Goal: Answer question/provide support: Share knowledge or assist other users

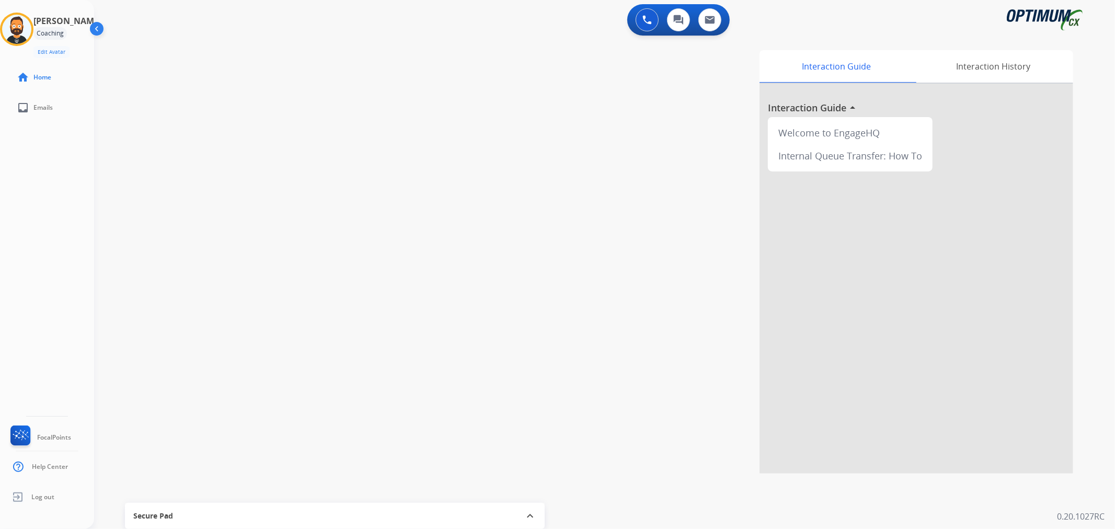
click at [31, 27] on img at bounding box center [16, 29] width 29 height 29
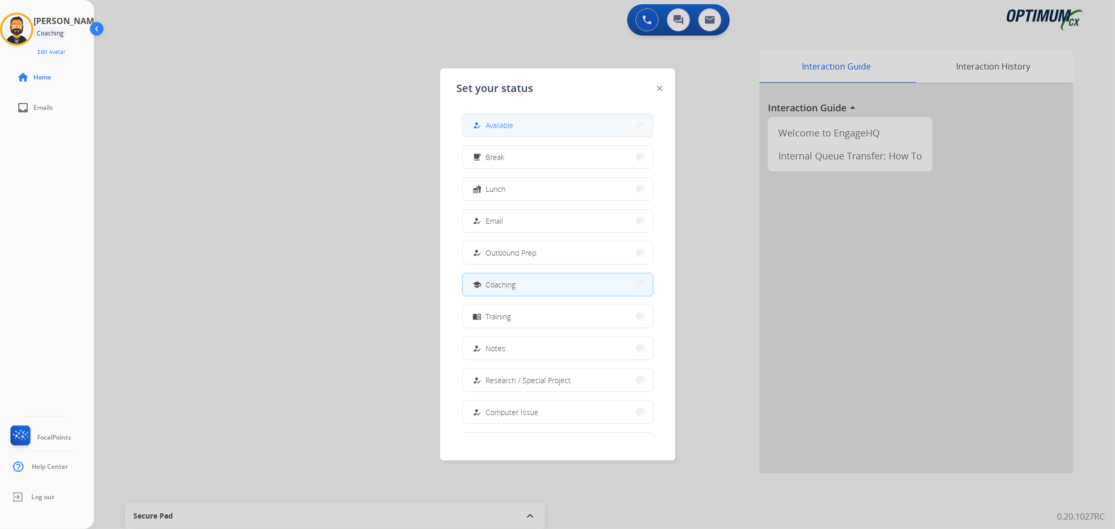
click at [483, 122] on div "how_to_reg" at bounding box center [478, 125] width 15 height 13
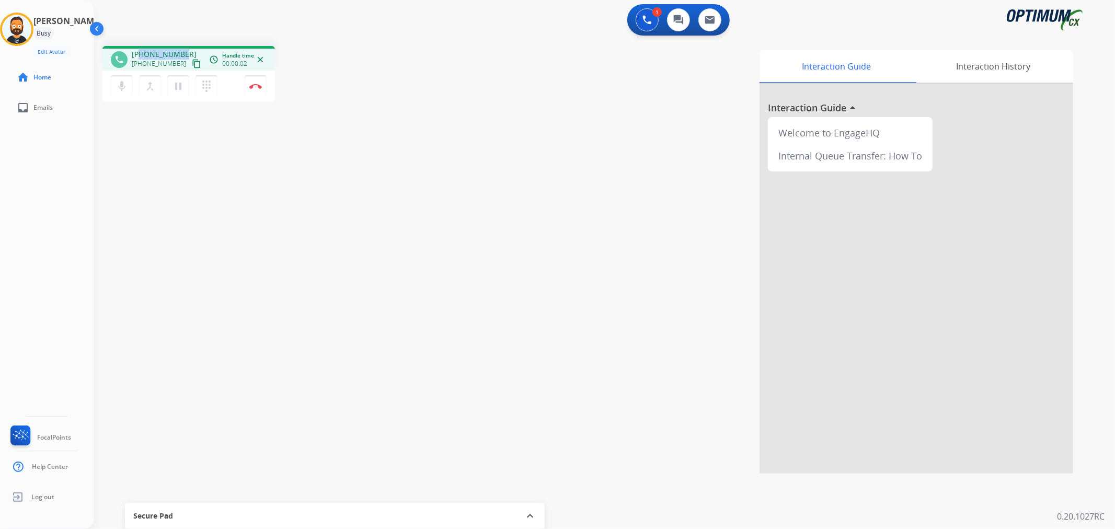
drag, startPoint x: 186, startPoint y: 49, endPoint x: 141, endPoint y: 49, distance: 44.9
click at [141, 49] on div "[PHONE_NUMBER] [PHONE_NUMBER] content_copy" at bounding box center [167, 59] width 71 height 21
copy span "9095594145"
click at [255, 84] on img at bounding box center [255, 86] width 13 height 5
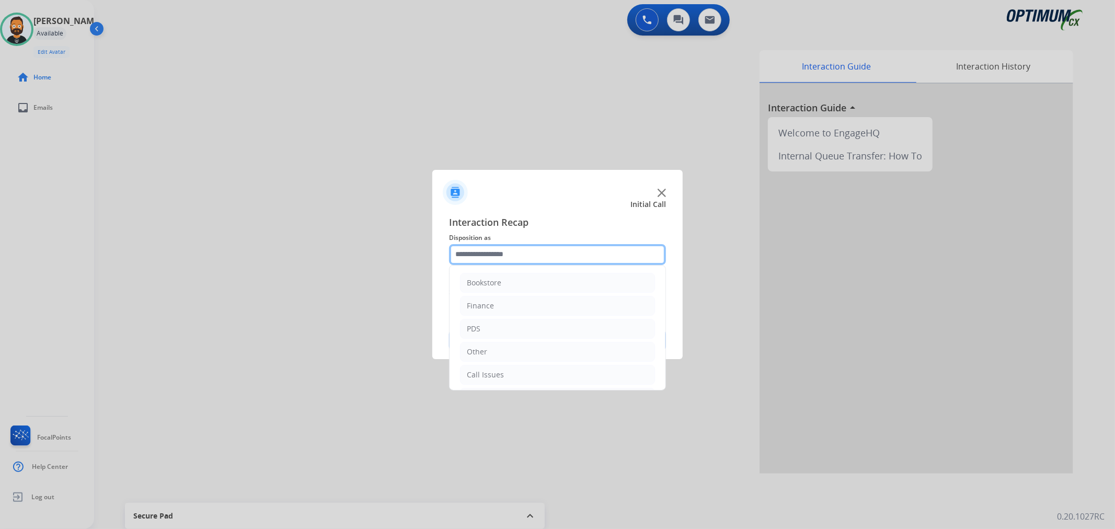
click at [558, 248] on input "text" at bounding box center [557, 254] width 217 height 21
click at [491, 376] on div "Renewal" at bounding box center [482, 372] width 30 height 10
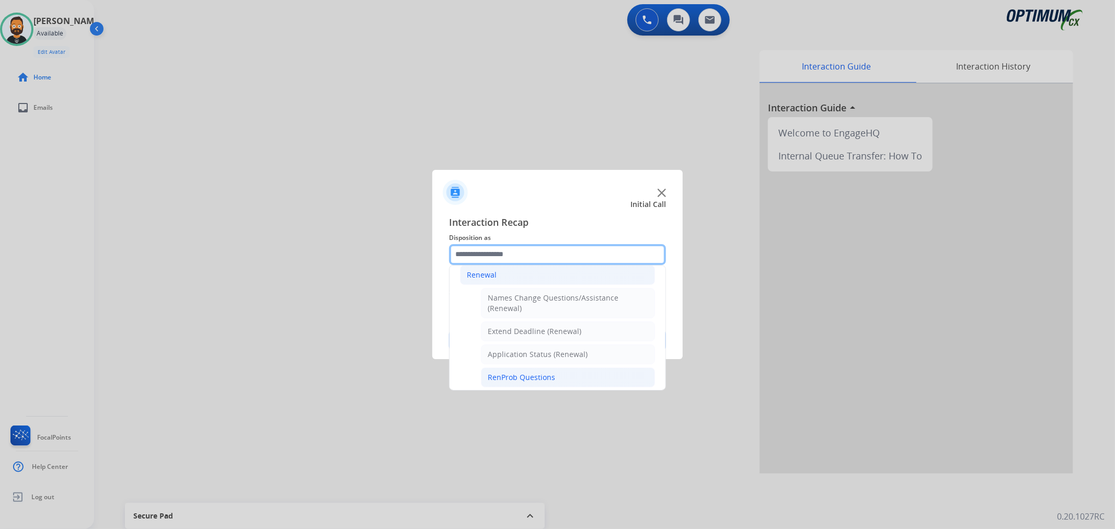
scroll to position [265, 0]
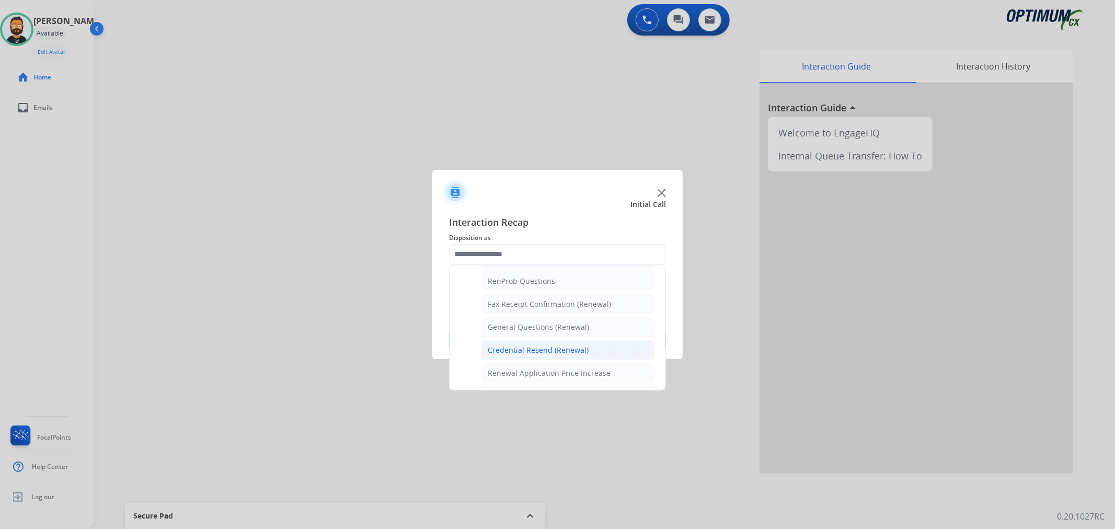
click at [520, 345] on li "Credential Resend (Renewal)" at bounding box center [568, 350] width 174 height 20
type input "**********"
click at [520, 345] on button "Save" at bounding box center [557, 340] width 217 height 21
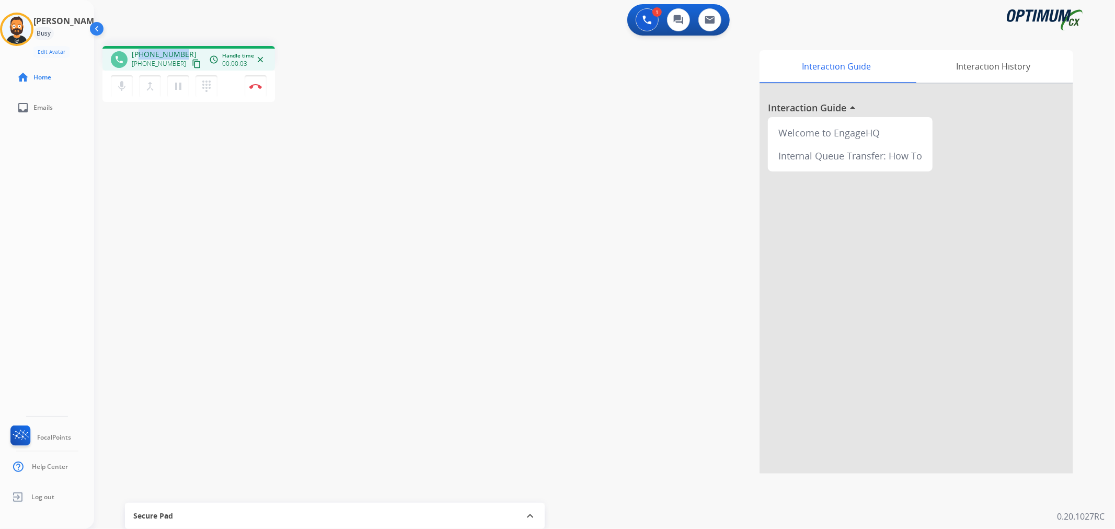
drag, startPoint x: 183, startPoint y: 51, endPoint x: 140, endPoint y: 53, distance: 43.4
click at [140, 53] on div "[PHONE_NUMBER] [PHONE_NUMBER] content_copy" at bounding box center [167, 59] width 71 height 21
copy span "4847447114"
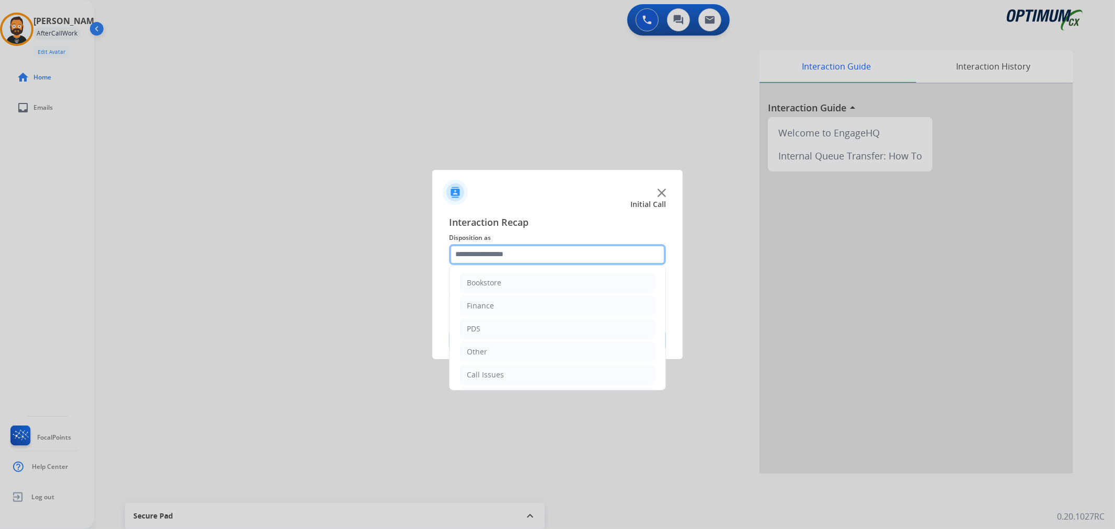
drag, startPoint x: 529, startPoint y: 257, endPoint x: 535, endPoint y: 254, distance: 5.8
click at [530, 257] on input "text" at bounding box center [557, 254] width 217 height 21
click at [523, 328] on div "Initial Application" at bounding box center [498, 326] width 62 height 10
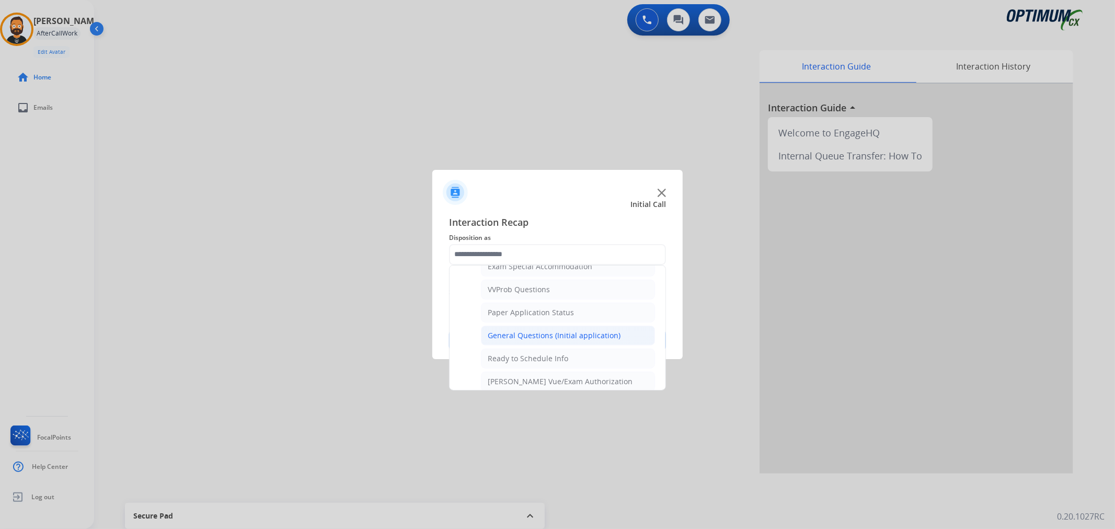
click at [547, 337] on div "General Questions (Initial application)" at bounding box center [554, 335] width 133 height 10
type input "**********"
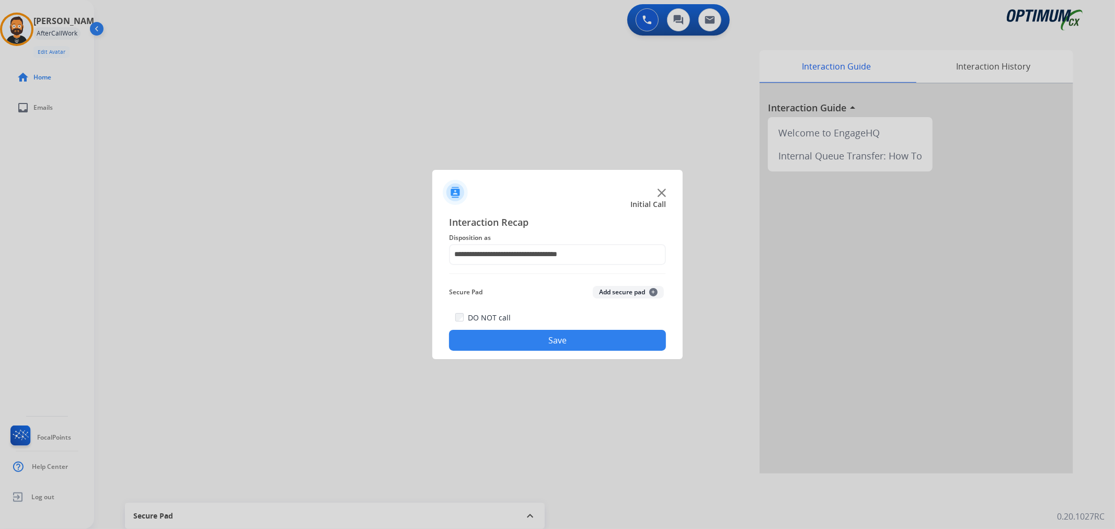
click at [547, 337] on button "Save" at bounding box center [557, 340] width 217 height 21
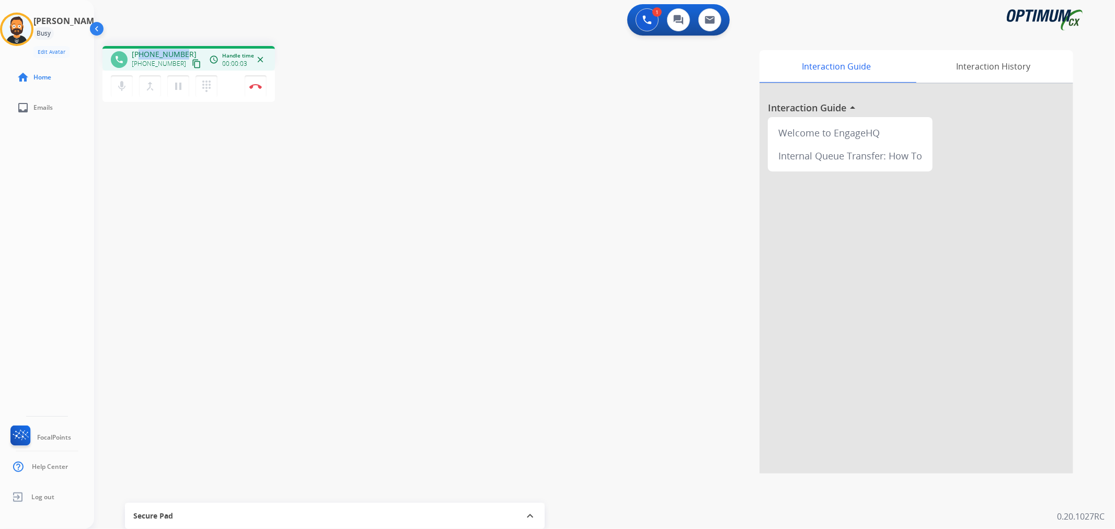
drag, startPoint x: 183, startPoint y: 50, endPoint x: 141, endPoint y: 51, distance: 41.8
click at [141, 51] on div "[PHONE_NUMBER] [PHONE_NUMBER] content_copy" at bounding box center [167, 59] width 71 height 21
copy span "7318191910"
click at [252, 87] on img at bounding box center [255, 86] width 13 height 5
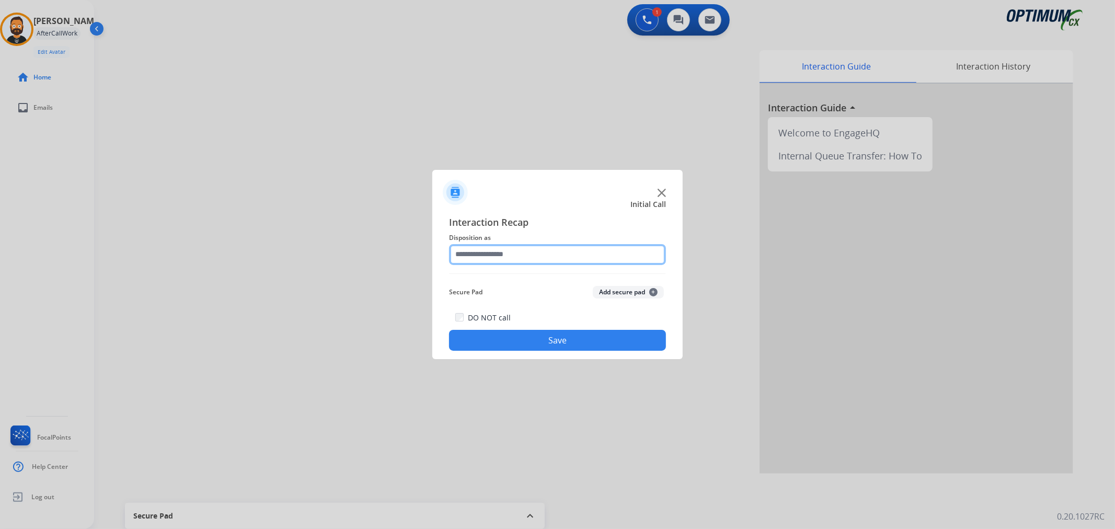
click at [509, 253] on input "text" at bounding box center [557, 254] width 217 height 21
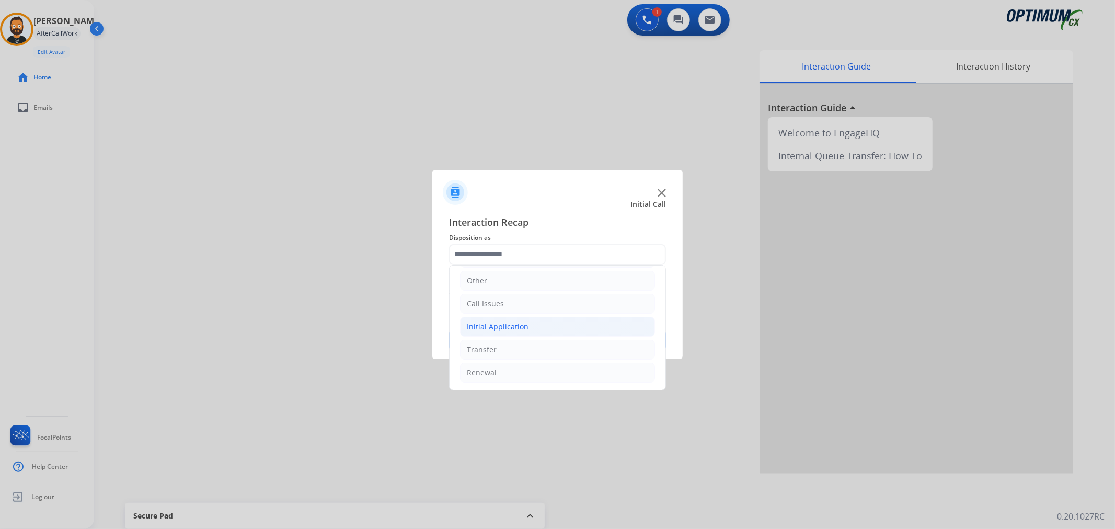
click at [519, 328] on div "Initial Application" at bounding box center [498, 326] width 62 height 10
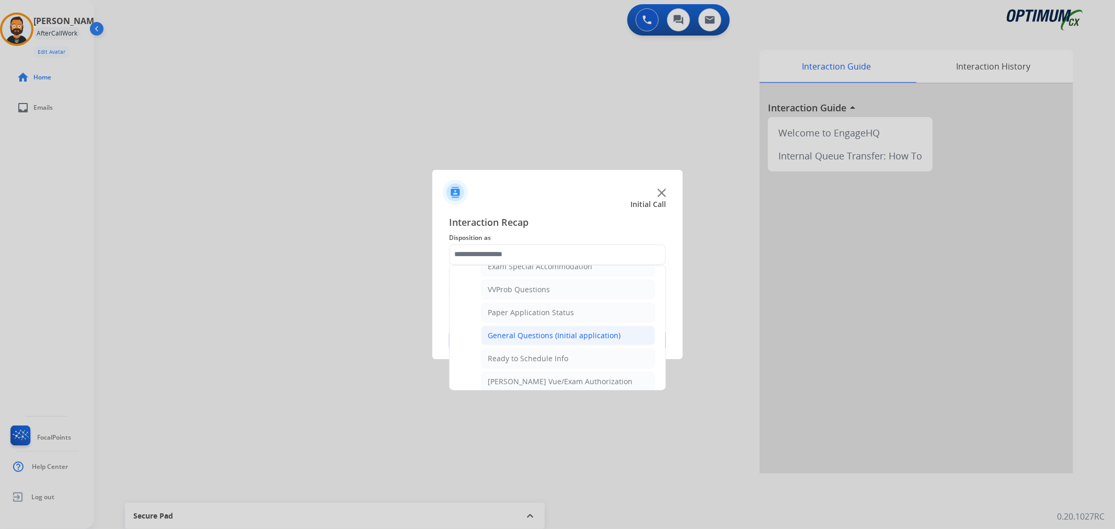
click at [537, 330] on li "General Questions (Initial application)" at bounding box center [568, 336] width 174 height 20
type input "**********"
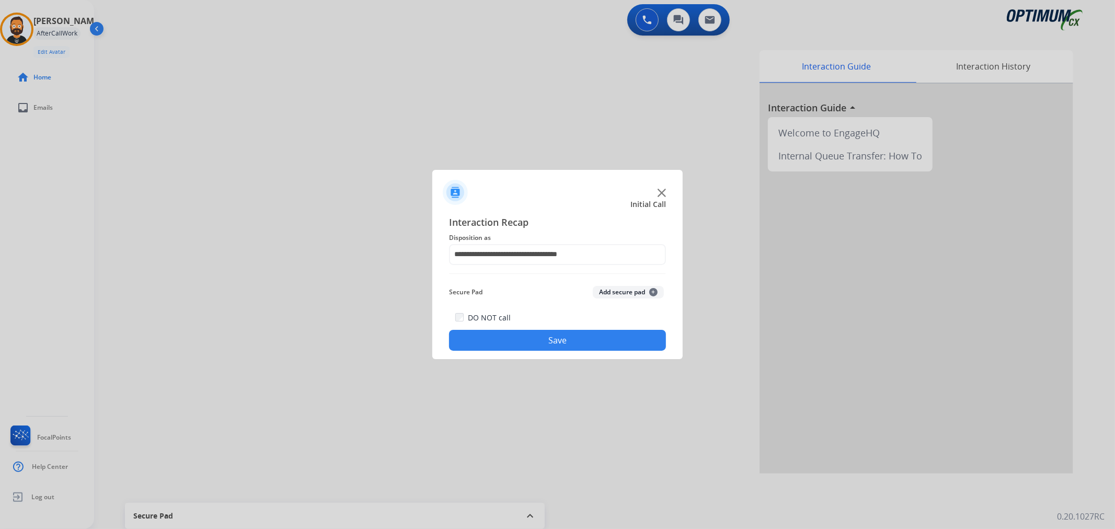
click at [537, 330] on button "Save" at bounding box center [557, 340] width 217 height 21
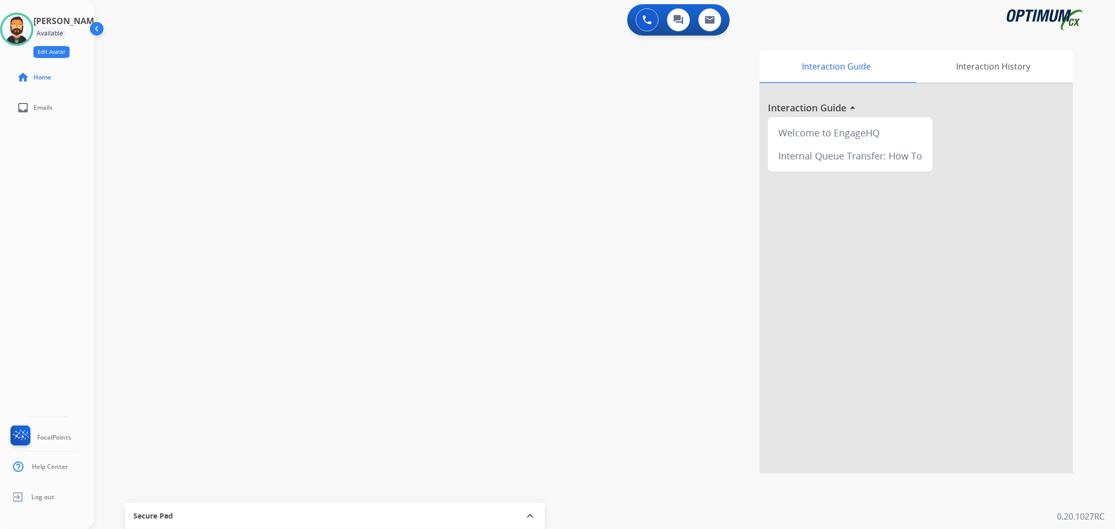
drag, startPoint x: 31, startPoint y: 27, endPoint x: 82, endPoint y: 45, distance: 53.4
click at [31, 27] on img at bounding box center [16, 29] width 29 height 29
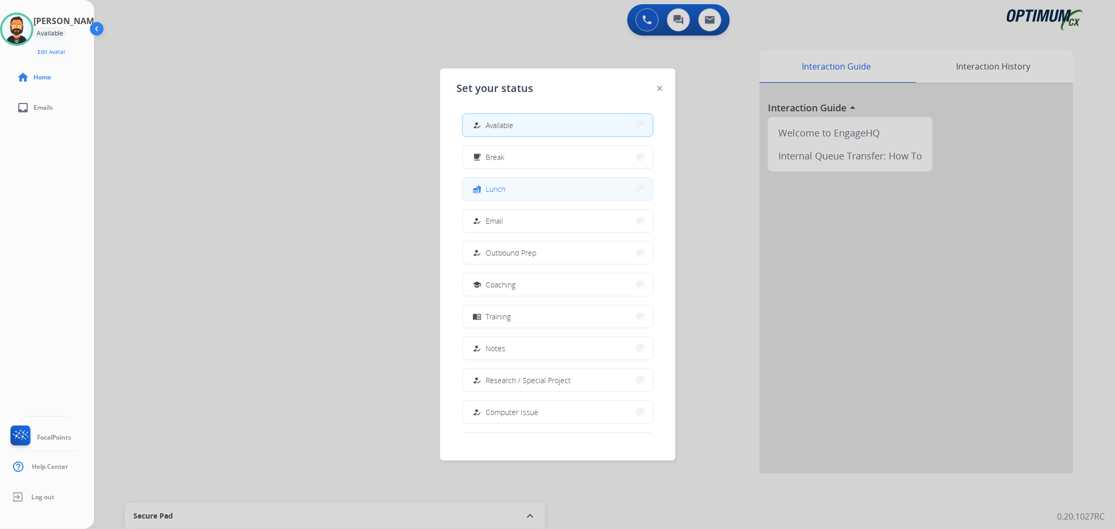
click at [498, 187] on span "Lunch" at bounding box center [496, 188] width 20 height 11
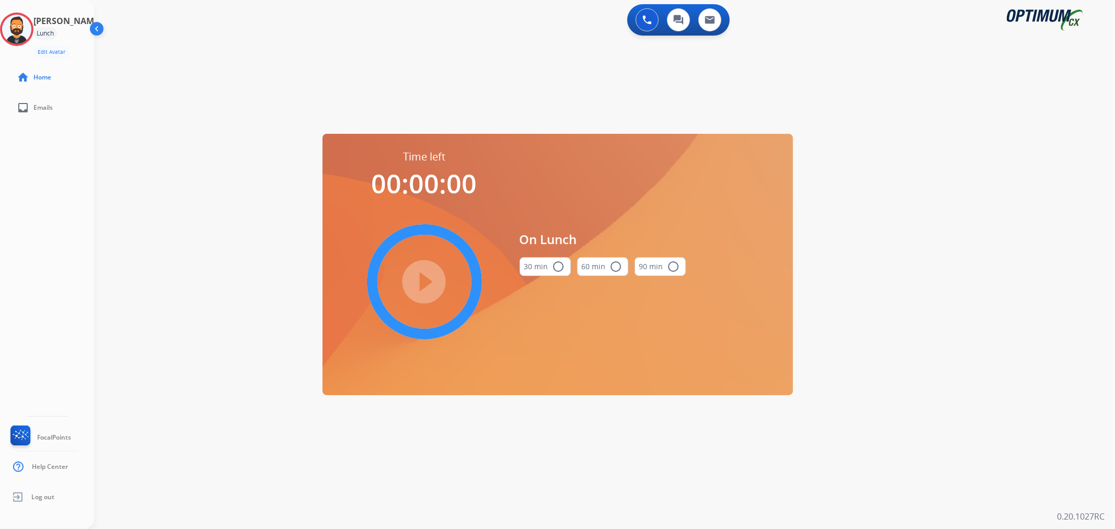
click at [546, 277] on div "30 min radio_button_unchecked" at bounding box center [544, 267] width 51 height 36
click at [524, 269] on button "30 min radio_button_unchecked" at bounding box center [544, 266] width 51 height 19
click at [426, 279] on mat-icon "play_circle_filled" at bounding box center [424, 281] width 13 height 13
click at [29, 31] on icon at bounding box center [17, 30] width 34 height 34
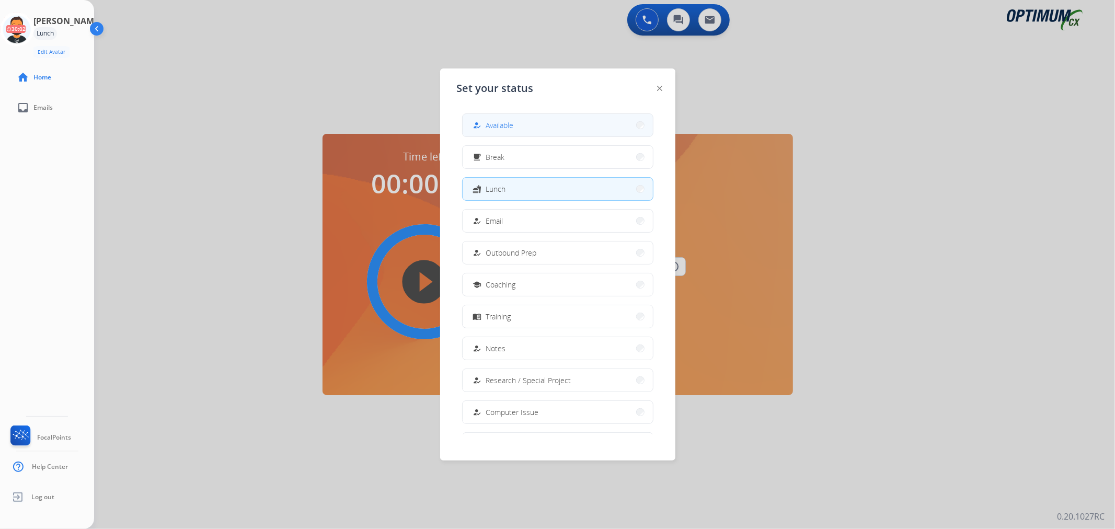
click at [468, 122] on button "how_to_reg Available" at bounding box center [557, 125] width 190 height 22
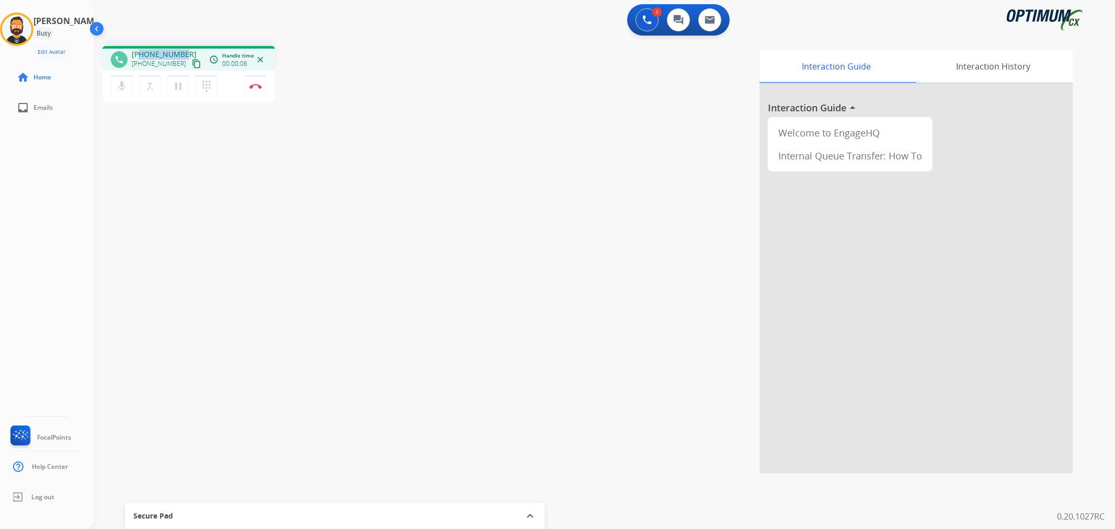
drag, startPoint x: 184, startPoint y: 48, endPoint x: 140, endPoint y: 50, distance: 44.5
click at [140, 50] on div "phone [PHONE_NUMBER] [PHONE_NUMBER] content_copy access_time Call metrics Queue…" at bounding box center [188, 58] width 172 height 25
copy span "6149743328"
click at [253, 84] on img at bounding box center [255, 86] width 13 height 5
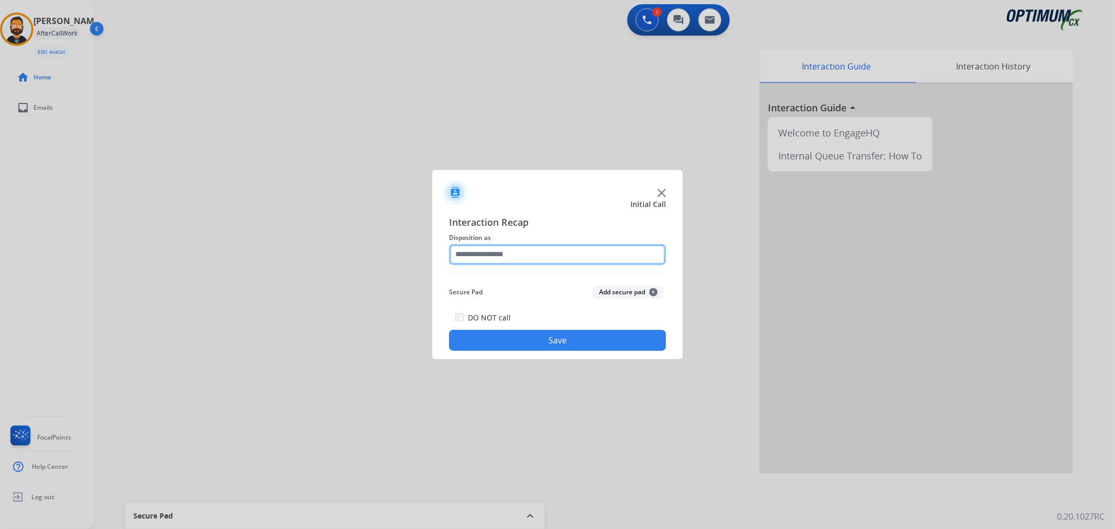
click at [493, 262] on input "text" at bounding box center [557, 254] width 217 height 21
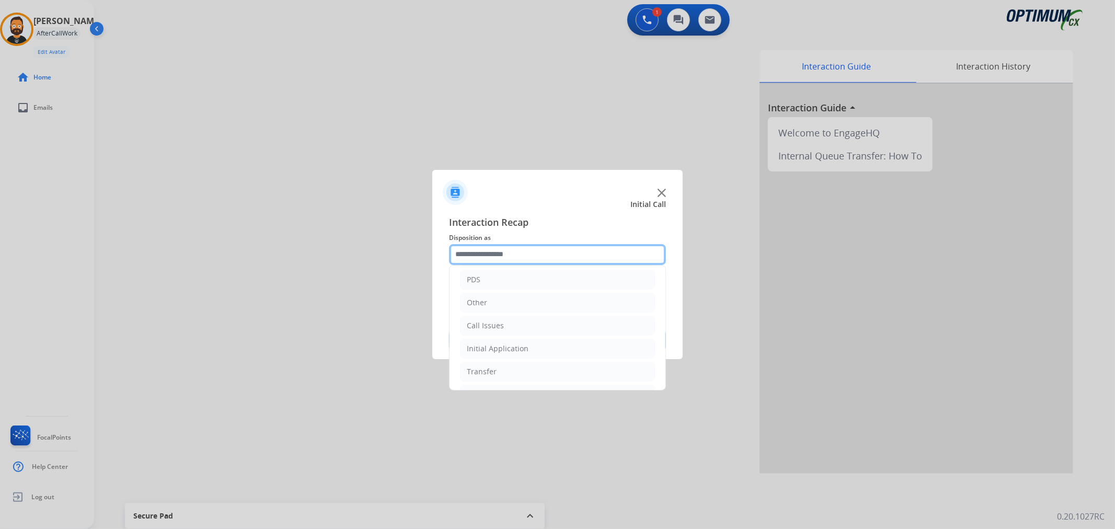
scroll to position [72, 0]
click at [511, 325] on div "Initial Application" at bounding box center [498, 326] width 62 height 10
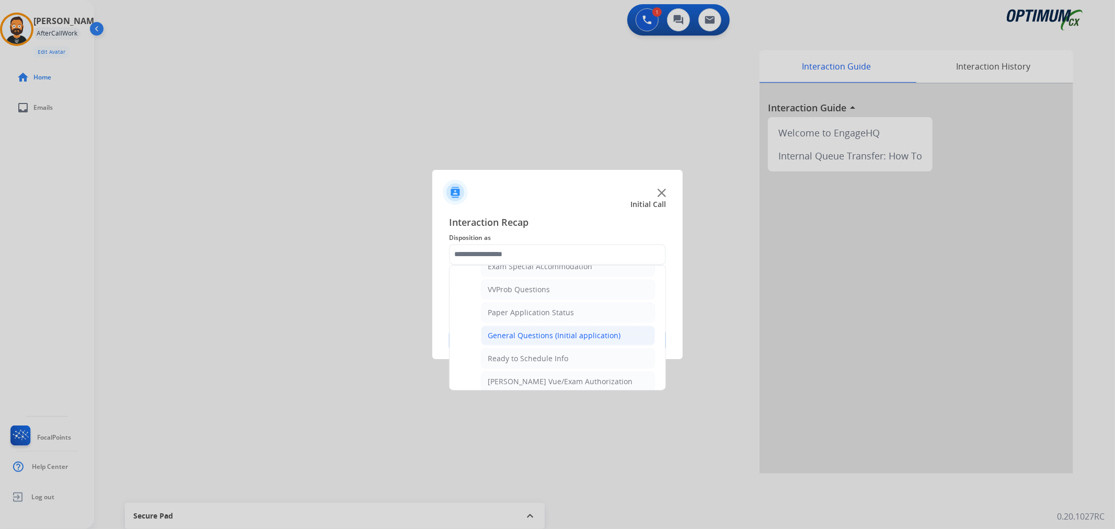
click at [528, 337] on div "General Questions (Initial application)" at bounding box center [554, 335] width 133 height 10
type input "**********"
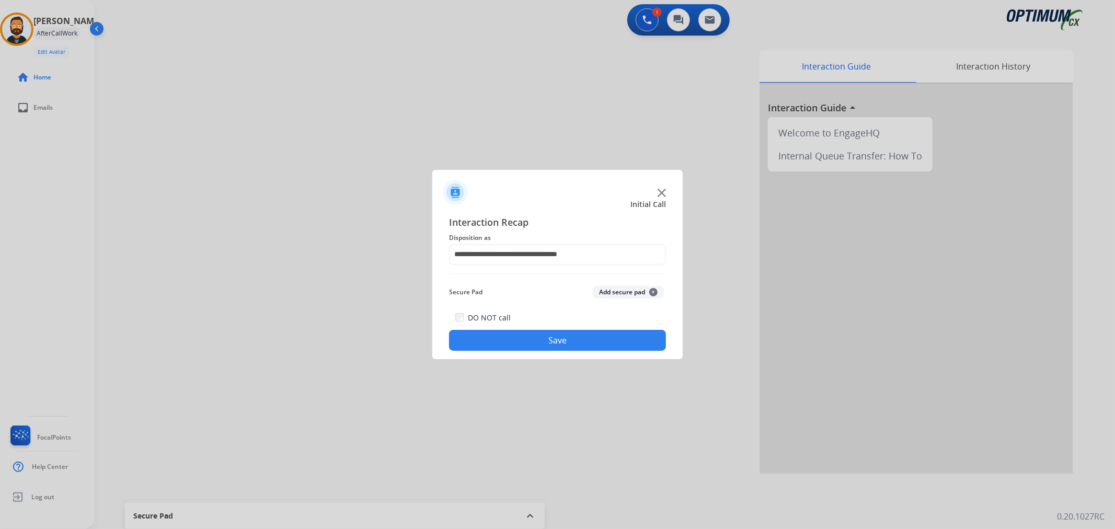
click at [526, 335] on button "Save" at bounding box center [557, 340] width 217 height 21
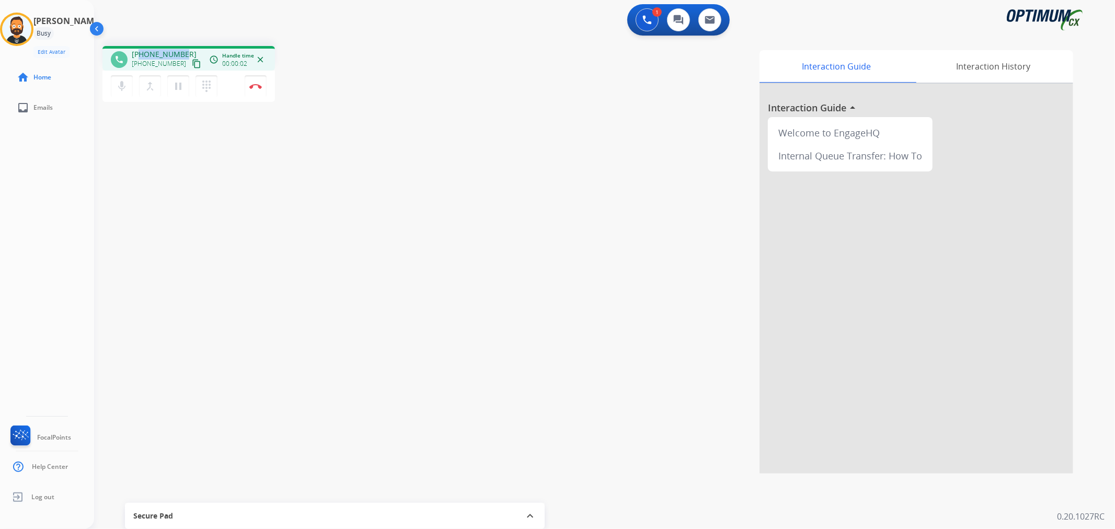
drag, startPoint x: 183, startPoint y: 49, endPoint x: 139, endPoint y: 52, distance: 44.5
click at [139, 52] on div "[PHONE_NUMBER] [PHONE_NUMBER] content_copy" at bounding box center [167, 59] width 71 height 21
copy span "2106858326"
click at [258, 84] on img at bounding box center [255, 86] width 13 height 5
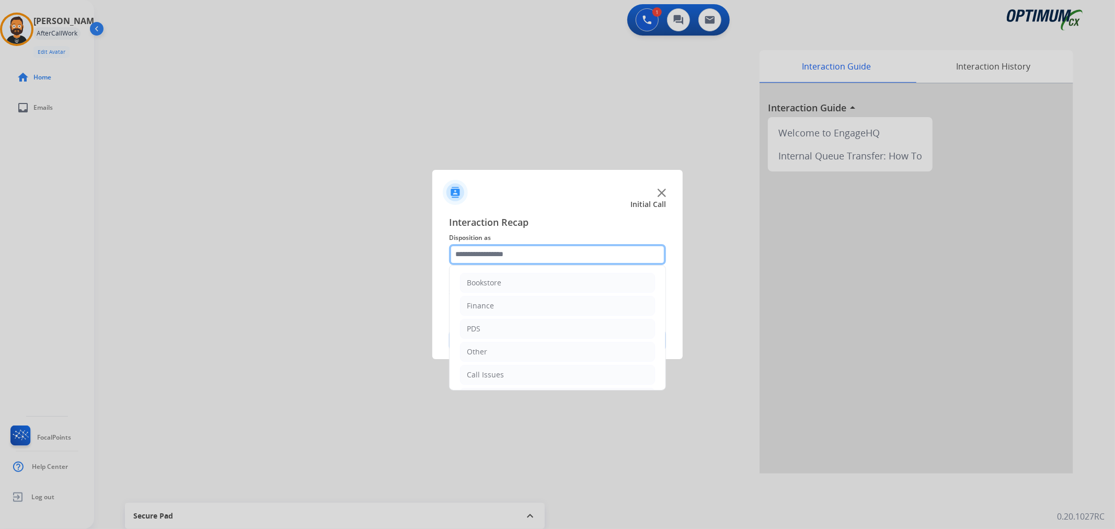
click at [502, 262] on input "text" at bounding box center [557, 254] width 217 height 21
click at [501, 328] on div "Initial Application" at bounding box center [498, 326] width 62 height 10
click at [504, 298] on li "Finance" at bounding box center [557, 306] width 195 height 20
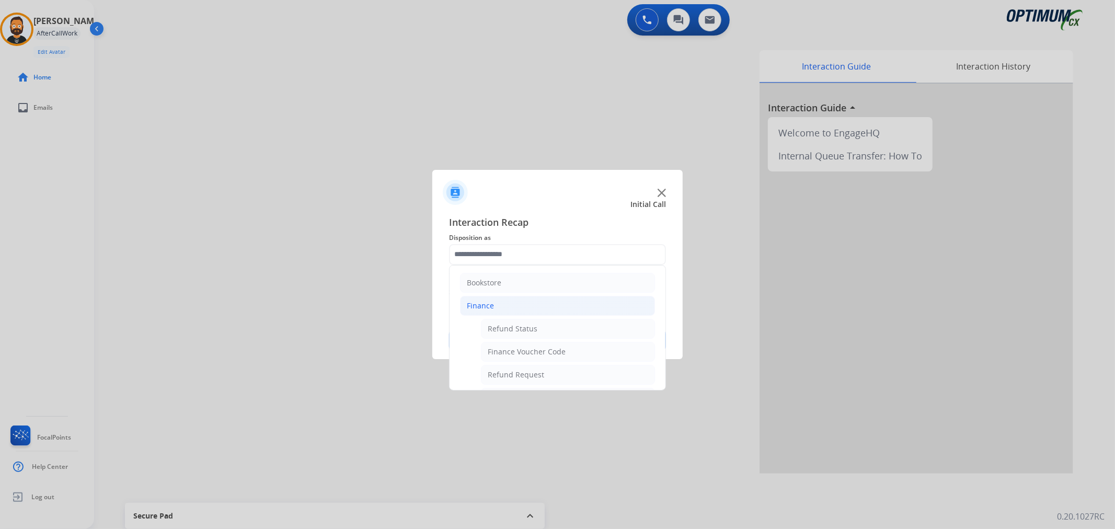
click at [555, 350] on div "Finance Voucher Code" at bounding box center [527, 351] width 78 height 10
type input "**********"
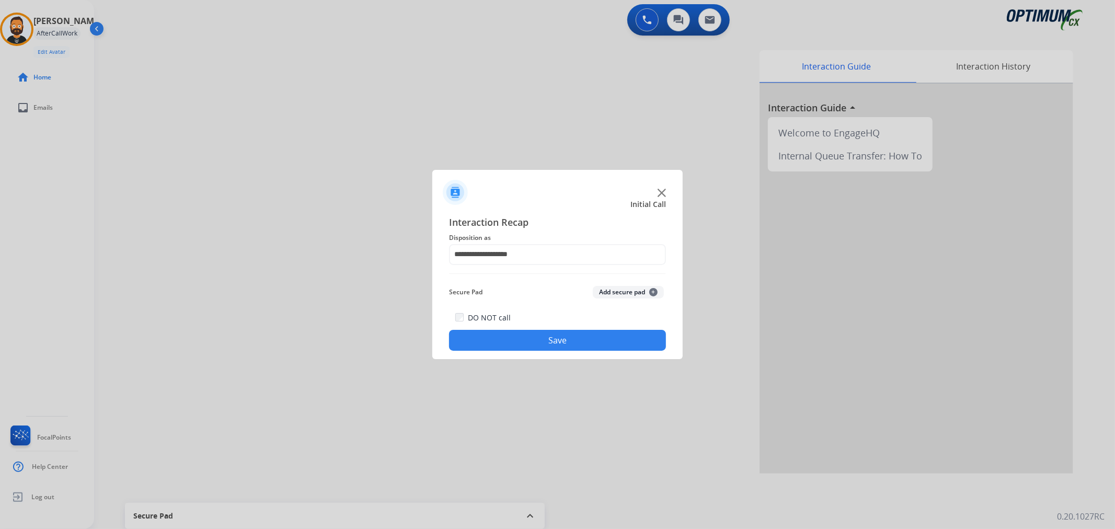
click at [554, 345] on button "Save" at bounding box center [557, 340] width 217 height 21
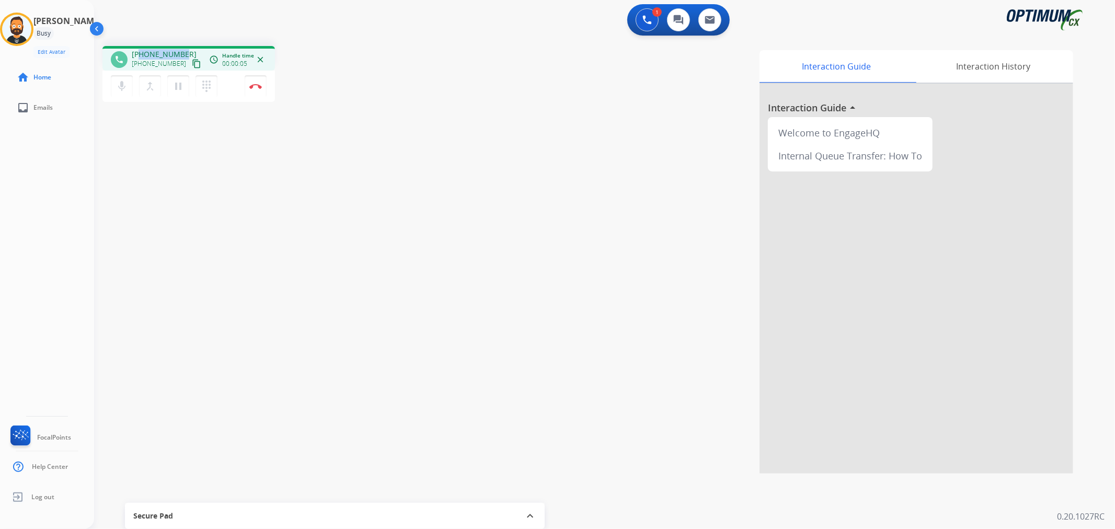
drag, startPoint x: 183, startPoint y: 50, endPoint x: 140, endPoint y: 48, distance: 43.4
click at [140, 48] on div "phone [PHONE_NUMBER] [PHONE_NUMBER] content_copy access_time Call metrics Queue…" at bounding box center [188, 58] width 172 height 25
copy span "9102731661"
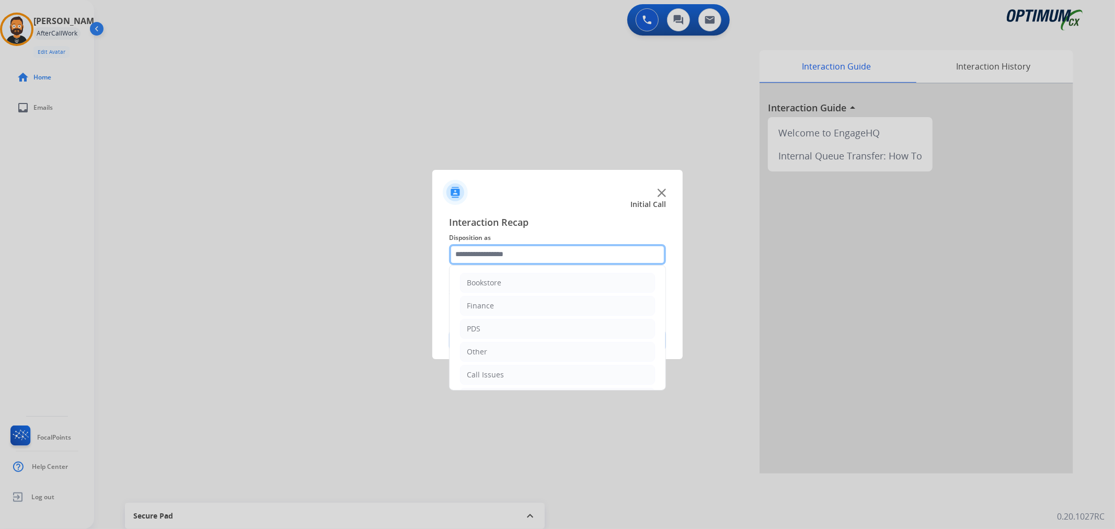
click at [558, 249] on input "text" at bounding box center [557, 254] width 217 height 21
click at [508, 326] on div "Initial Application" at bounding box center [498, 326] width 62 height 10
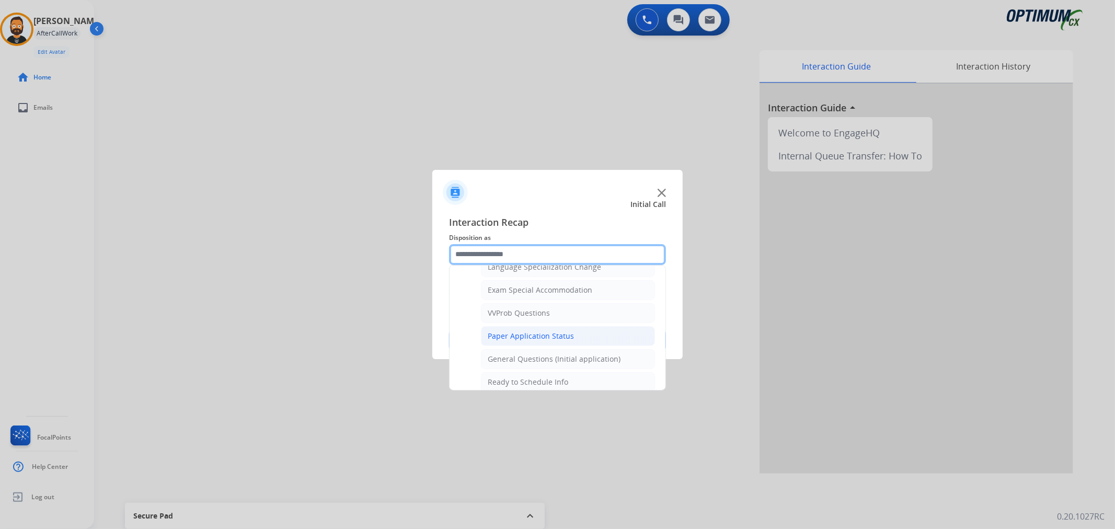
scroll to position [555, 0]
click at [519, 338] on div "General Questions (Initial application)" at bounding box center [554, 335] width 133 height 10
type input "**********"
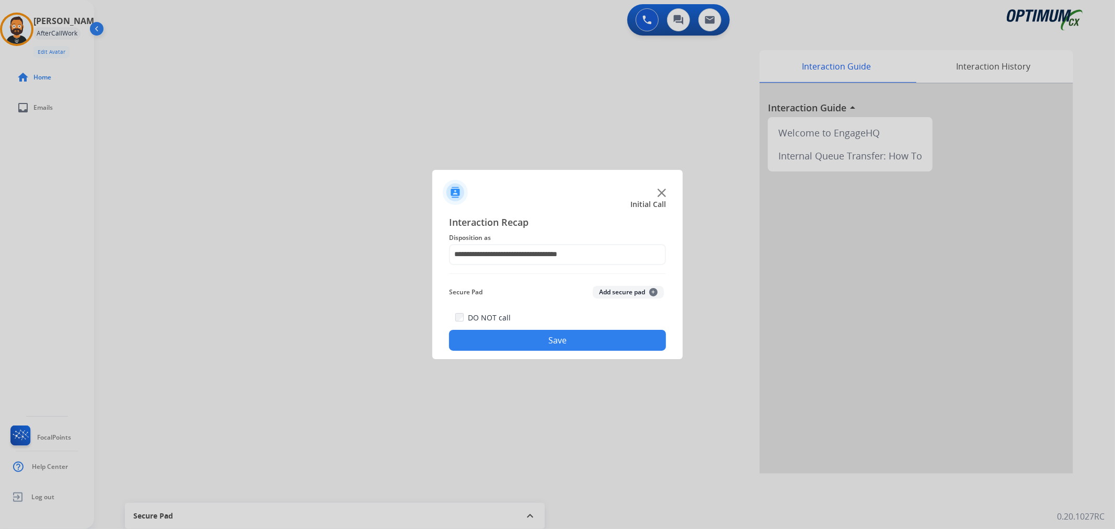
click at [519, 338] on button "Save" at bounding box center [557, 340] width 217 height 21
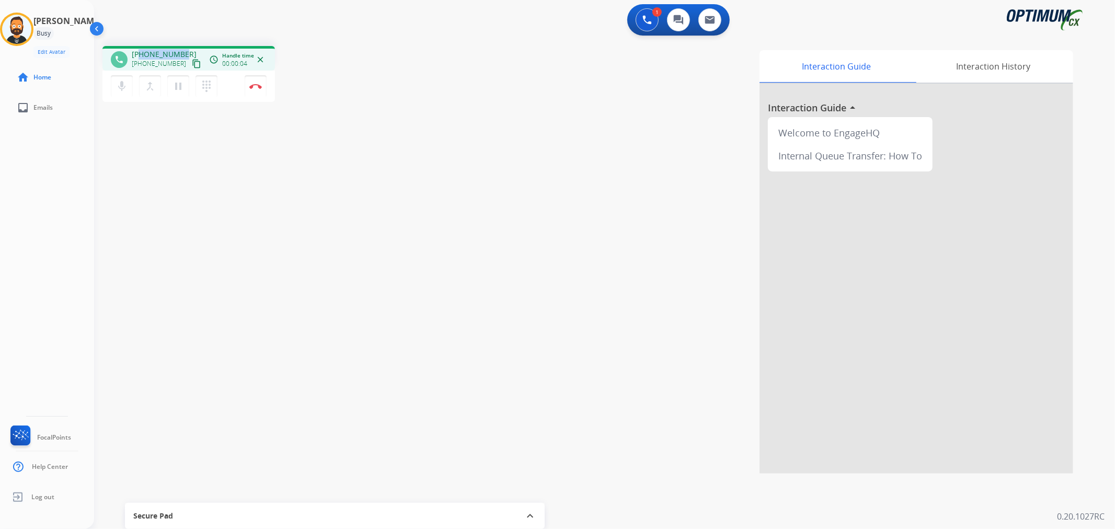
drag, startPoint x: 184, startPoint y: 49, endPoint x: 142, endPoint y: 54, distance: 43.2
click at [142, 54] on div "[PHONE_NUMBER] [PHONE_NUMBER] content_copy" at bounding box center [167, 59] width 71 height 21
copy span "8609521787"
click at [259, 85] on img at bounding box center [255, 86] width 13 height 5
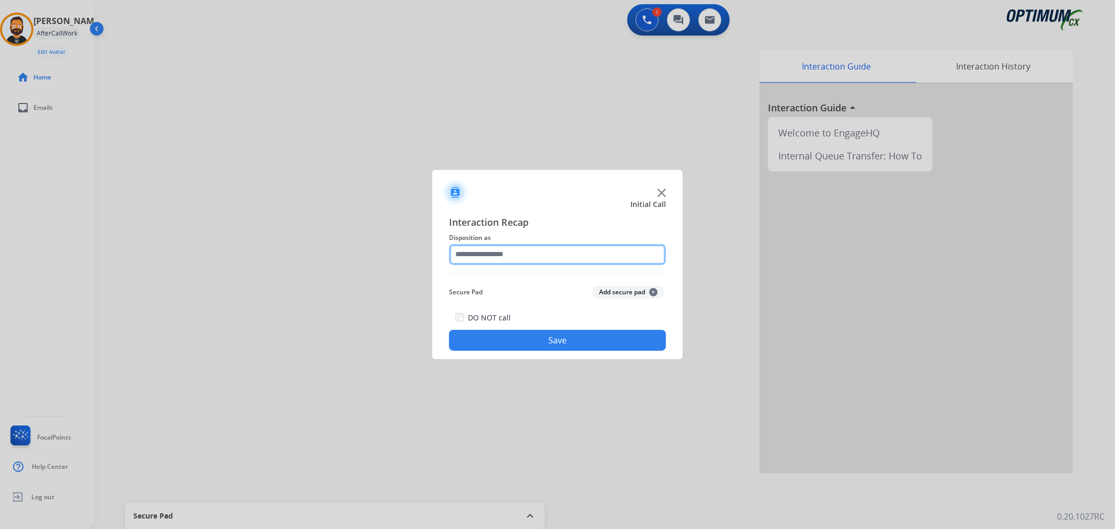
click at [497, 253] on input "text" at bounding box center [557, 254] width 217 height 21
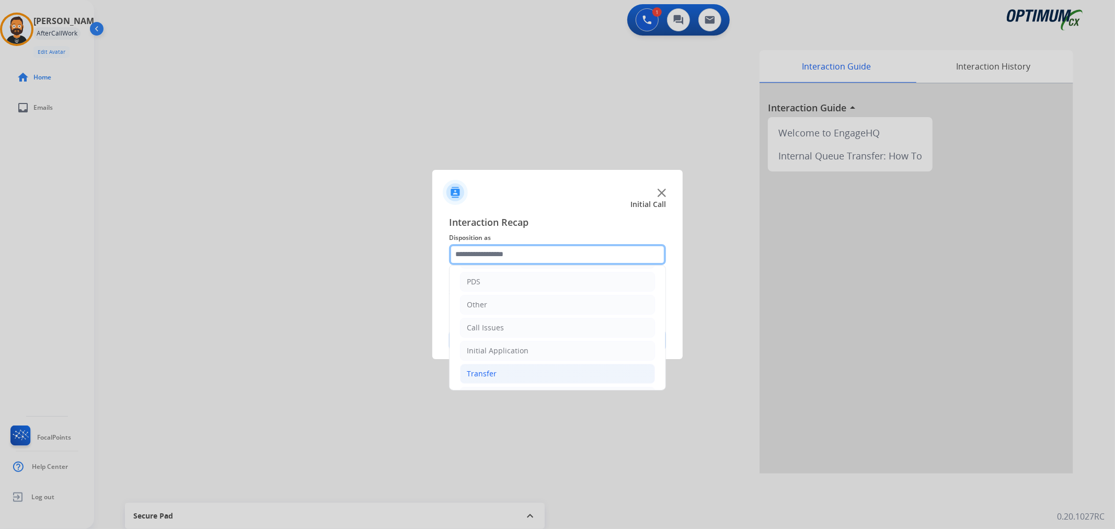
scroll to position [72, 0]
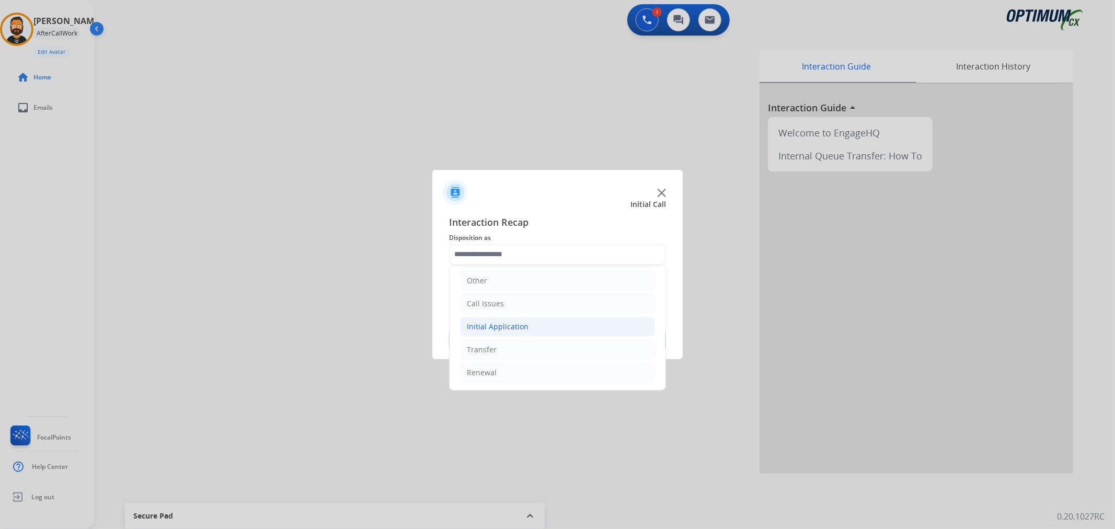
click at [538, 323] on li "Initial Application" at bounding box center [557, 327] width 195 height 20
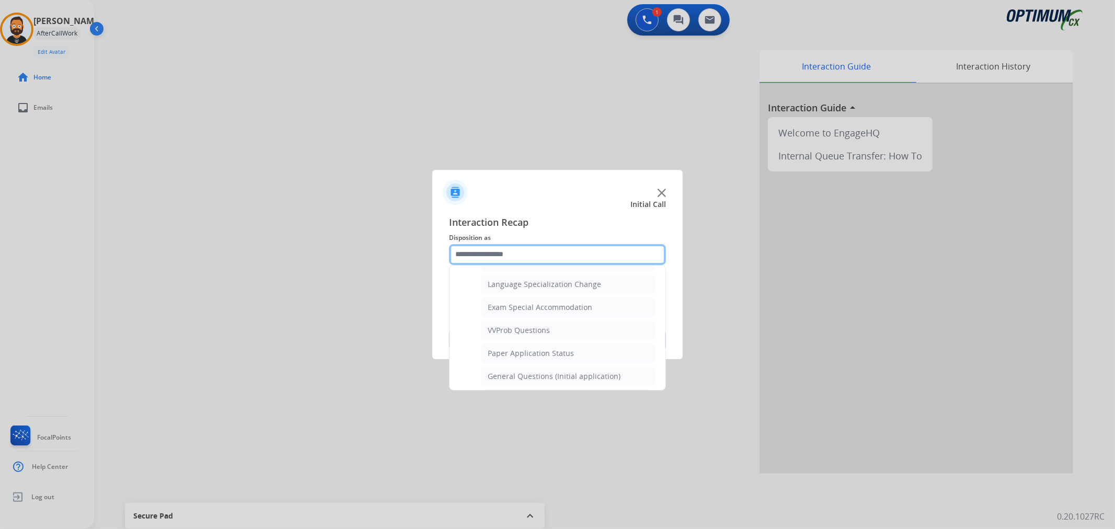
scroll to position [555, 0]
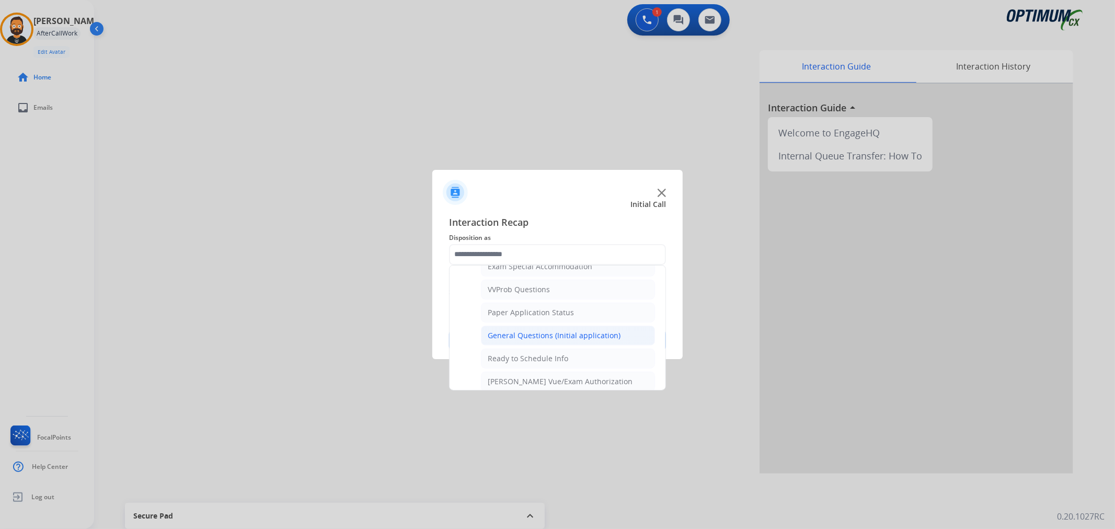
click at [545, 332] on div "General Questions (Initial application)" at bounding box center [554, 335] width 133 height 10
type input "**********"
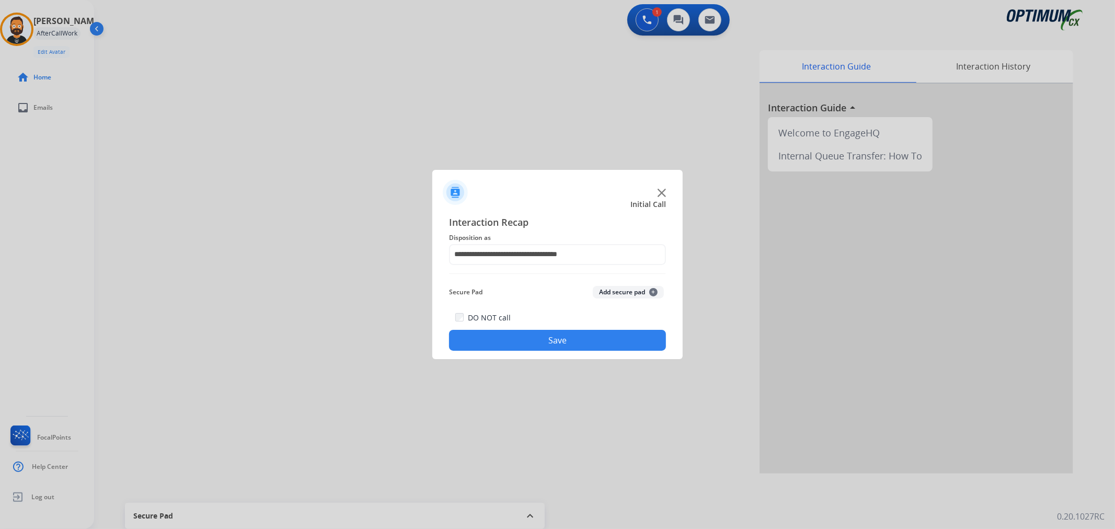
click at [547, 333] on button "Save" at bounding box center [557, 340] width 217 height 21
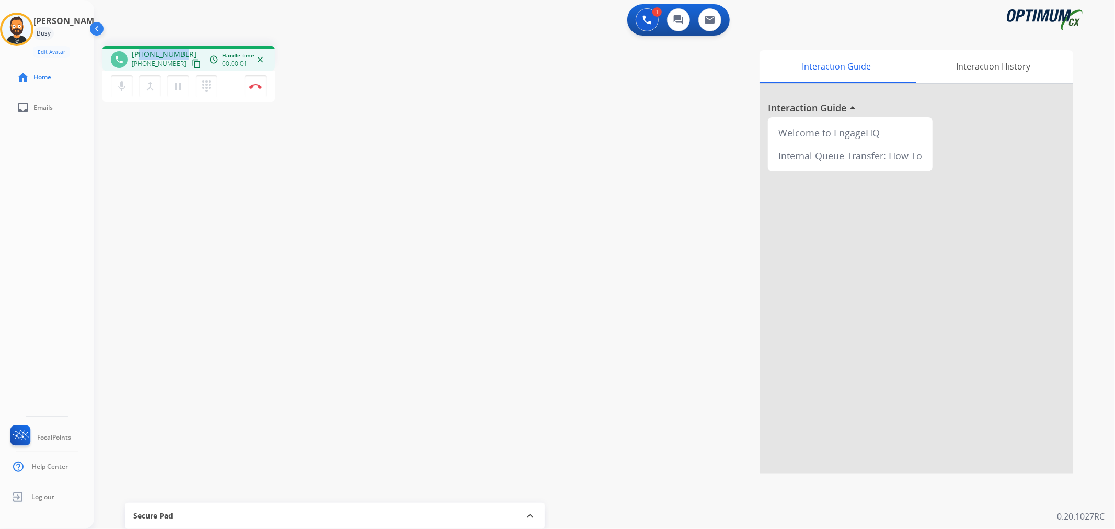
drag, startPoint x: 182, startPoint y: 52, endPoint x: 140, endPoint y: 50, distance: 41.9
click at [140, 50] on div "[PHONE_NUMBER] [PHONE_NUMBER] content_copy" at bounding box center [167, 59] width 71 height 21
copy span "7272803131"
click at [258, 89] on button "Disconnect" at bounding box center [256, 86] width 22 height 22
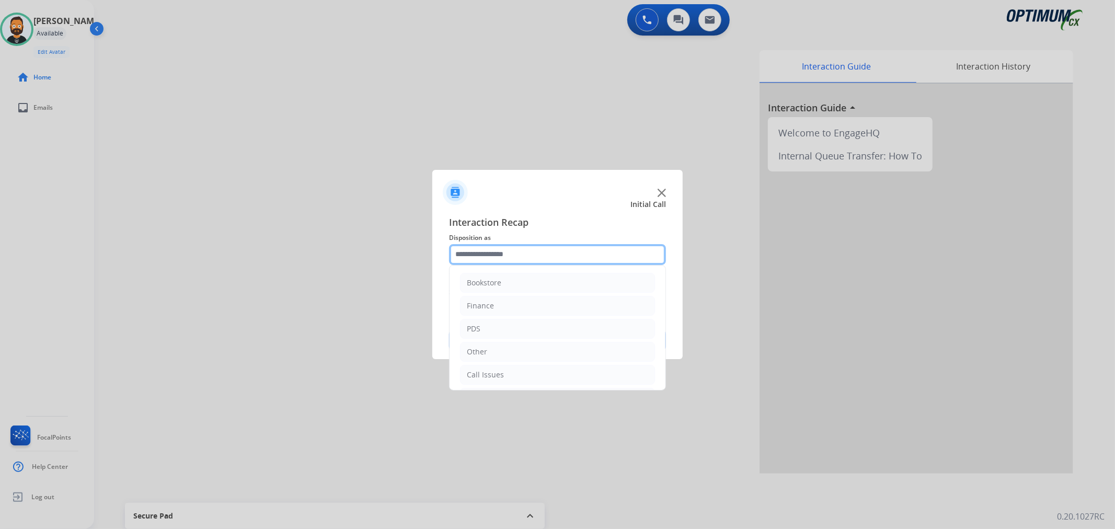
click at [484, 252] on input "text" at bounding box center [557, 254] width 217 height 21
click at [513, 369] on li "Renewal" at bounding box center [557, 373] width 195 height 20
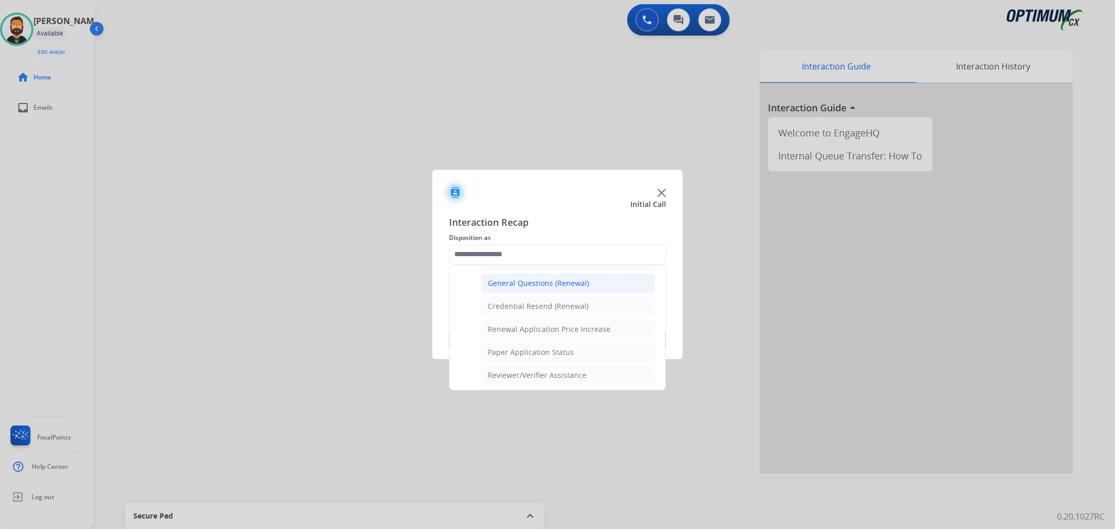
click at [539, 283] on div "General Questions (Renewal)" at bounding box center [538, 283] width 101 height 10
type input "**********"
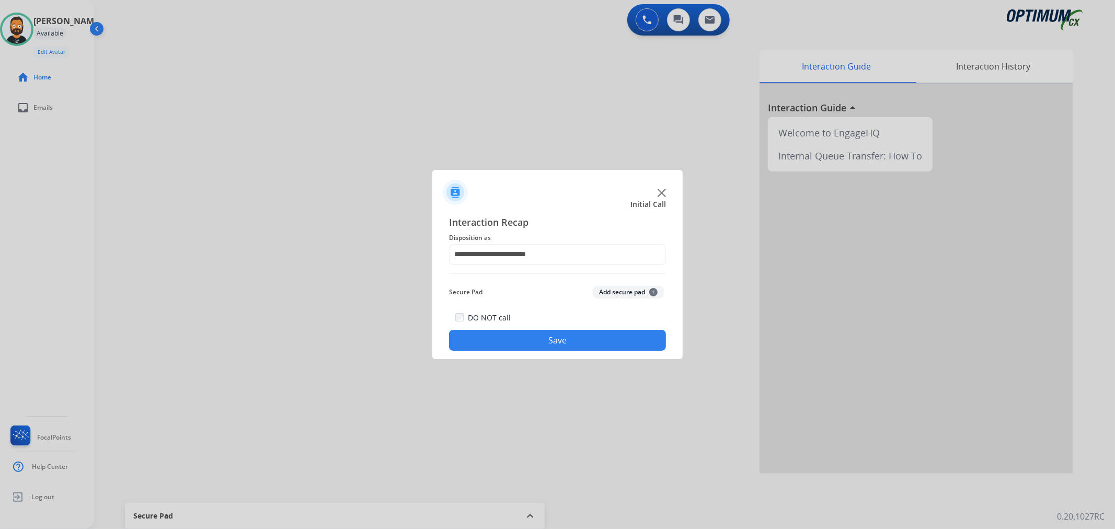
click at [524, 340] on button "Save" at bounding box center [557, 340] width 217 height 21
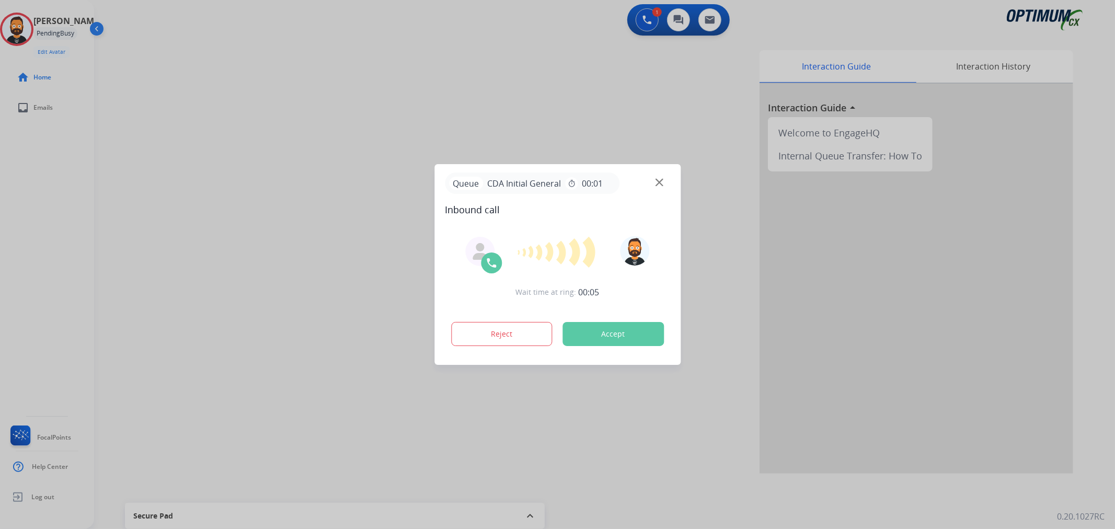
click at [119, 226] on div at bounding box center [557, 264] width 1115 height 529
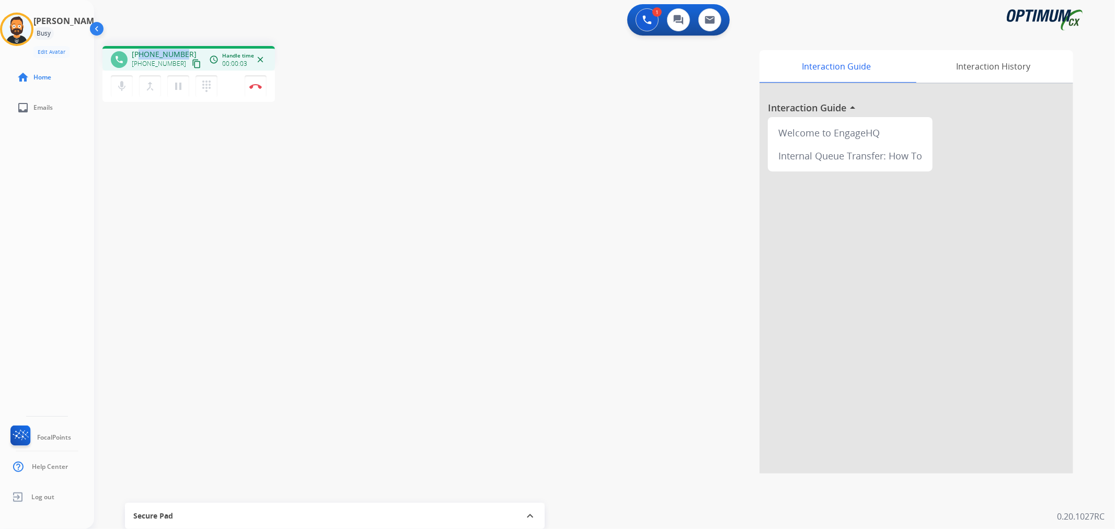
drag, startPoint x: 181, startPoint y: 50, endPoint x: 139, endPoint y: 54, distance: 42.5
click at [139, 54] on span "[PHONE_NUMBER]" at bounding box center [164, 54] width 65 height 10
copy span "3016853614"
click at [174, 85] on mat-icon "pause" at bounding box center [178, 86] width 13 height 13
click at [646, 17] on img at bounding box center [646, 19] width 9 height 9
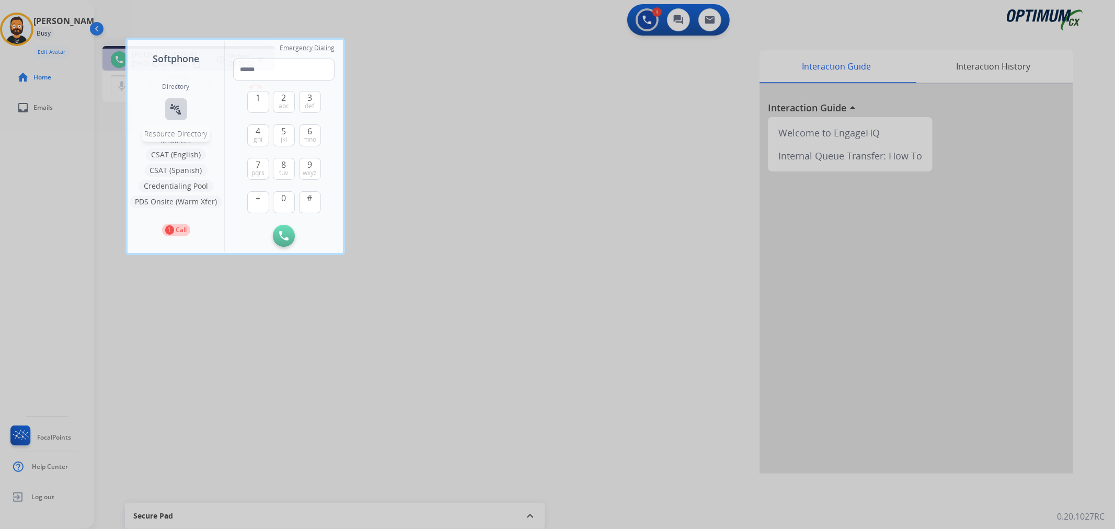
click at [180, 107] on mat-icon "connect_without_contact" at bounding box center [176, 109] width 13 height 13
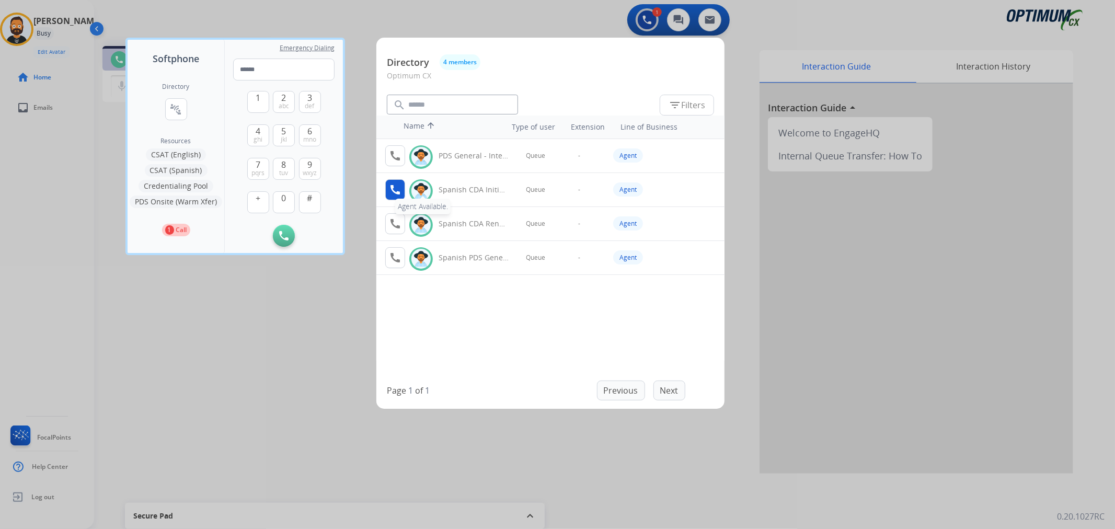
click at [392, 187] on mat-icon "call" at bounding box center [395, 189] width 13 height 13
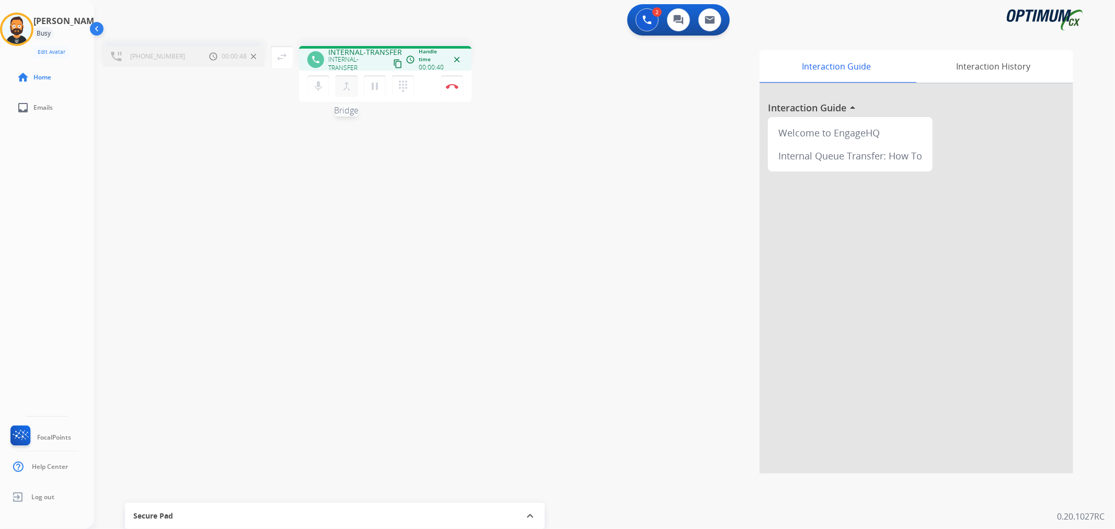
click at [347, 85] on mat-icon "merge_type" at bounding box center [346, 86] width 13 height 13
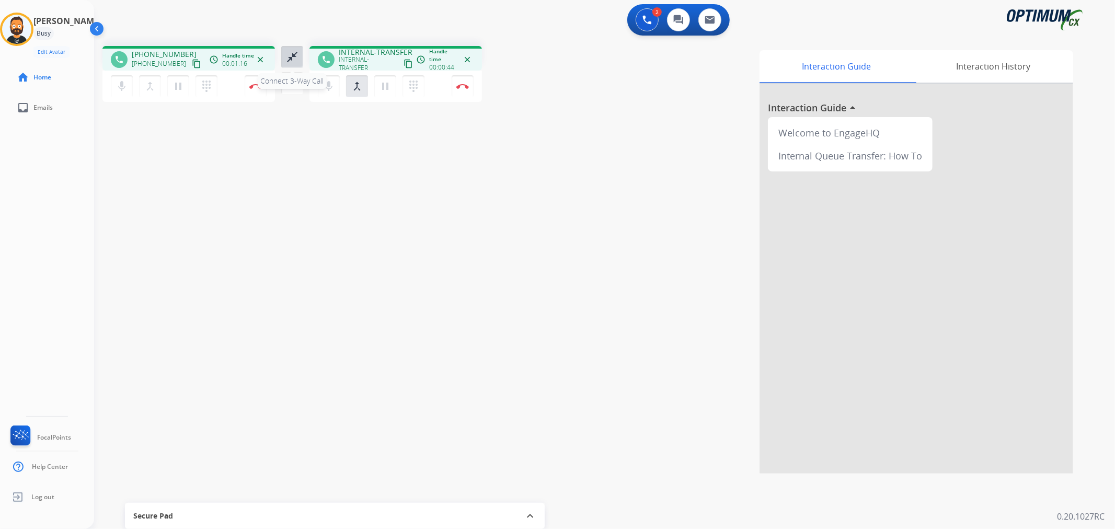
click at [292, 51] on mat-icon "close_fullscreen" at bounding box center [292, 57] width 13 height 13
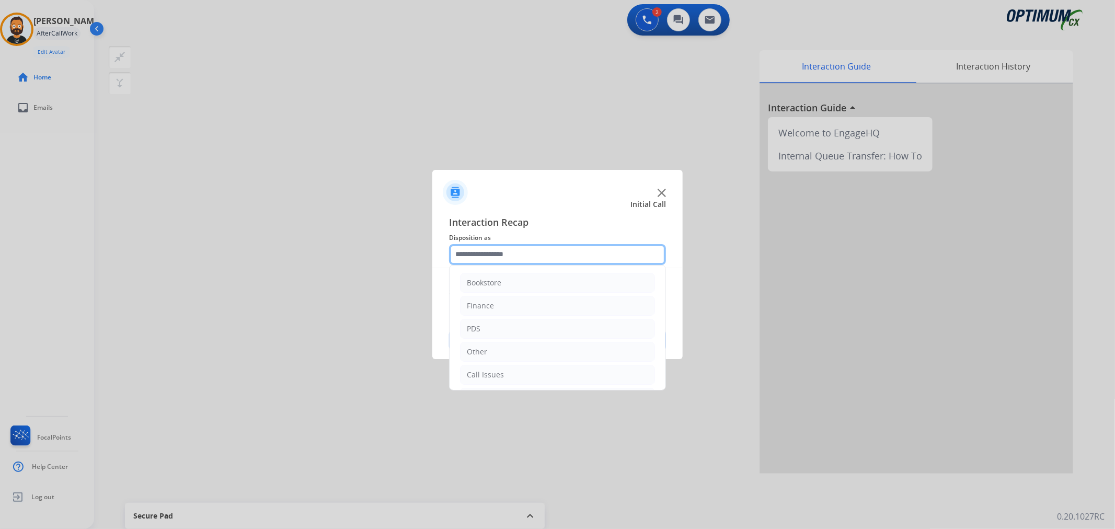
click at [503, 253] on input "text" at bounding box center [557, 254] width 217 height 21
click at [504, 332] on li "Initial Application" at bounding box center [557, 327] width 195 height 20
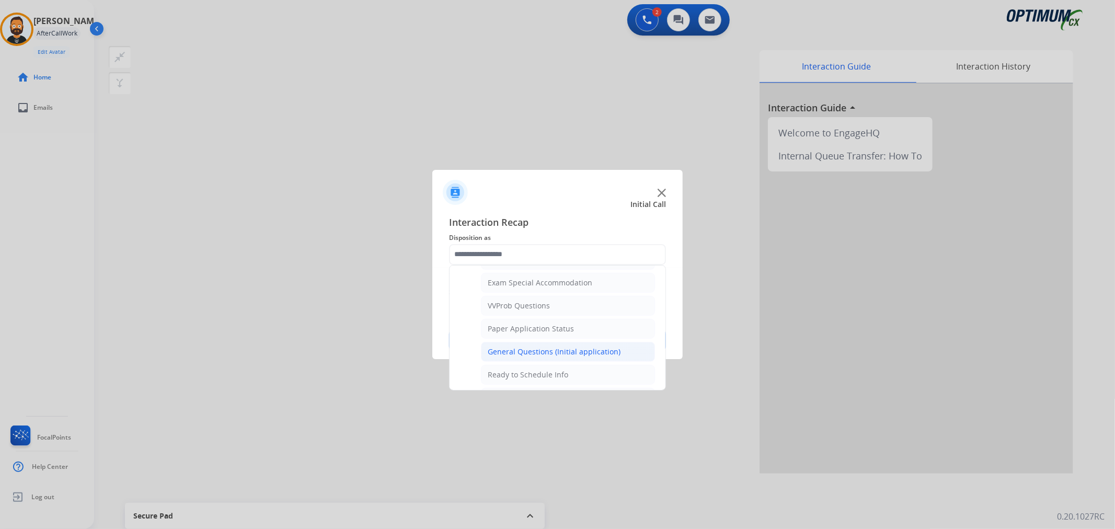
click at [503, 351] on div "General Questions (Initial application)" at bounding box center [554, 351] width 133 height 10
type input "**********"
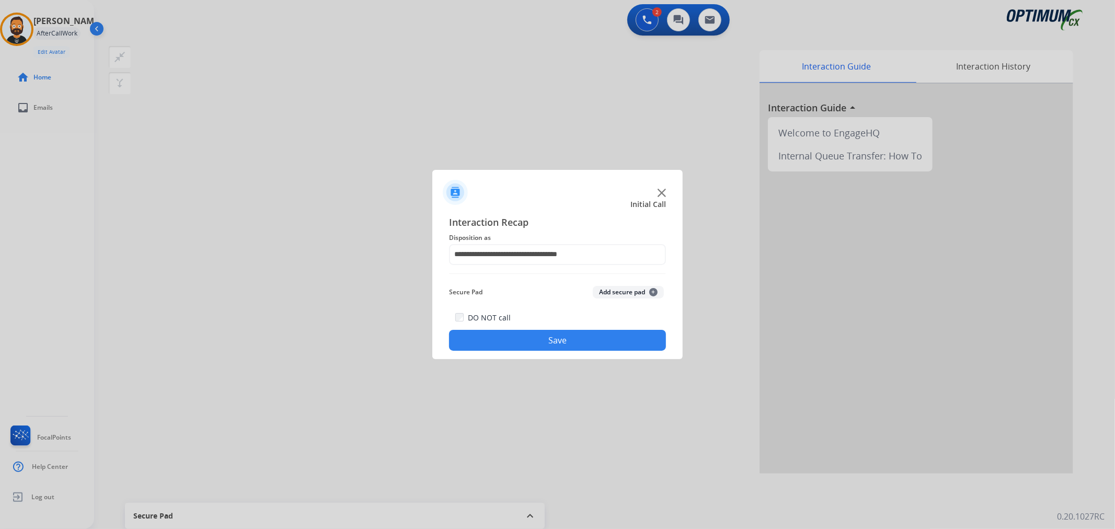
click at [502, 333] on button "Save" at bounding box center [557, 340] width 217 height 21
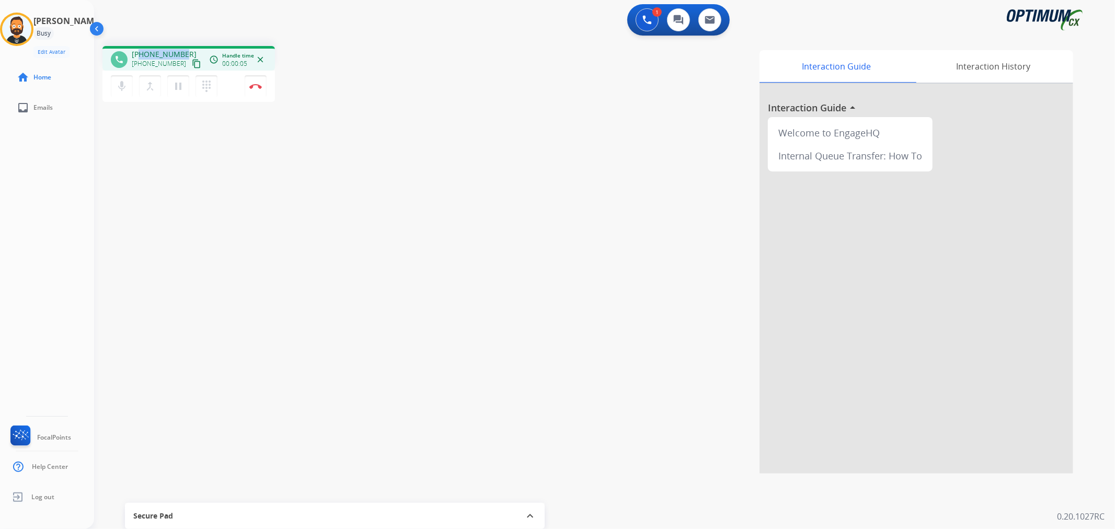
drag, startPoint x: 184, startPoint y: 50, endPoint x: 138, endPoint y: 51, distance: 45.5
click at [138, 51] on div "[PHONE_NUMBER] [PHONE_NUMBER] content_copy" at bounding box center [167, 59] width 71 height 21
copy span "8439087707"
click at [257, 85] on img at bounding box center [255, 86] width 13 height 5
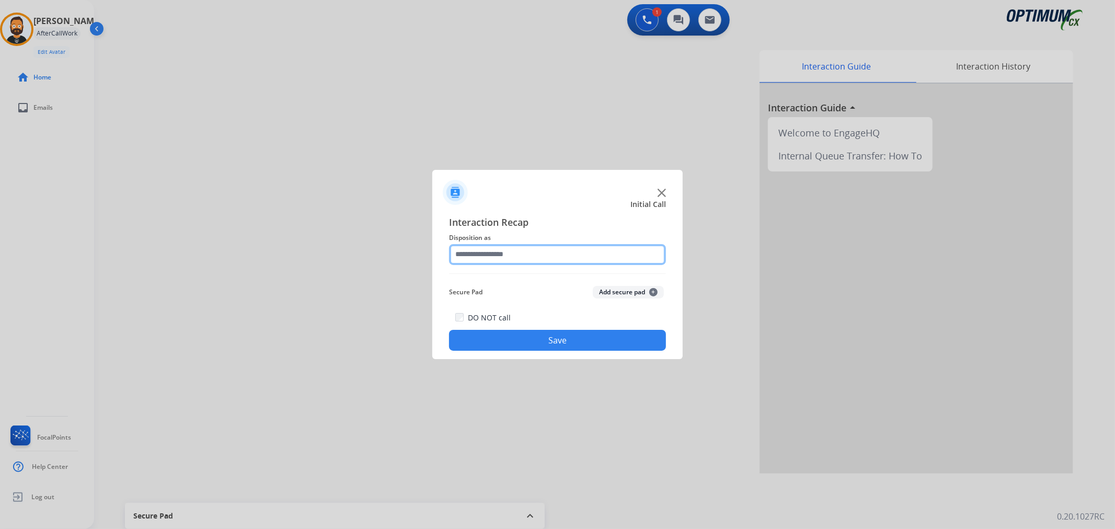
click at [489, 258] on input "text" at bounding box center [557, 254] width 217 height 21
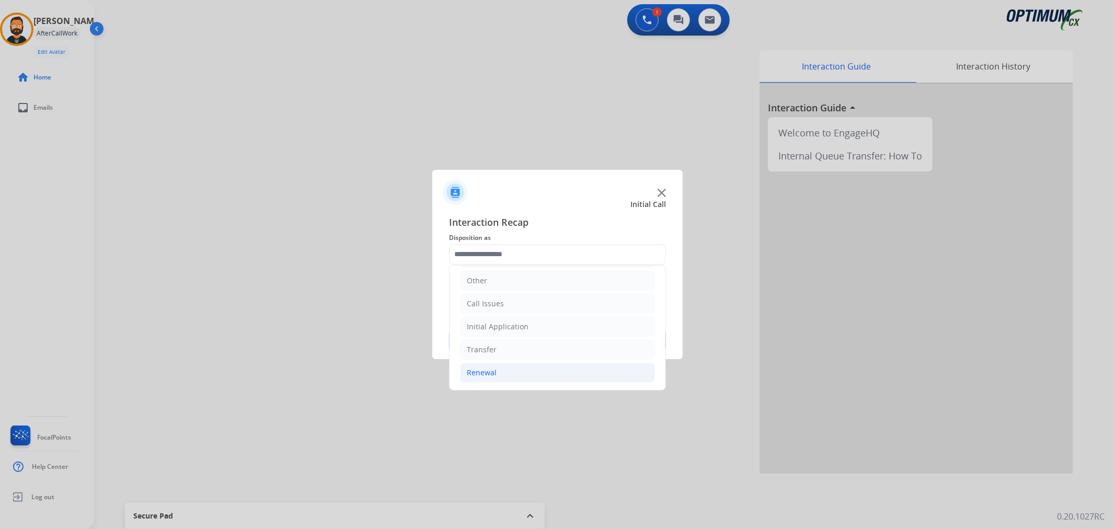
click at [518, 364] on li "Renewal" at bounding box center [557, 373] width 195 height 20
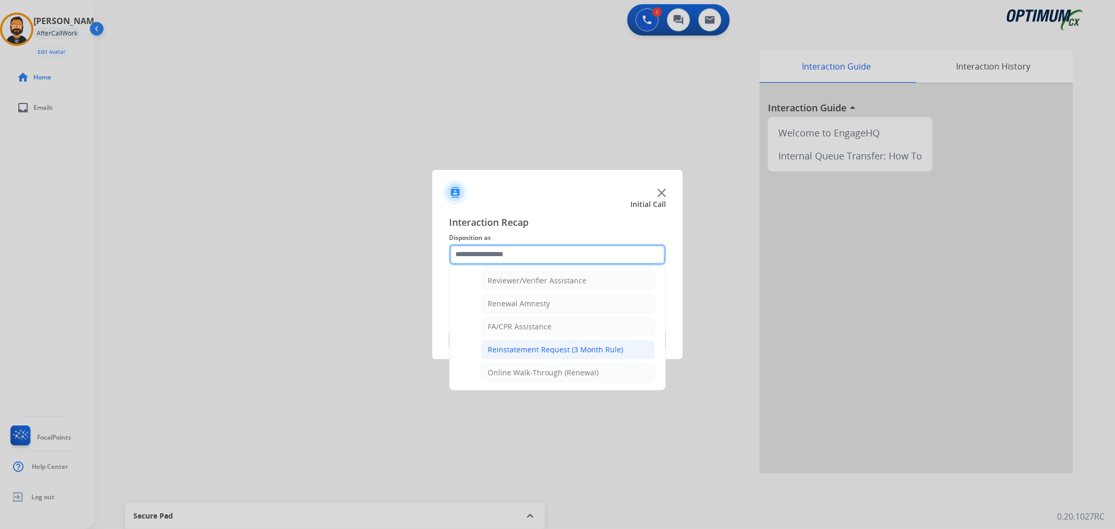
scroll to position [309, 0]
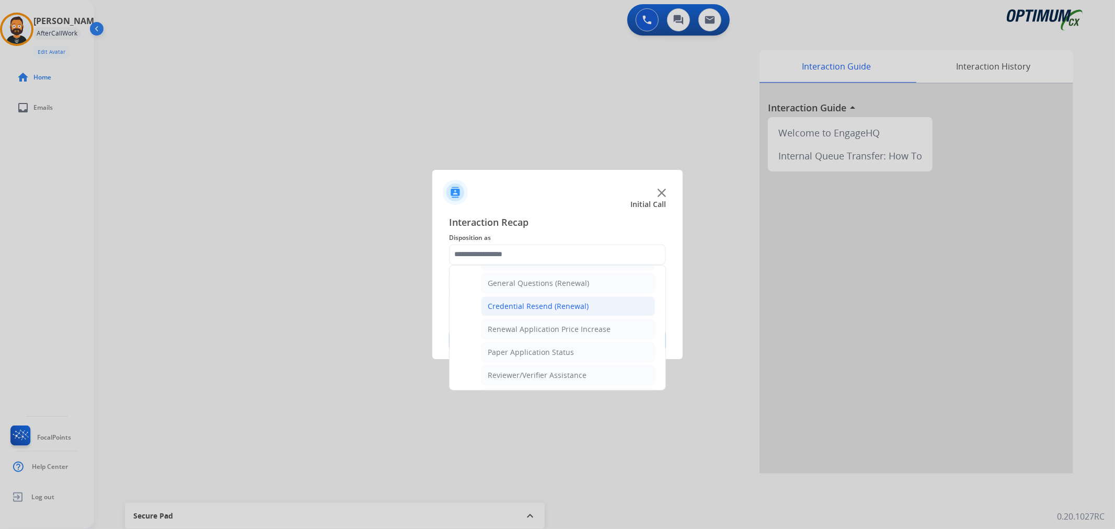
click at [508, 303] on div "Credential Resend (Renewal)" at bounding box center [538, 306] width 101 height 10
type input "**********"
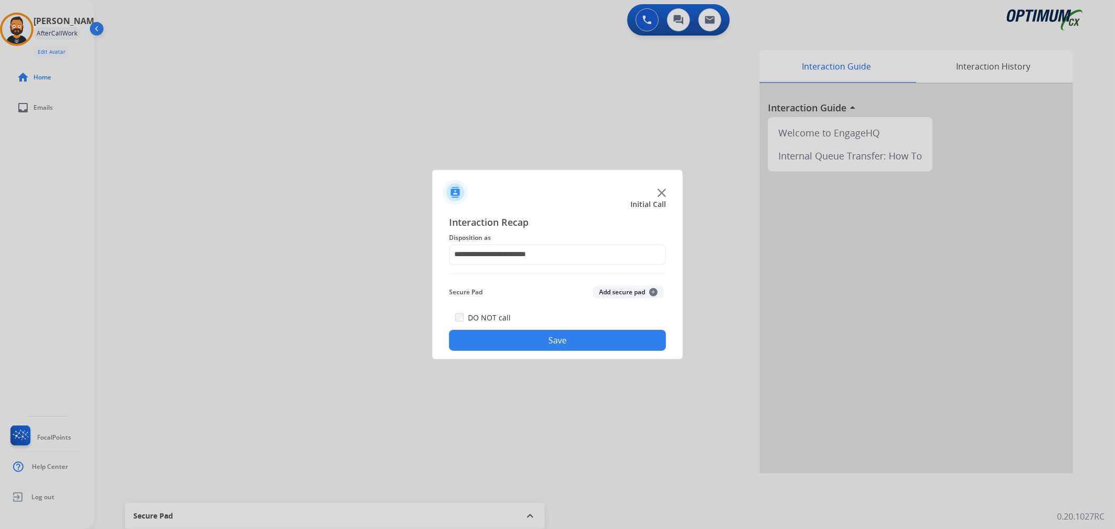
click at [504, 326] on div "DO NOT call Save" at bounding box center [557, 331] width 217 height 40
click at [492, 334] on button "Save" at bounding box center [557, 340] width 217 height 21
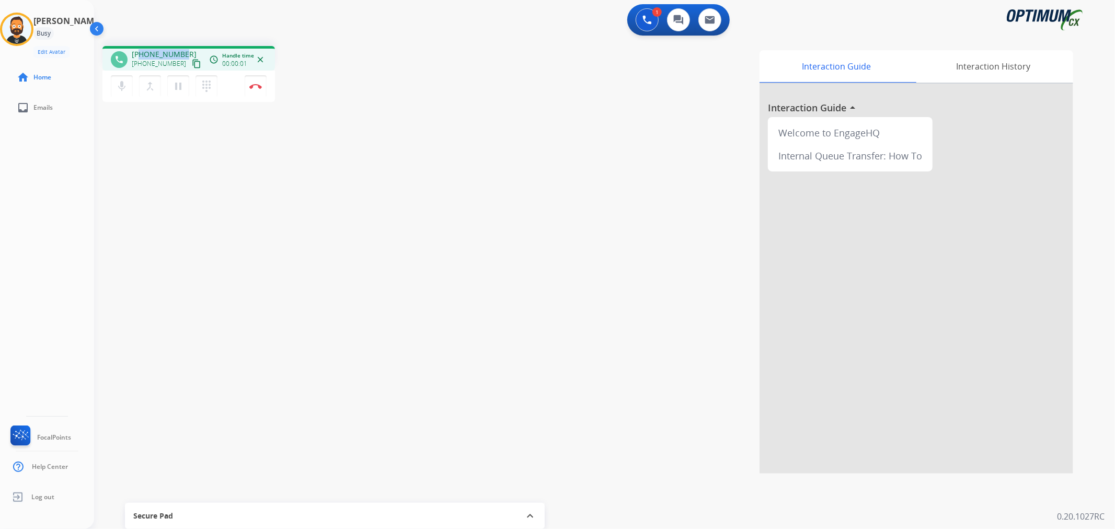
drag, startPoint x: 181, startPoint y: 53, endPoint x: 138, endPoint y: 50, distance: 42.9
click at [138, 50] on span "[PHONE_NUMBER]" at bounding box center [164, 54] width 65 height 10
click at [262, 87] on button "Disconnect" at bounding box center [256, 86] width 22 height 22
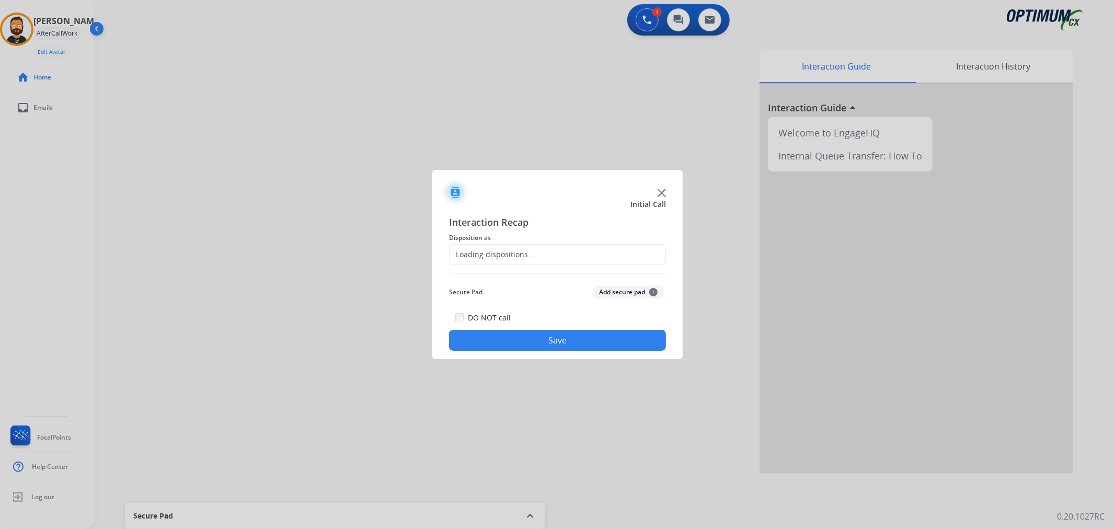
click at [514, 258] on div "Loading dispositions..." at bounding box center [491, 254] width 85 height 10
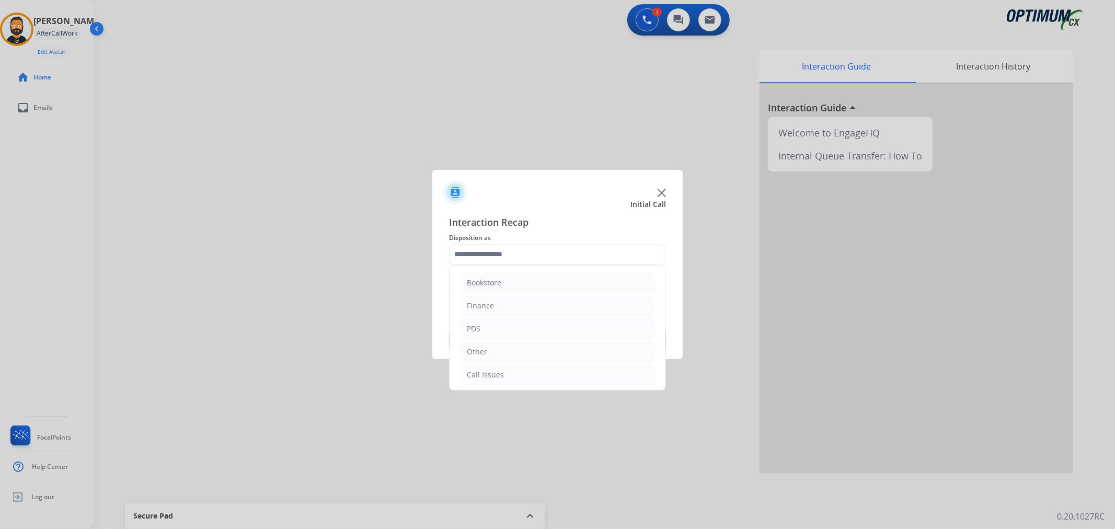
click at [513, 258] on input "text" at bounding box center [557, 254] width 217 height 21
click at [529, 331] on li "Initial Application" at bounding box center [557, 327] width 195 height 20
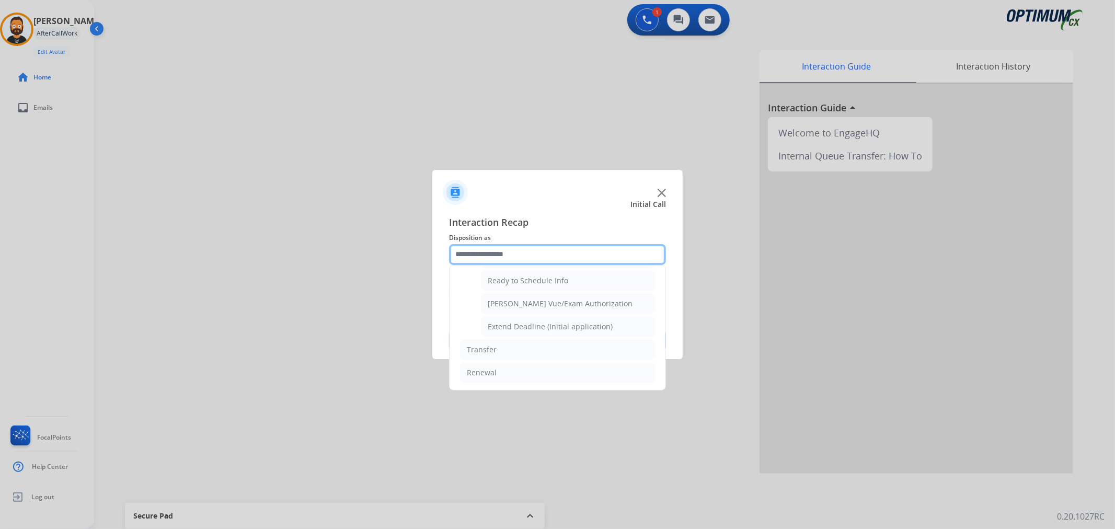
scroll to position [539, 0]
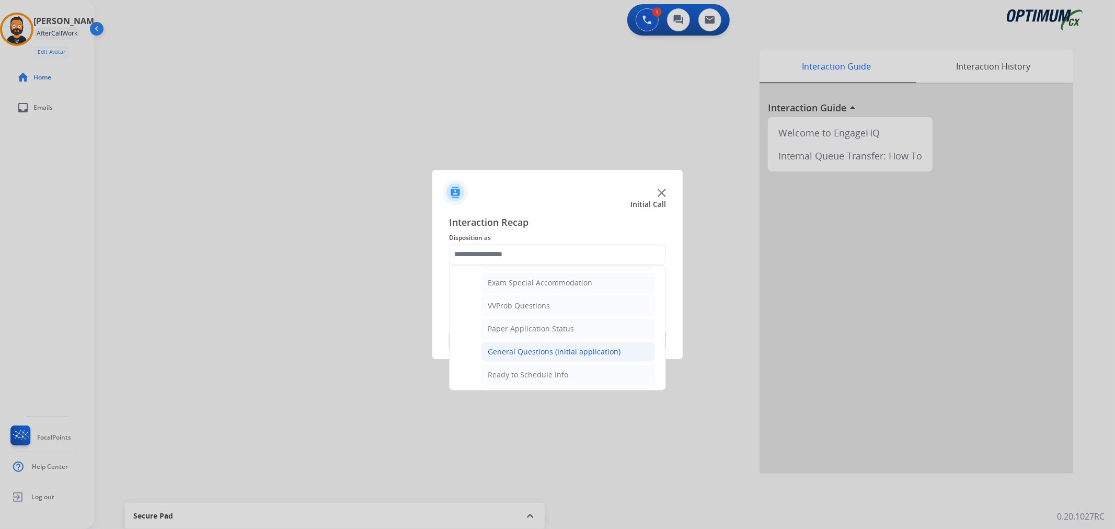
click at [530, 354] on div "General Questions (Initial application)" at bounding box center [554, 351] width 133 height 10
type input "**********"
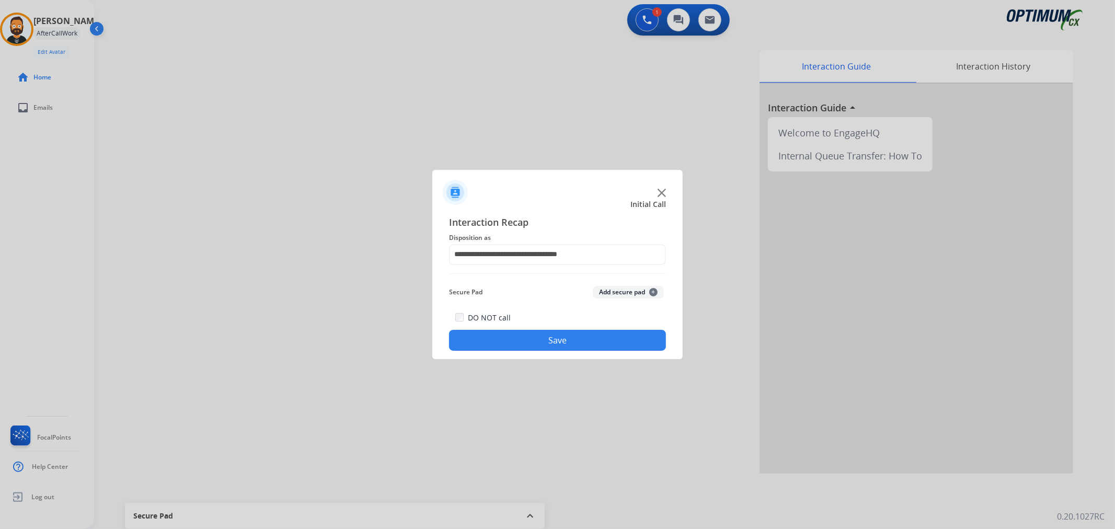
drag, startPoint x: 531, startPoint y: 342, endPoint x: 483, endPoint y: 278, distance: 79.8
click at [531, 341] on button "Save" at bounding box center [557, 340] width 217 height 21
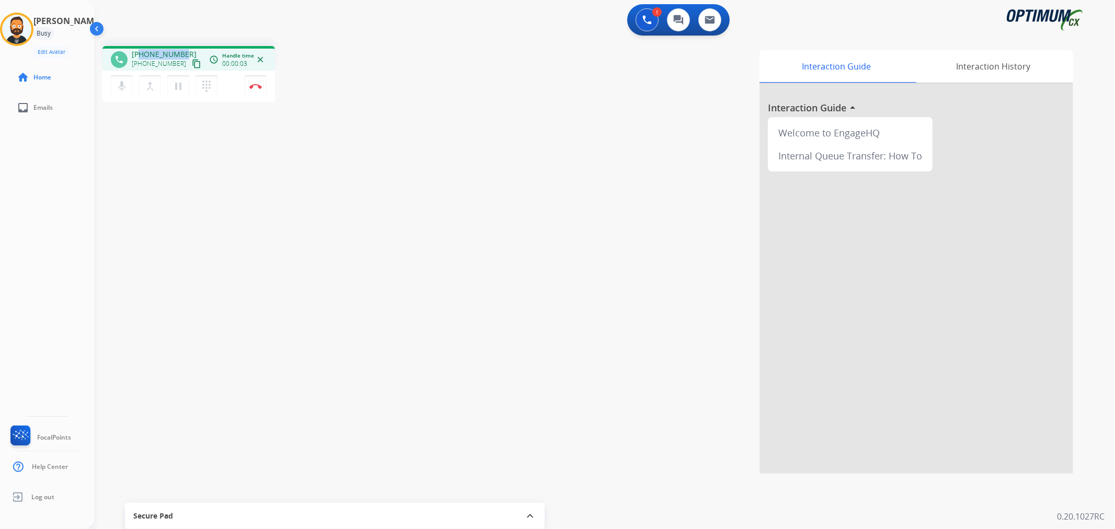
drag, startPoint x: 183, startPoint y: 48, endPoint x: 140, endPoint y: 53, distance: 43.2
click at [140, 53] on div "phone [PHONE_NUMBER] [PHONE_NUMBER] content_copy access_time Call metrics Queue…" at bounding box center [188, 58] width 172 height 25
click at [251, 82] on button "Disconnect" at bounding box center [256, 86] width 22 height 22
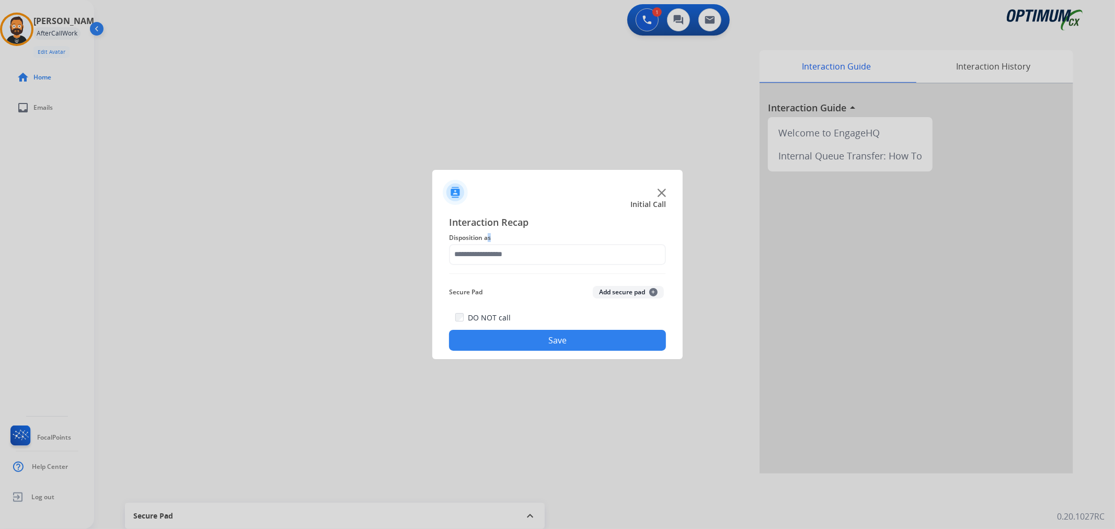
click at [484, 248] on div "Interaction Recap Disposition as Secure Pad Add secure pad + DO NOT call Save" at bounding box center [557, 283] width 217 height 136
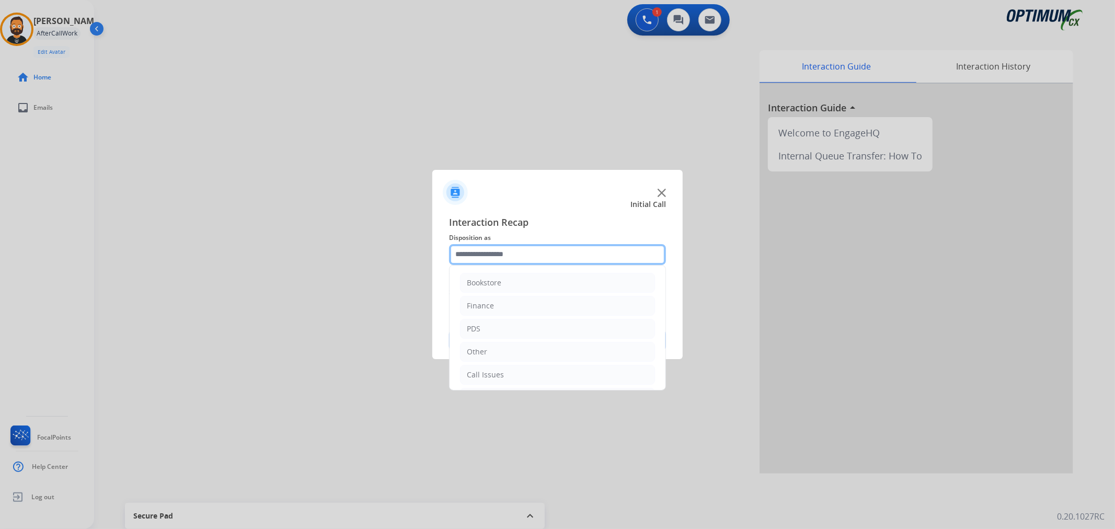
click at [484, 252] on input "text" at bounding box center [557, 254] width 217 height 21
click at [502, 367] on li "Renewal" at bounding box center [557, 373] width 195 height 20
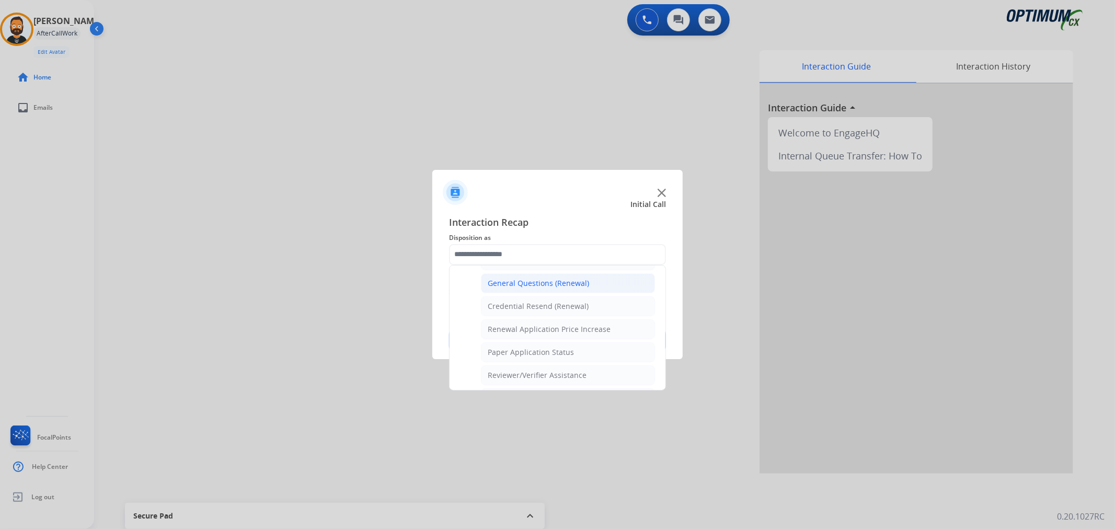
click at [530, 280] on div "General Questions (Renewal)" at bounding box center [538, 283] width 101 height 10
type input "**********"
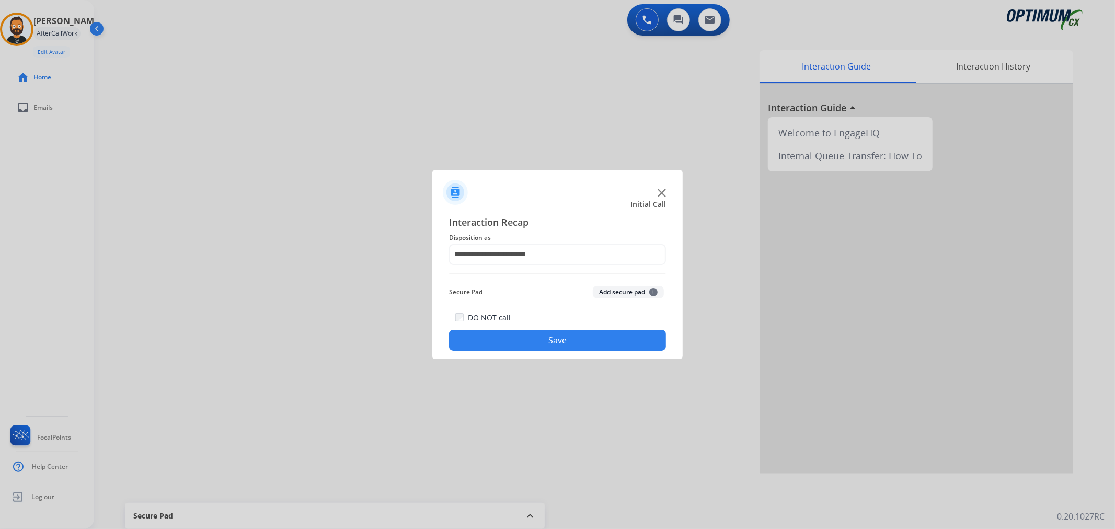
click at [517, 344] on button "Save" at bounding box center [557, 340] width 217 height 21
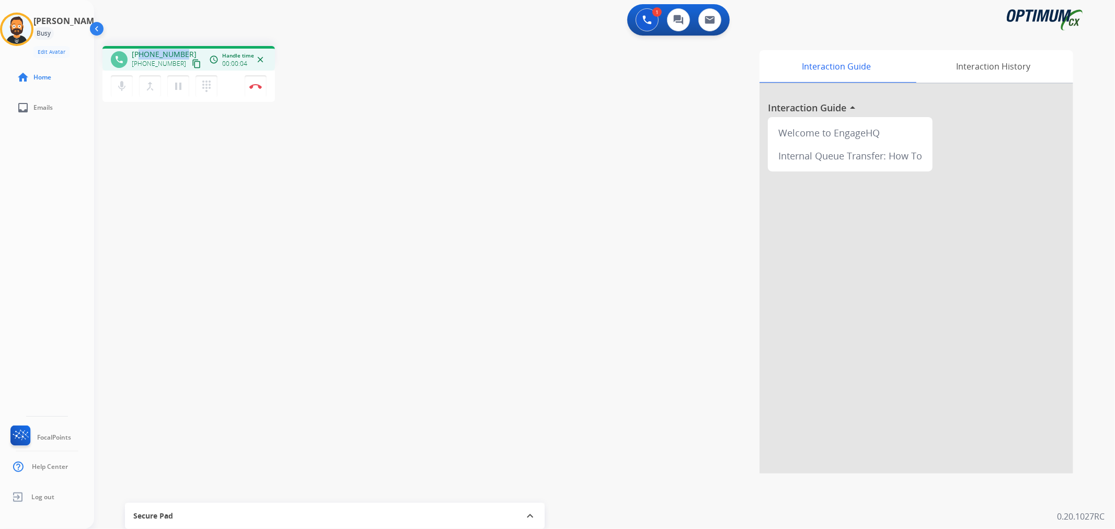
drag, startPoint x: 185, startPoint y: 50, endPoint x: 138, endPoint y: 55, distance: 46.7
click at [138, 55] on div "[PHONE_NUMBER] [PHONE_NUMBER] content_copy" at bounding box center [167, 59] width 71 height 21
click at [174, 81] on mat-icon "pause" at bounding box center [178, 86] width 13 height 13
click at [171, 79] on button "play_arrow Hold" at bounding box center [178, 86] width 22 height 22
click at [178, 86] on mat-icon "pause" at bounding box center [178, 86] width 13 height 13
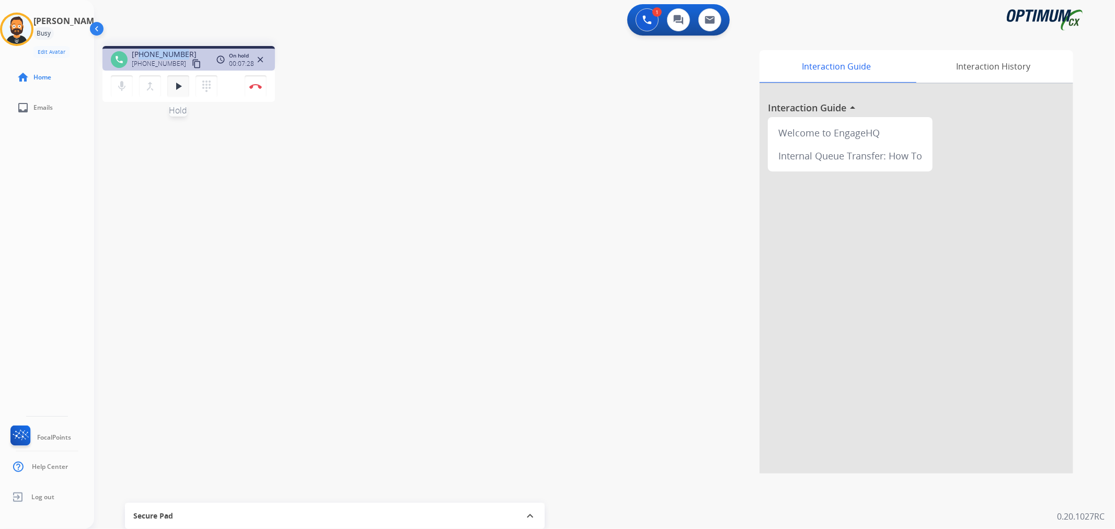
click at [180, 76] on button "play_arrow Hold" at bounding box center [178, 86] width 22 height 22
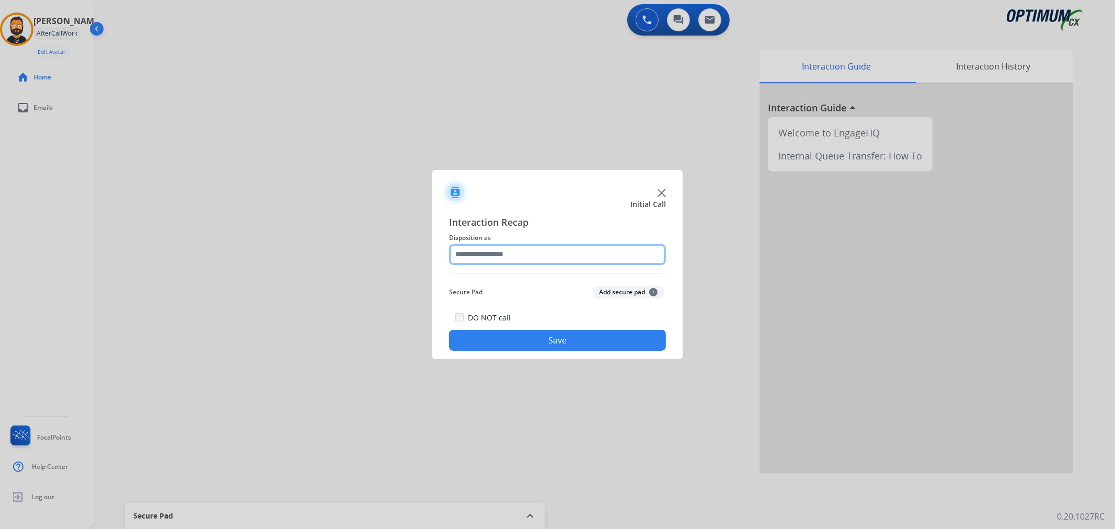
click at [482, 260] on input "text" at bounding box center [557, 254] width 217 height 21
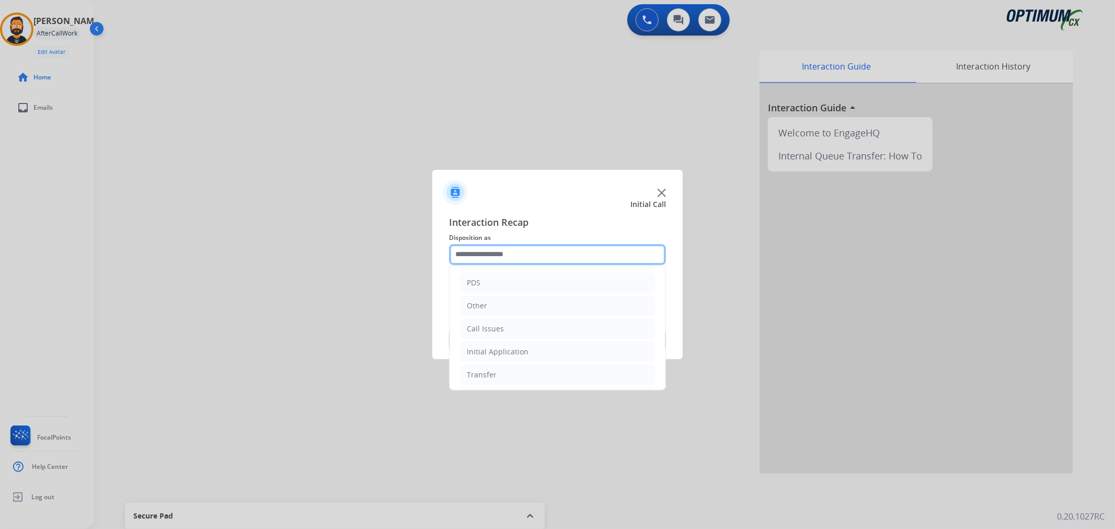
scroll to position [72, 0]
drag, startPoint x: 508, startPoint y: 328, endPoint x: 551, endPoint y: 337, distance: 44.2
click at [508, 328] on div "Initial Application" at bounding box center [498, 326] width 62 height 10
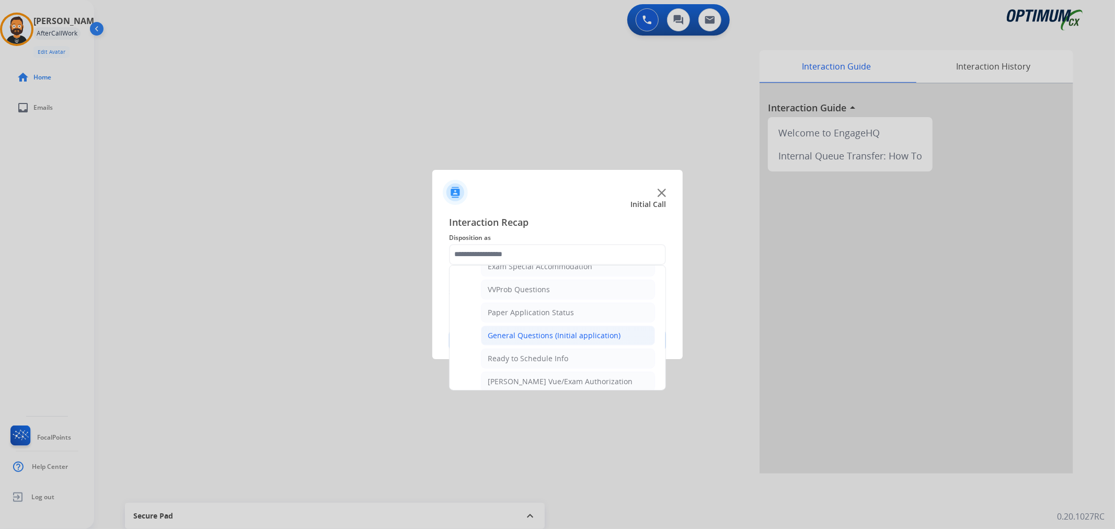
click at [557, 337] on div "General Questions (Initial application)" at bounding box center [554, 335] width 133 height 10
type input "**********"
click at [556, 337] on button "Save" at bounding box center [557, 340] width 217 height 21
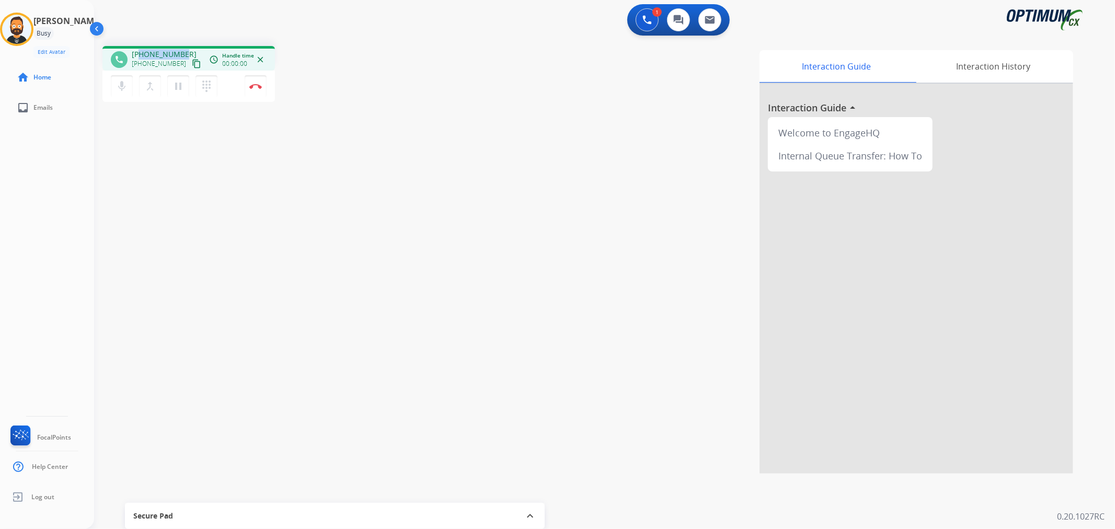
drag, startPoint x: 185, startPoint y: 49, endPoint x: 140, endPoint y: 49, distance: 44.9
click at [140, 49] on div "[PHONE_NUMBER] [PHONE_NUMBER] content_copy" at bounding box center [167, 59] width 71 height 21
click at [263, 86] on button "Disconnect" at bounding box center [256, 86] width 22 height 22
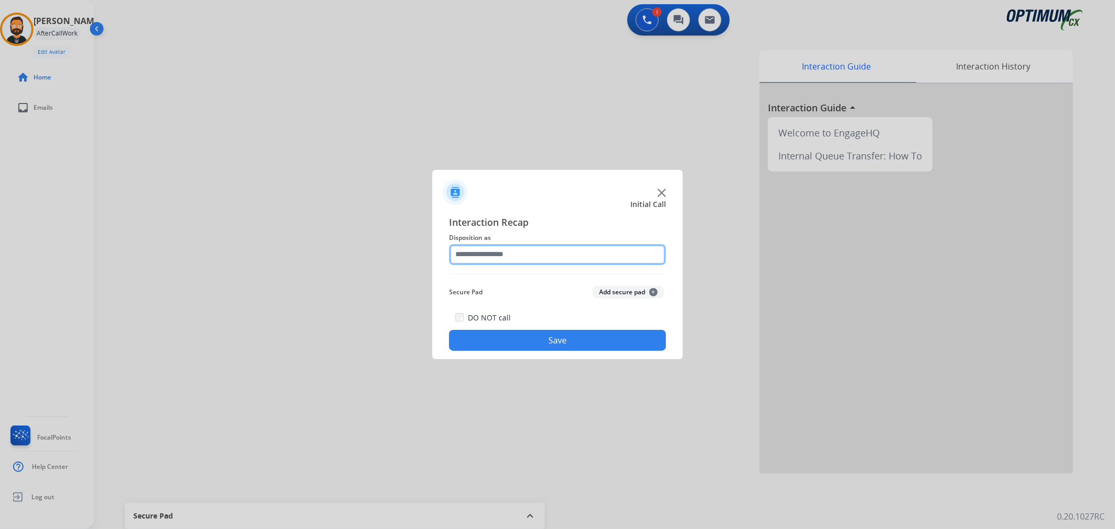
click at [538, 253] on input "text" at bounding box center [557, 254] width 217 height 21
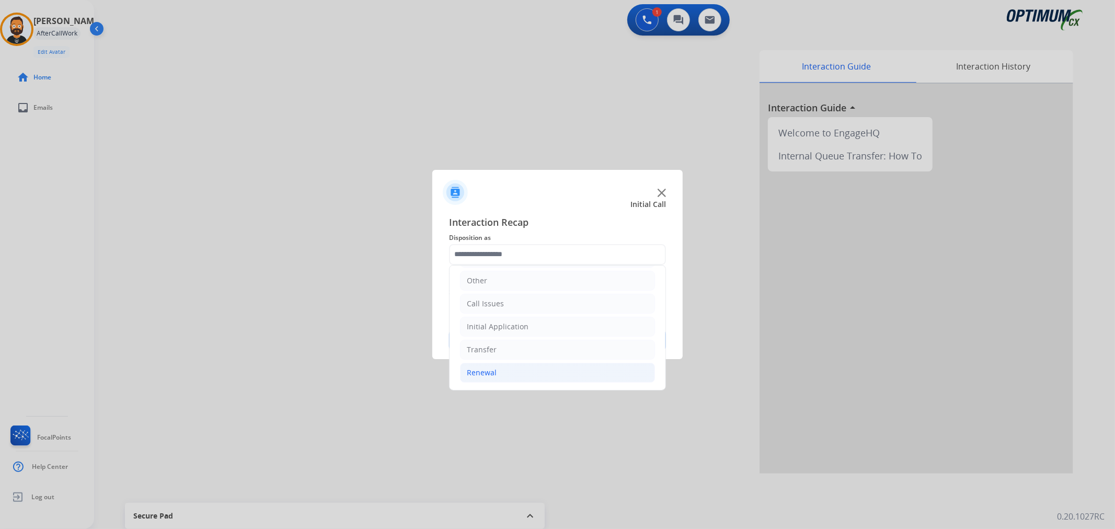
click at [494, 369] on div "Renewal" at bounding box center [482, 372] width 30 height 10
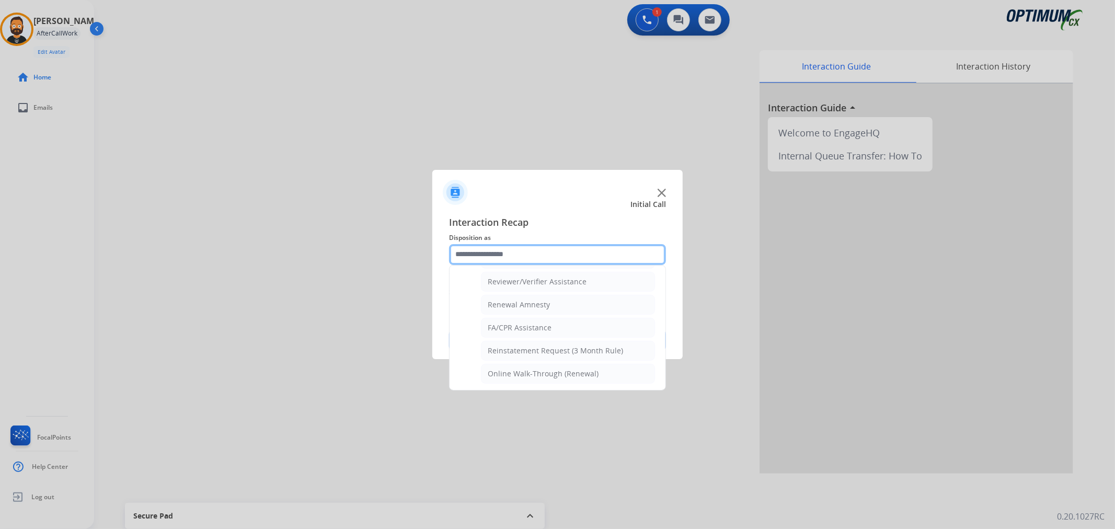
scroll to position [405, 0]
click at [537, 285] on li "Reviewer/Verifier Assistance" at bounding box center [568, 281] width 174 height 20
type input "**********"
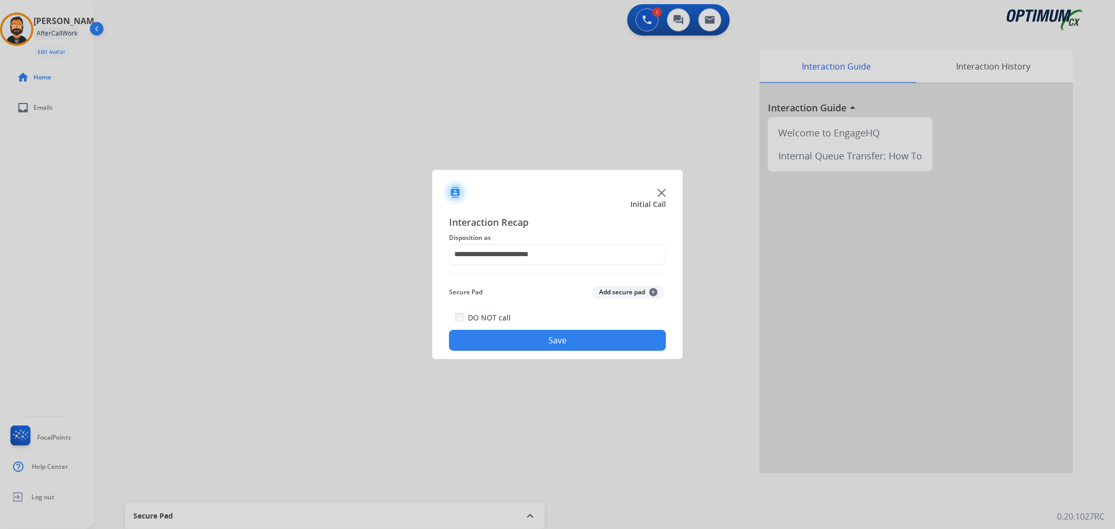
click at [521, 340] on button "Save" at bounding box center [557, 340] width 217 height 21
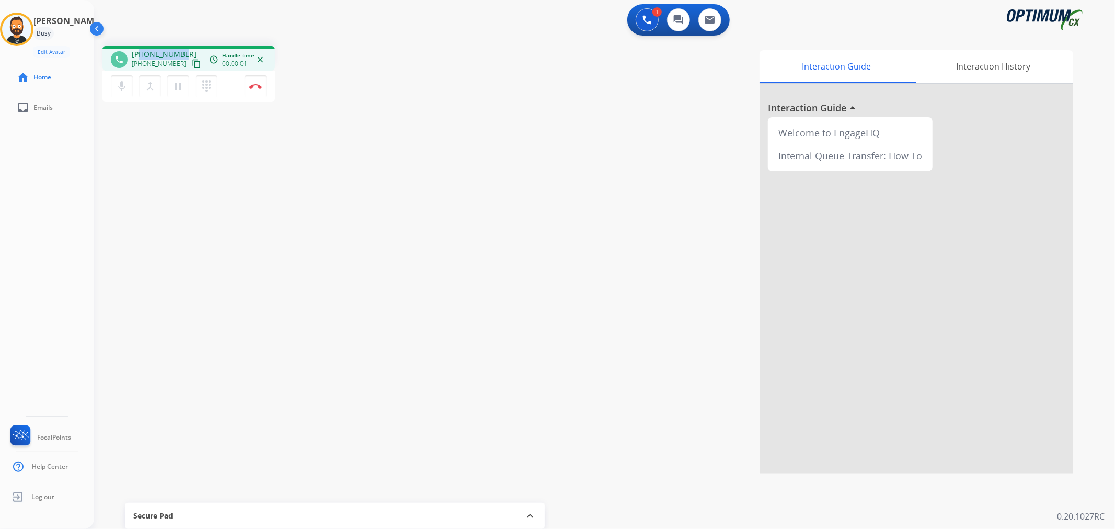
drag, startPoint x: 183, startPoint y: 49, endPoint x: 141, endPoint y: 53, distance: 42.0
click at [141, 53] on div "[PHONE_NUMBER] [PHONE_NUMBER] content_copy" at bounding box center [167, 59] width 71 height 21
click at [251, 90] on button "Disconnect" at bounding box center [256, 86] width 22 height 22
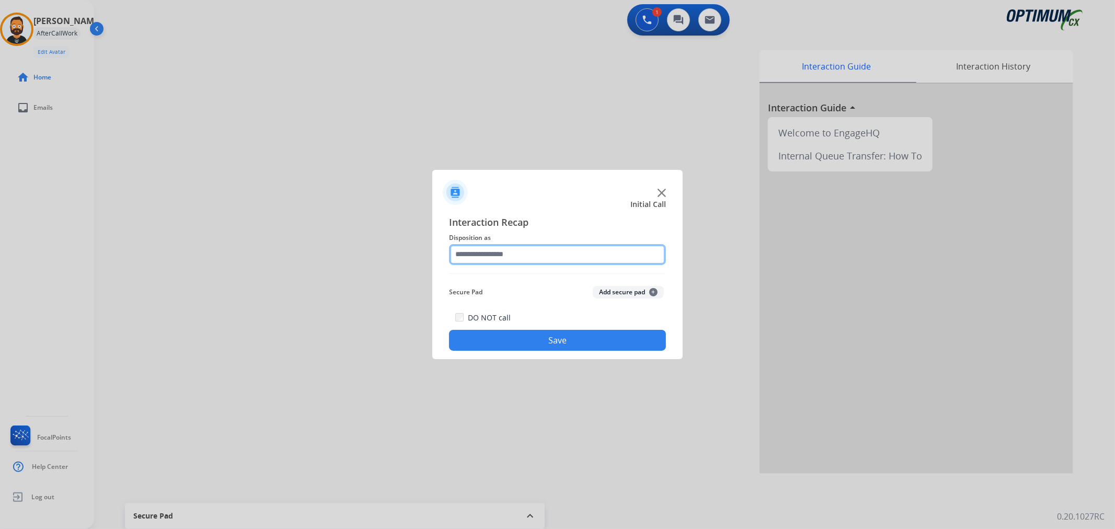
click at [526, 262] on input "text" at bounding box center [557, 254] width 217 height 21
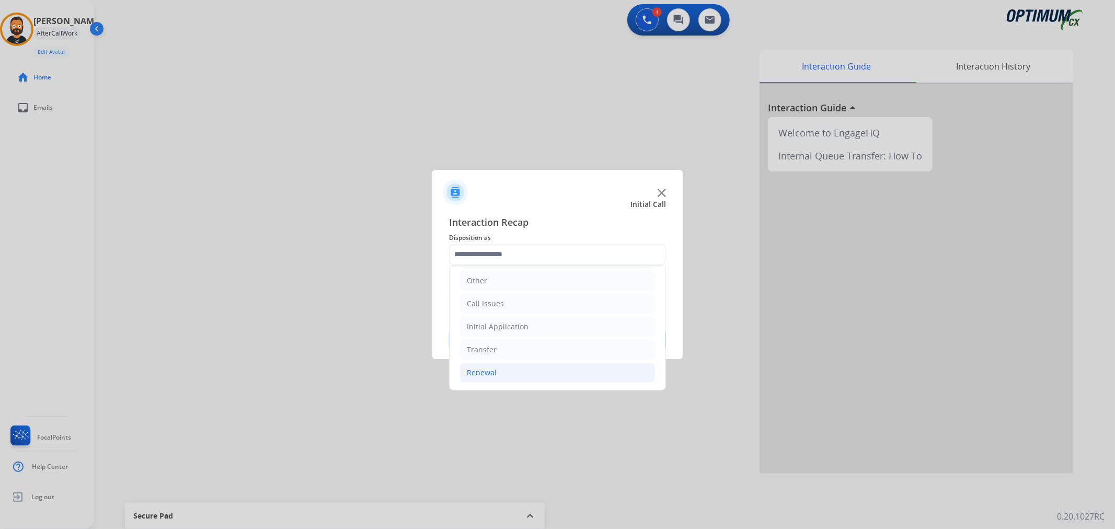
click at [511, 367] on li "Renewal" at bounding box center [557, 373] width 195 height 20
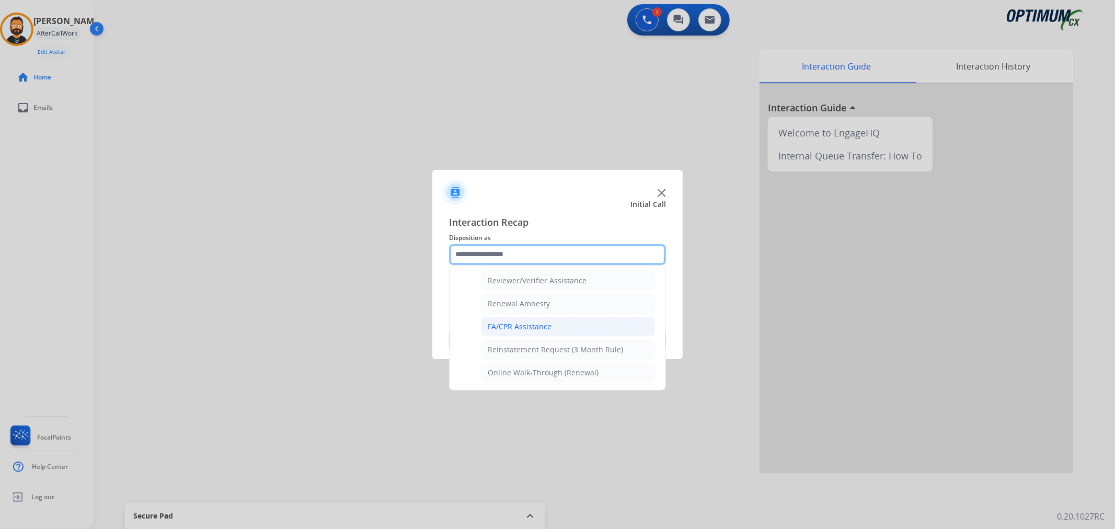
scroll to position [309, 0]
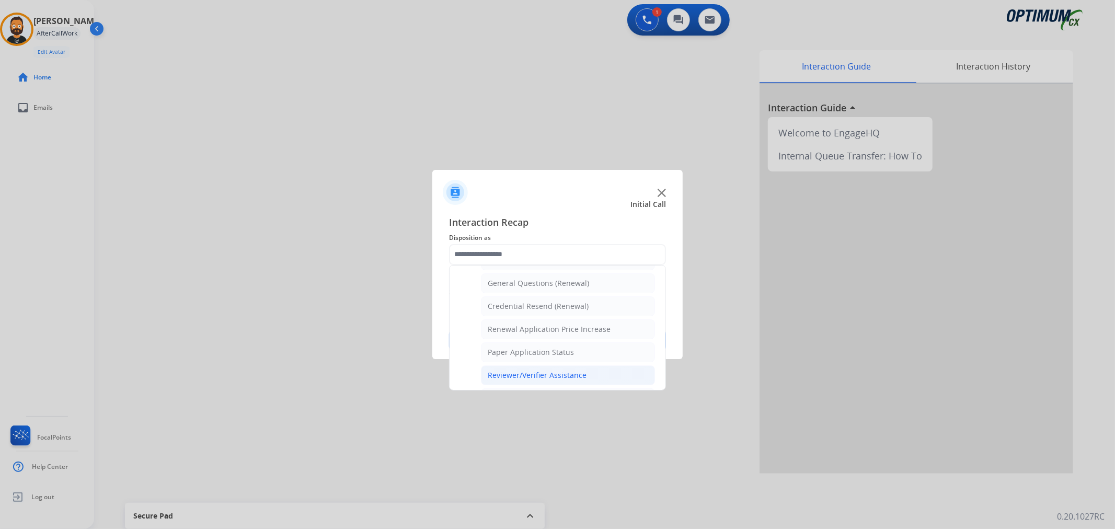
click at [531, 379] on div "Reviewer/Verifier Assistance" at bounding box center [537, 375] width 99 height 10
type input "**********"
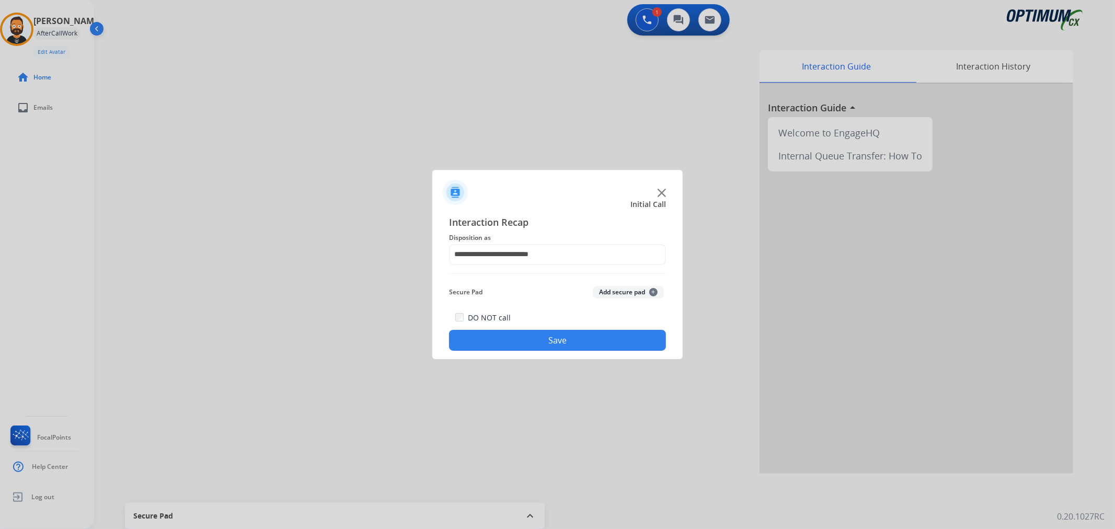
click at [536, 341] on button "Save" at bounding box center [557, 340] width 217 height 21
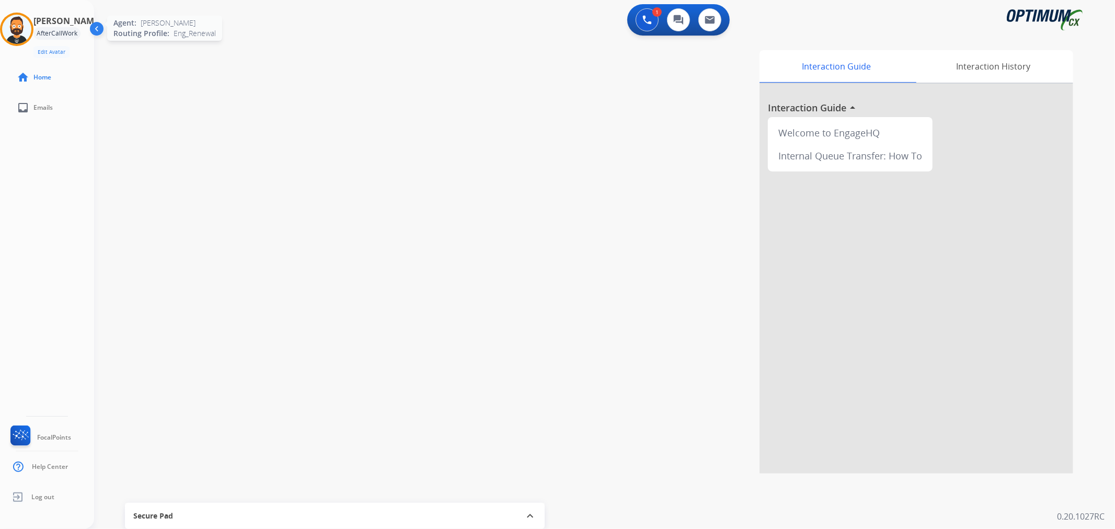
click at [27, 29] on img at bounding box center [16, 29] width 29 height 29
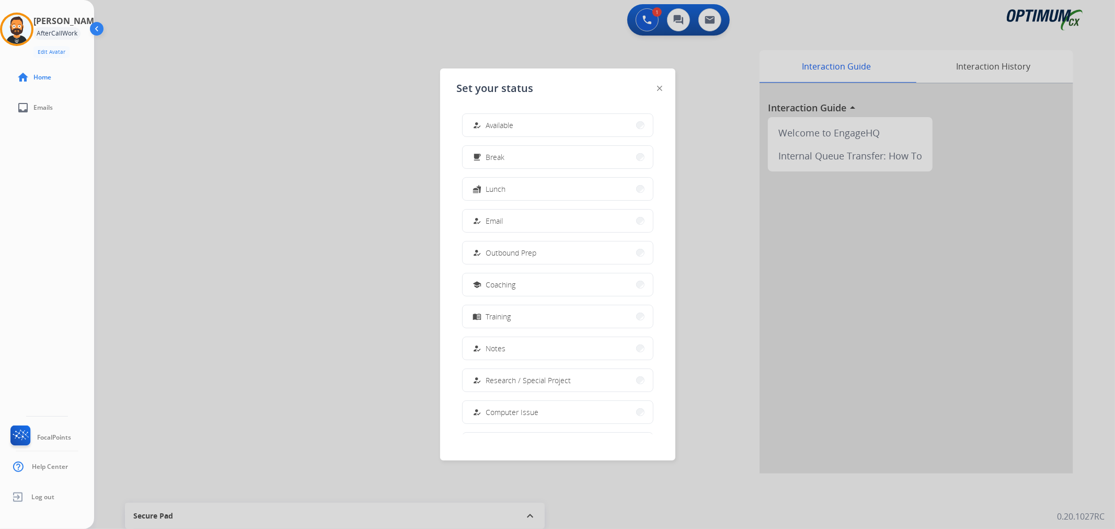
click at [505, 144] on div "how_to_reg Available free_breakfast Break fastfood Lunch how_to_reg Email how_t…" at bounding box center [558, 269] width 202 height 329
click at [539, 160] on button "free_breakfast Break" at bounding box center [557, 157] width 190 height 22
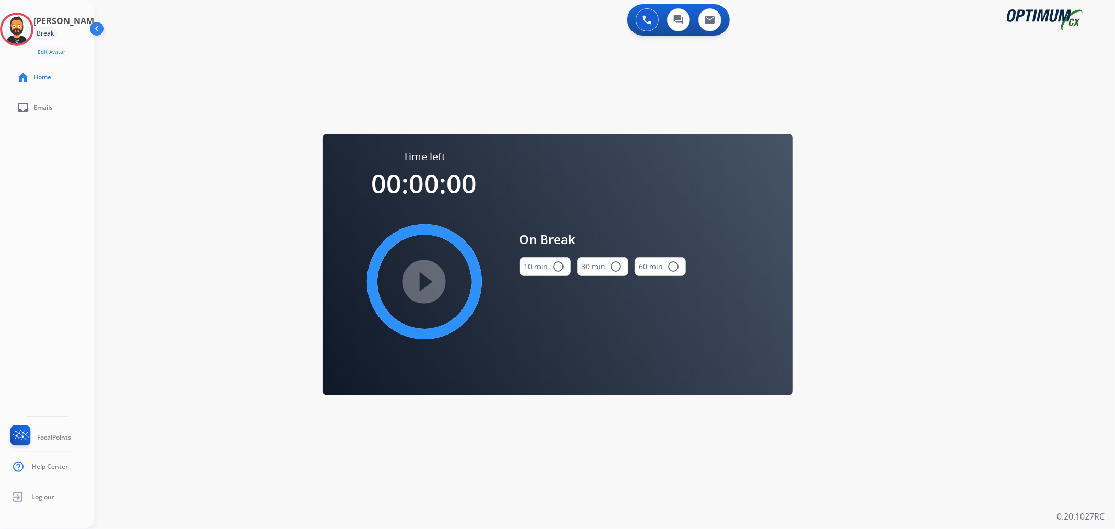
click at [555, 263] on mat-icon "radio_button_unchecked" at bounding box center [558, 266] width 13 height 13
click at [420, 282] on mat-icon "play_circle_filled" at bounding box center [424, 281] width 13 height 13
click at [33, 30] on icon at bounding box center [17, 30] width 34 height 34
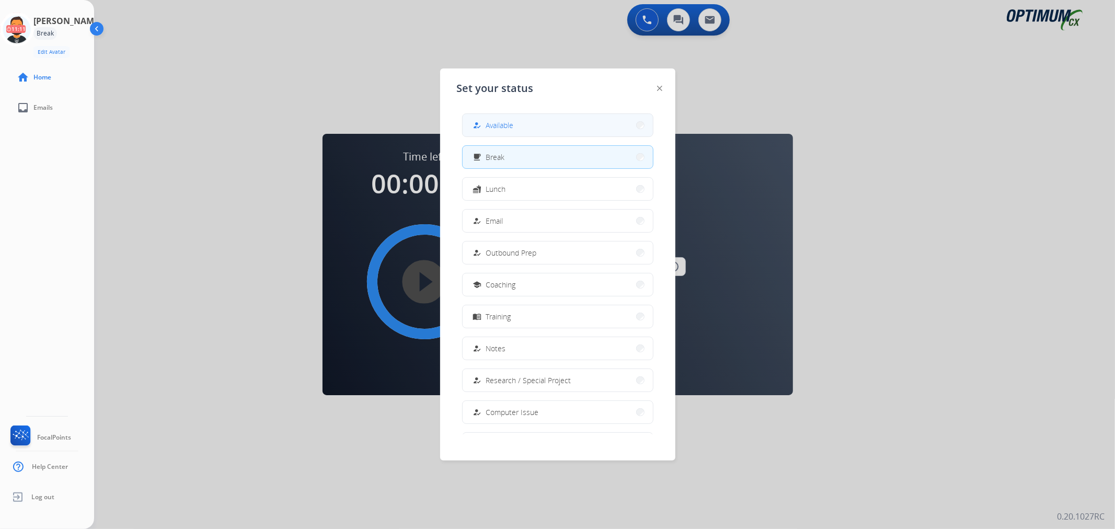
click at [495, 132] on button "how_to_reg Available" at bounding box center [557, 125] width 190 height 22
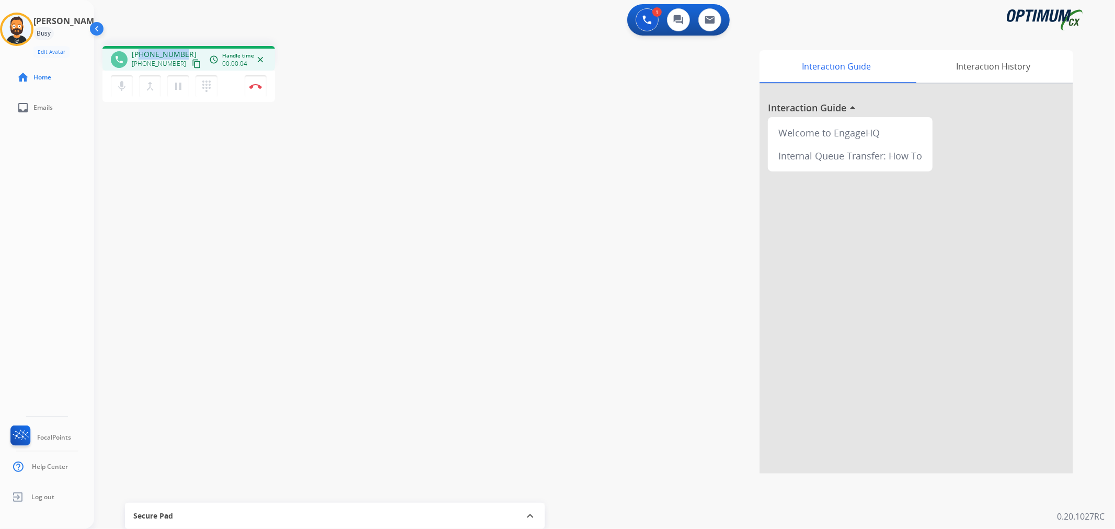
drag, startPoint x: 183, startPoint y: 47, endPoint x: 142, endPoint y: 52, distance: 41.6
click at [142, 52] on div "phone [PHONE_NUMBER] [PHONE_NUMBER] content_copy access_time Call metrics Queue…" at bounding box center [188, 58] width 172 height 25
click at [259, 84] on img at bounding box center [255, 86] width 13 height 5
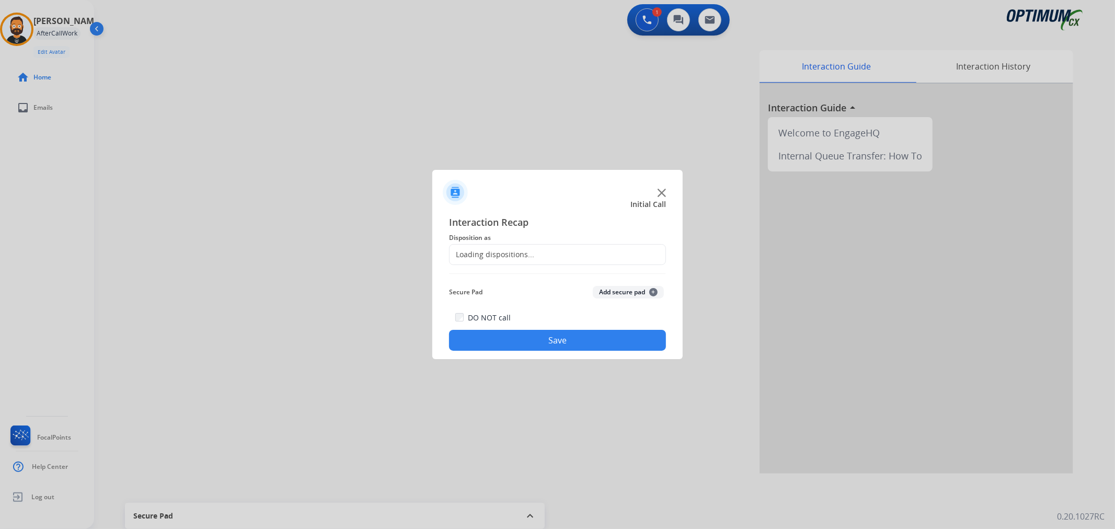
click at [481, 243] on span "Disposition as" at bounding box center [557, 237] width 217 height 13
click at [480, 247] on input "text" at bounding box center [557, 254] width 217 height 21
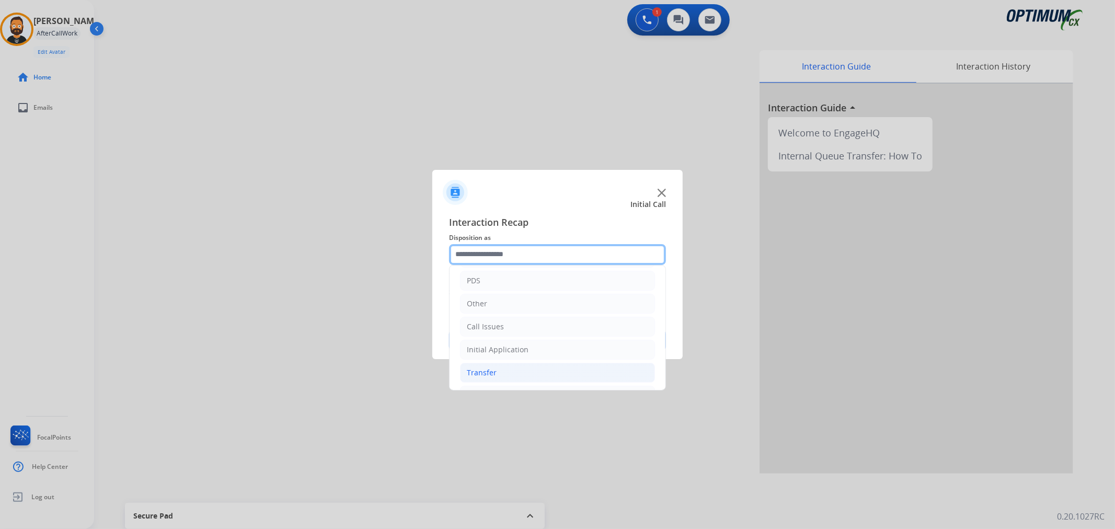
scroll to position [72, 0]
click at [489, 375] on div "Renewal" at bounding box center [482, 372] width 30 height 10
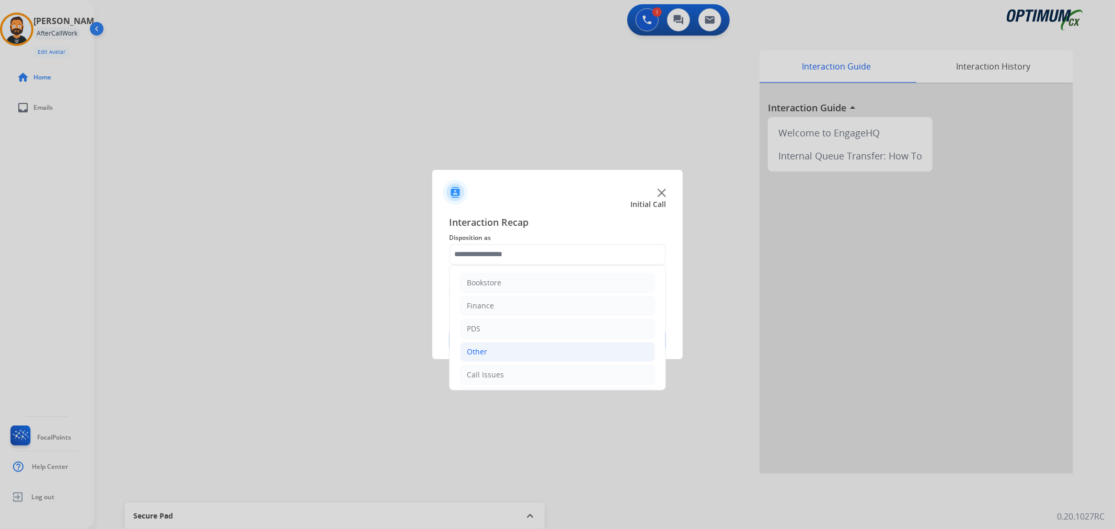
click at [501, 347] on li "Other" at bounding box center [557, 352] width 195 height 20
click at [505, 362] on li "Call Issues" at bounding box center [557, 365] width 195 height 20
click at [490, 356] on li "Other" at bounding box center [557, 352] width 195 height 20
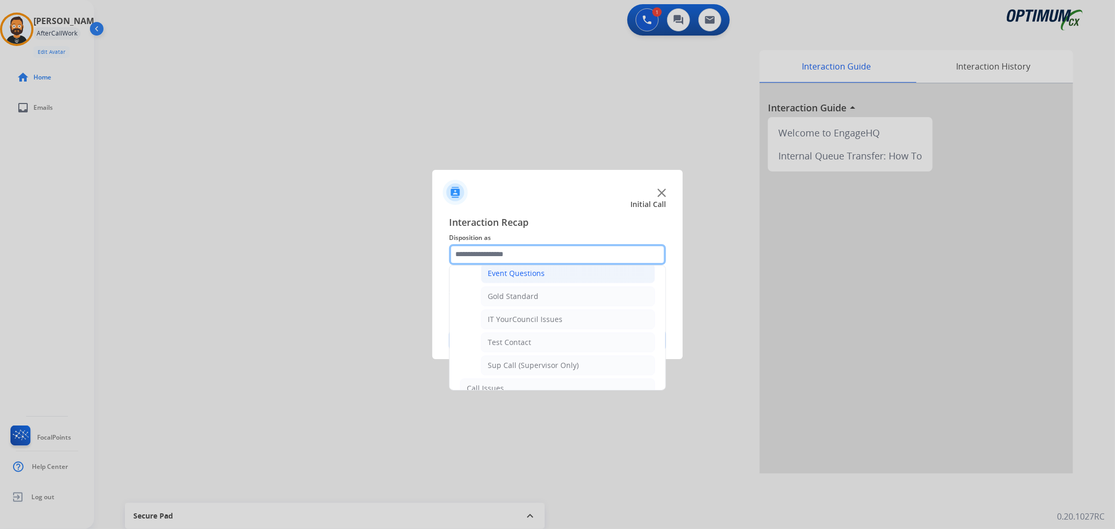
scroll to position [193, 0]
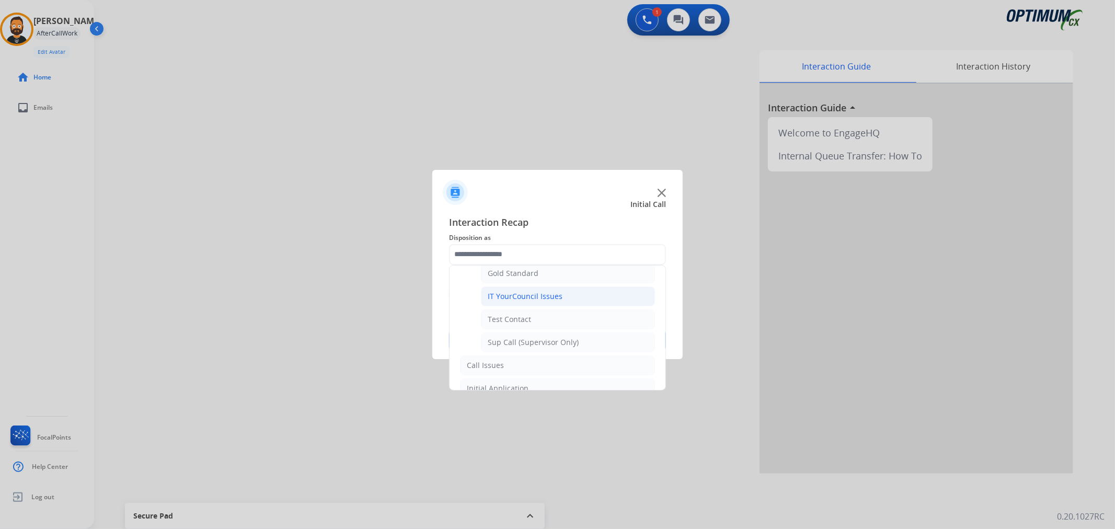
click at [544, 292] on div "IT YourCouncil Issues" at bounding box center [525, 296] width 75 height 10
type input "**********"
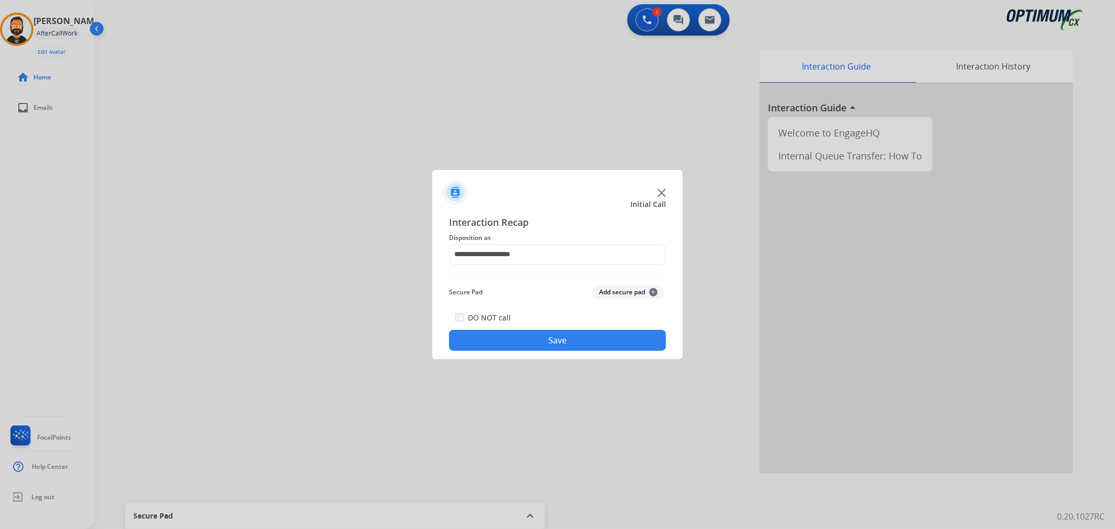
click at [531, 337] on button "Save" at bounding box center [557, 340] width 217 height 21
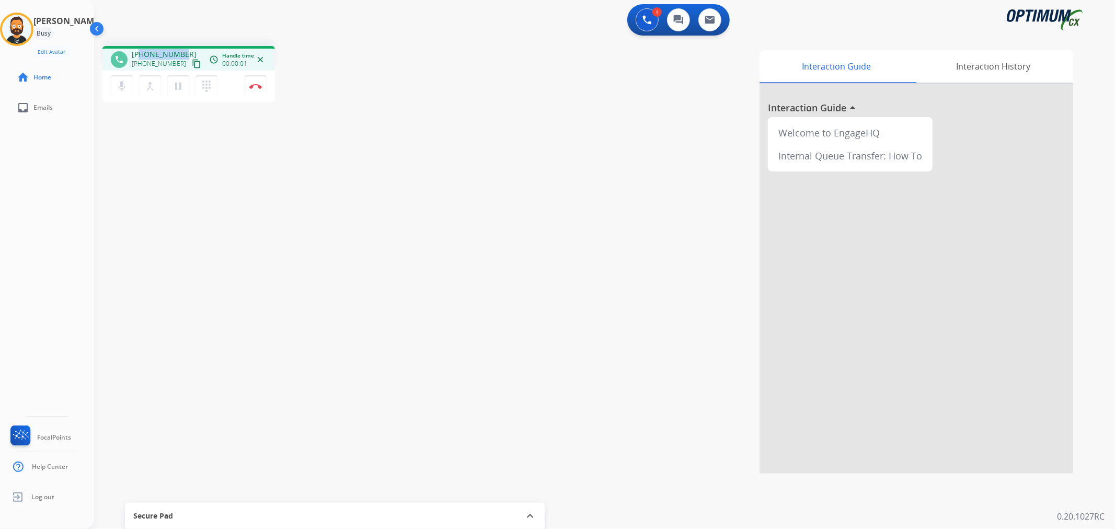
drag, startPoint x: 183, startPoint y: 52, endPoint x: 141, endPoint y: 45, distance: 42.9
click at [141, 46] on div "phone [PHONE_NUMBER] [PHONE_NUMBER] content_copy access_time Call metrics Queue…" at bounding box center [188, 58] width 172 height 25
click at [252, 85] on img at bounding box center [255, 86] width 13 height 5
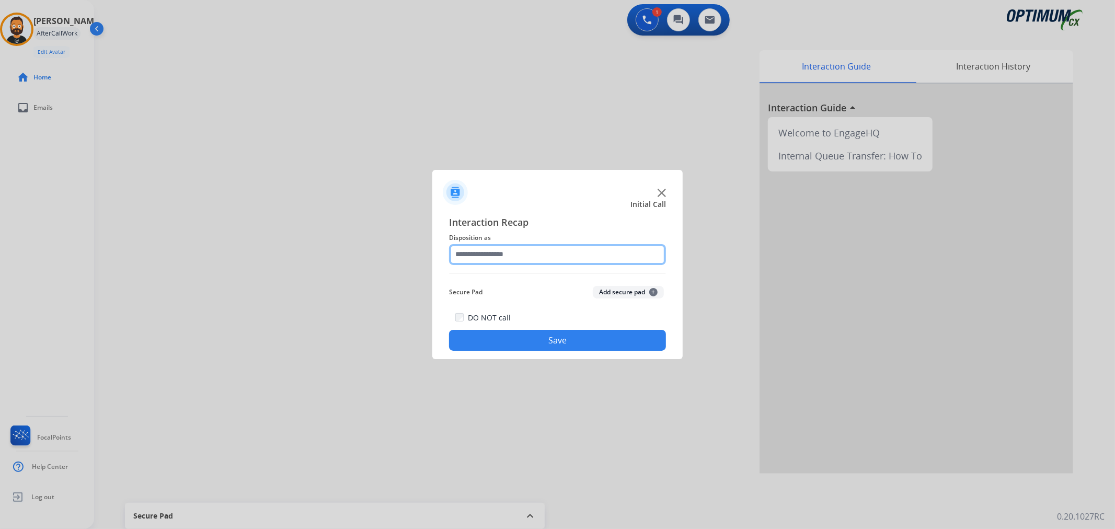
click at [516, 253] on input "text" at bounding box center [557, 254] width 217 height 21
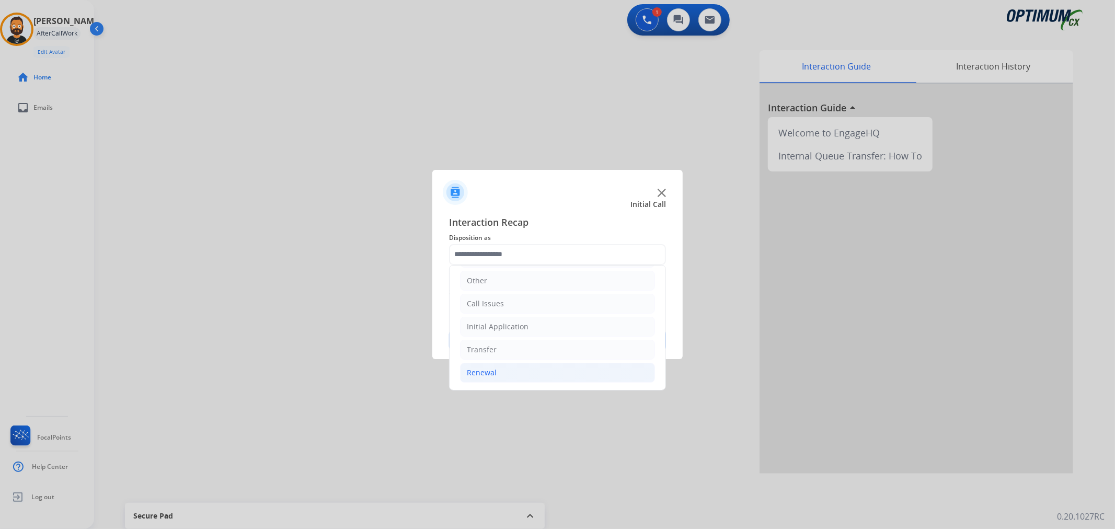
click at [497, 368] on li "Renewal" at bounding box center [557, 373] width 195 height 20
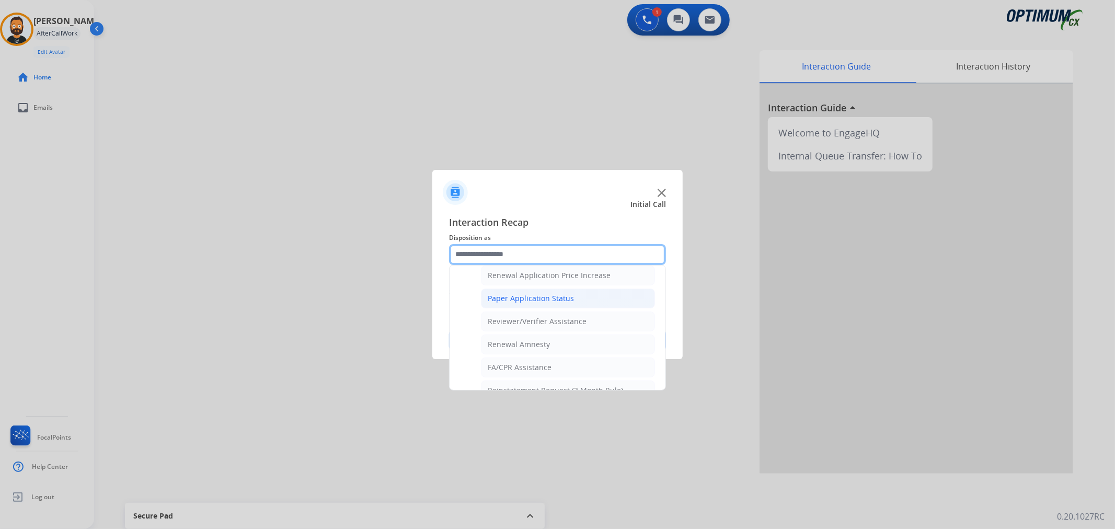
scroll to position [405, 0]
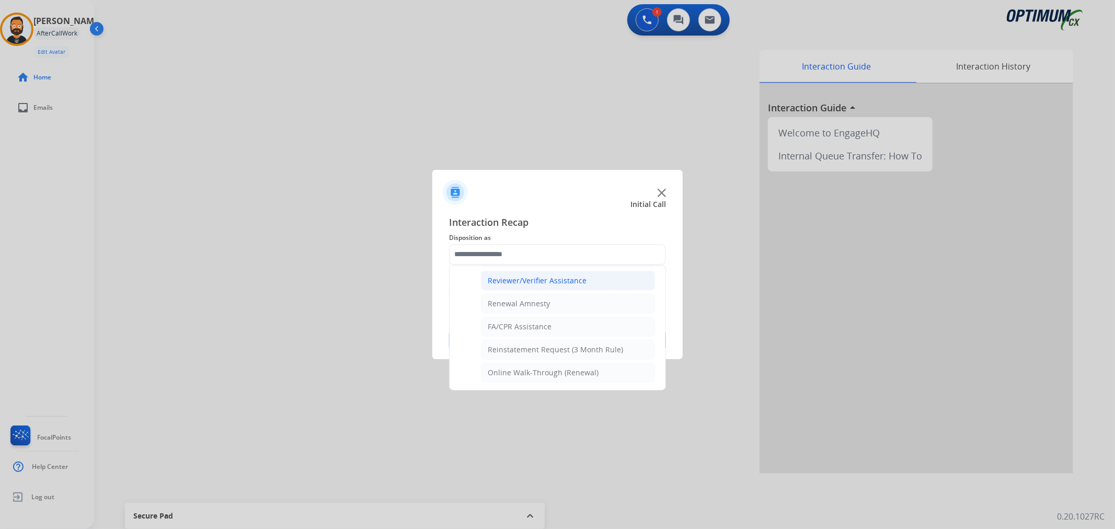
click at [526, 284] on div "Reviewer/Verifier Assistance" at bounding box center [537, 280] width 99 height 10
type input "**********"
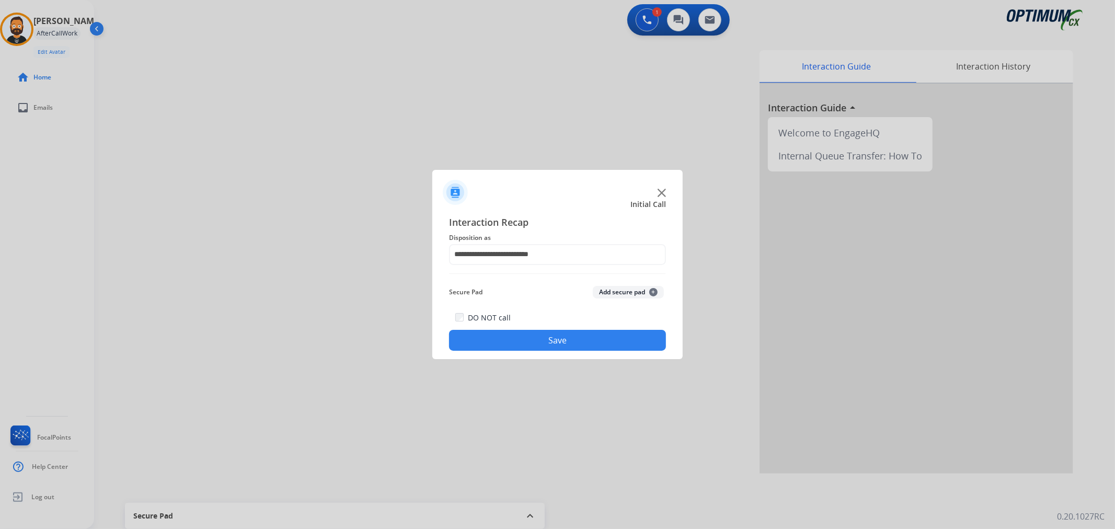
click at [505, 336] on button "Save" at bounding box center [557, 340] width 217 height 21
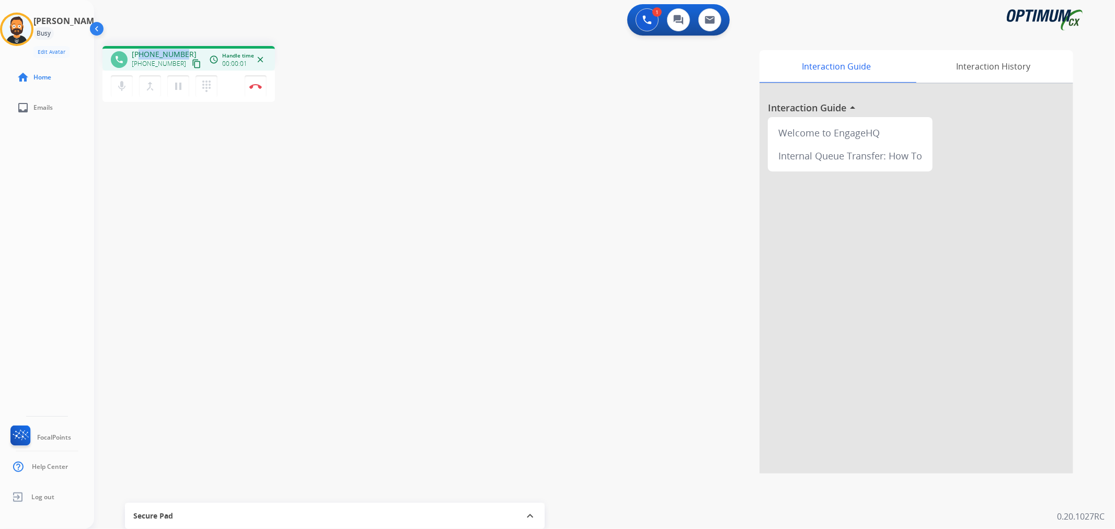
drag, startPoint x: 185, startPoint y: 50, endPoint x: 140, endPoint y: 48, distance: 46.0
click at [140, 48] on div "phone [PHONE_NUMBER] [PHONE_NUMBER] content_copy access_time Call metrics Queue…" at bounding box center [188, 58] width 172 height 25
click at [253, 82] on button "Disconnect" at bounding box center [256, 86] width 22 height 22
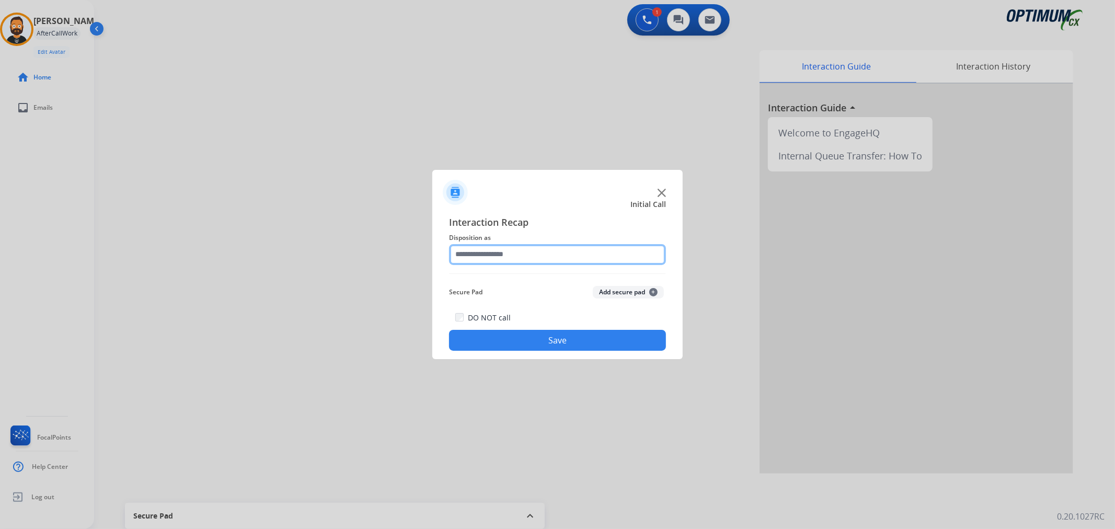
click at [490, 253] on input "text" at bounding box center [557, 254] width 217 height 21
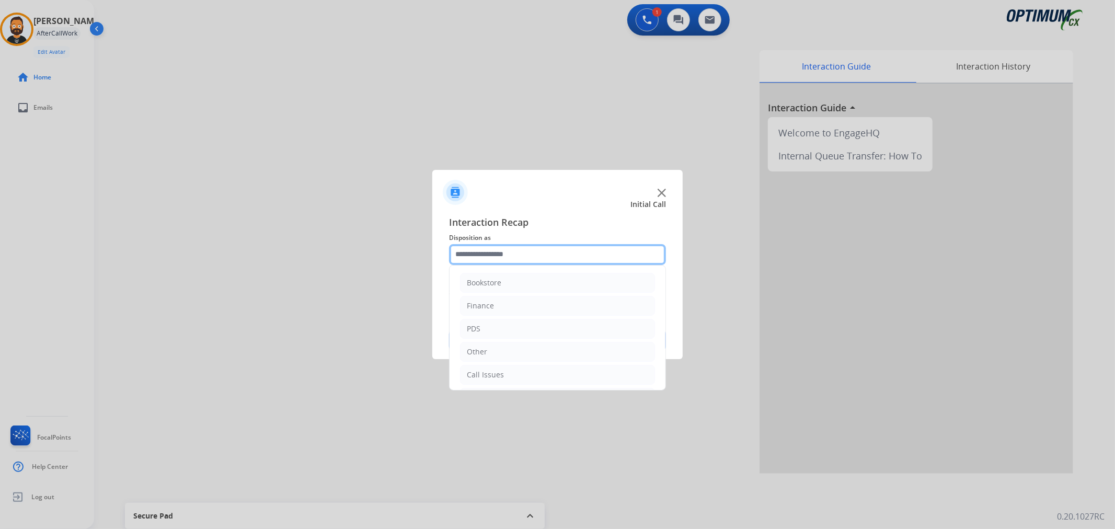
scroll to position [72, 0]
click at [514, 319] on li "Initial Application" at bounding box center [557, 327] width 195 height 20
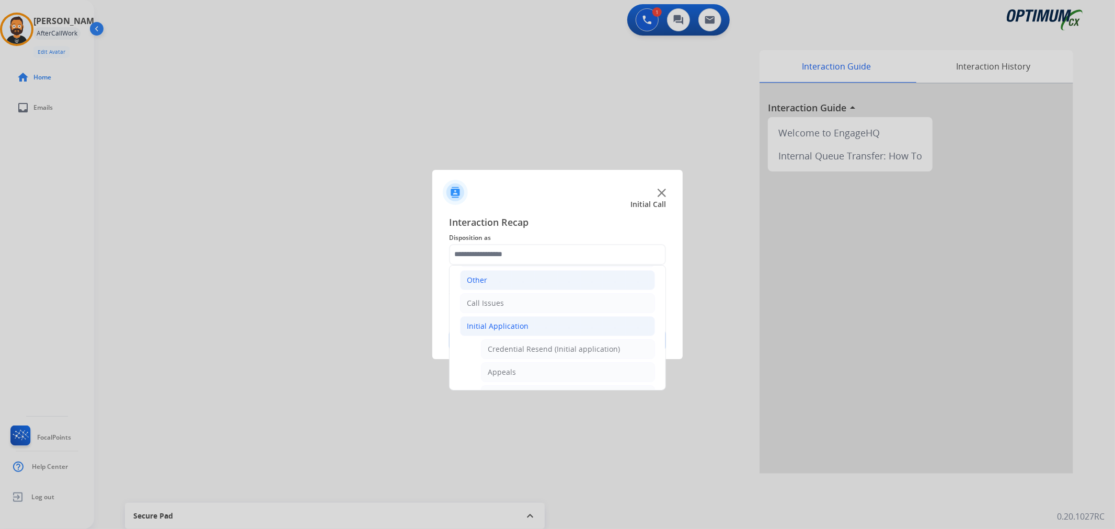
click at [506, 280] on li "Other" at bounding box center [557, 280] width 195 height 20
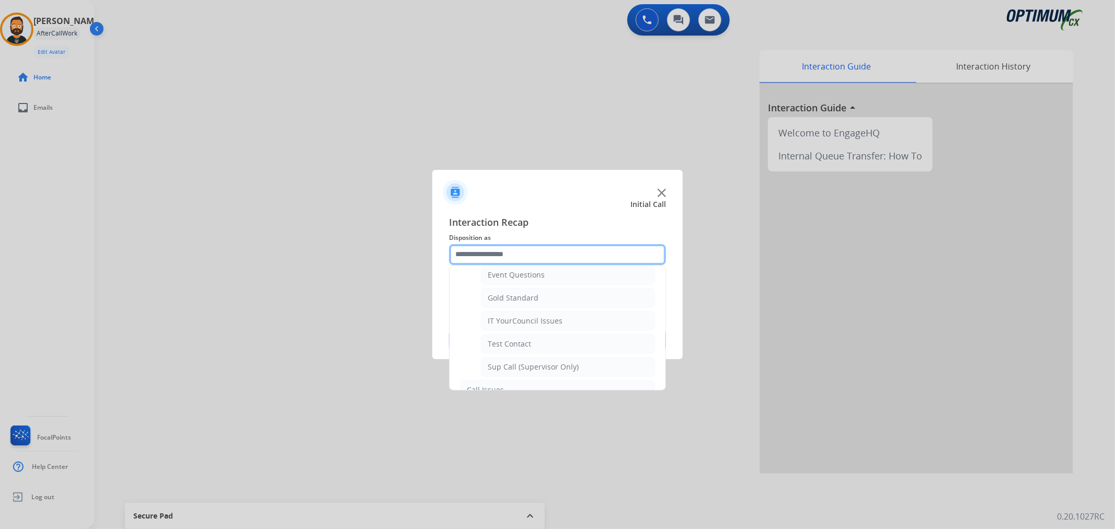
scroll to position [257, 0]
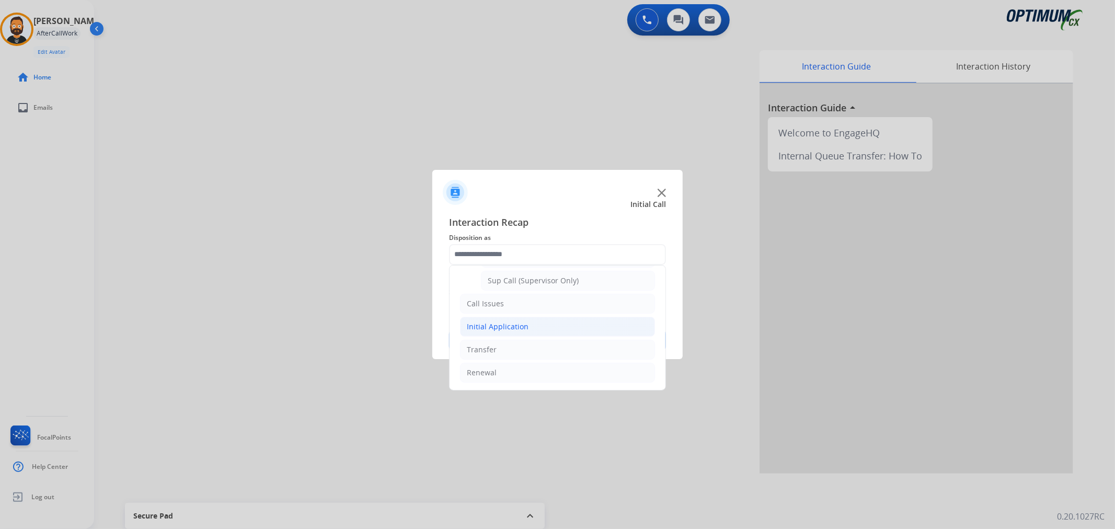
click at [528, 324] on li "Initial Application" at bounding box center [557, 327] width 195 height 20
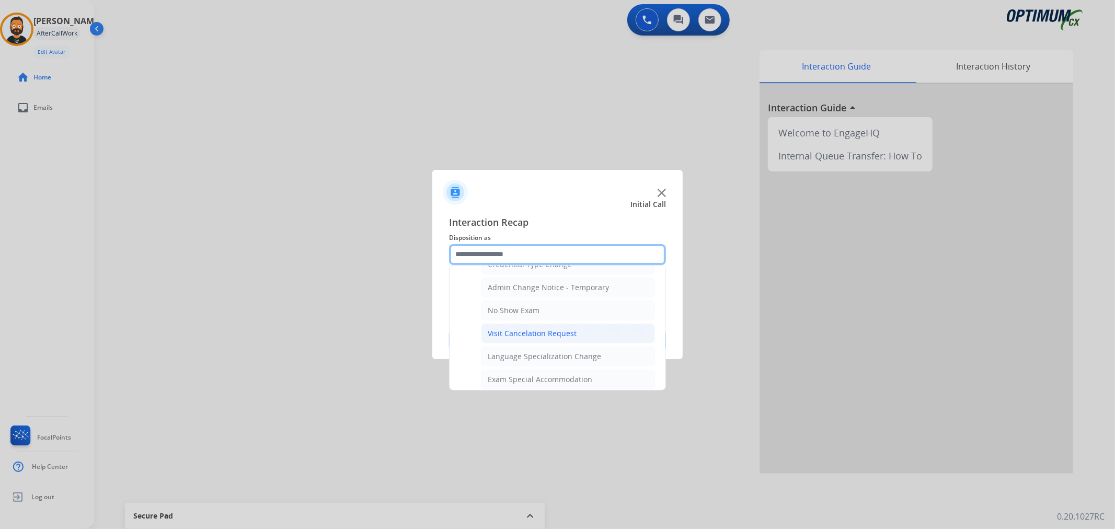
scroll to position [539, 0]
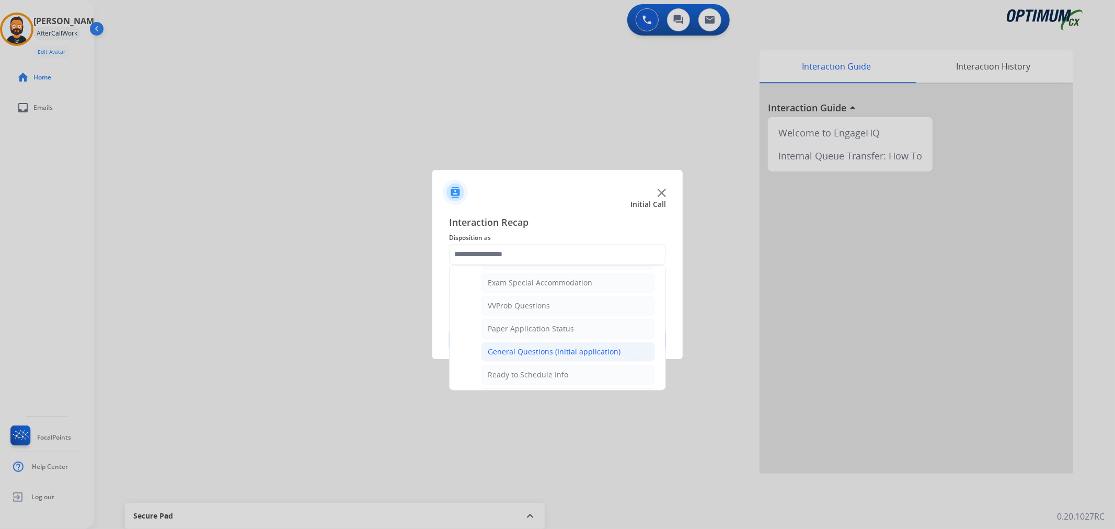
click at [520, 357] on div "General Questions (Initial application)" at bounding box center [554, 351] width 133 height 10
type input "**********"
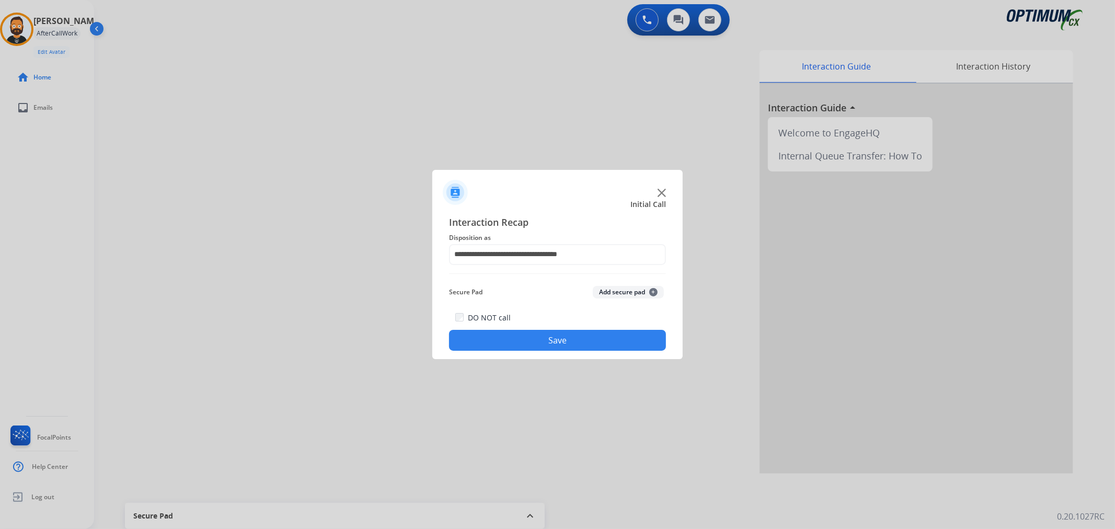
click at [525, 342] on button "Save" at bounding box center [557, 340] width 217 height 21
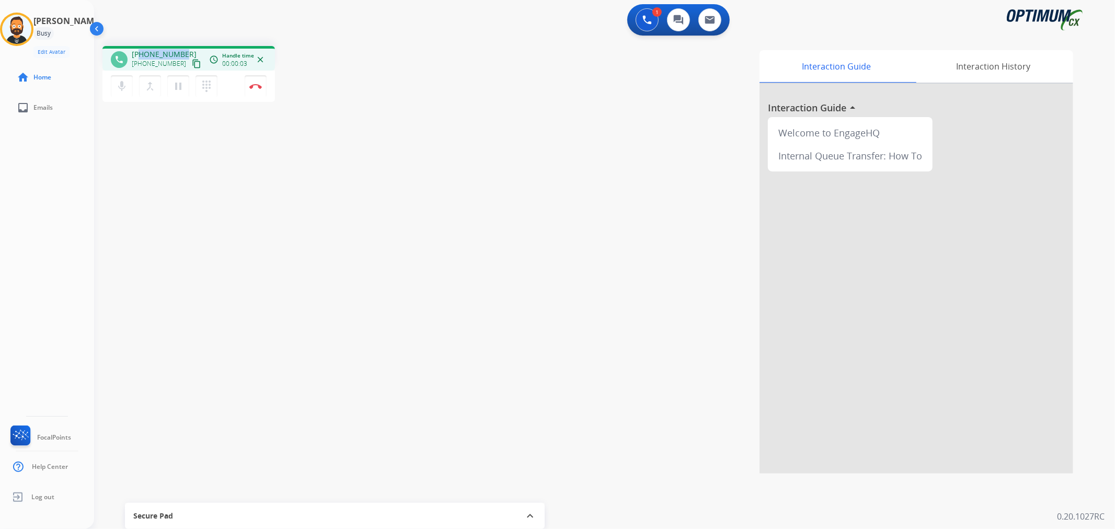
drag, startPoint x: 184, startPoint y: 52, endPoint x: 141, endPoint y: 47, distance: 43.2
click at [141, 47] on div "phone [PHONE_NUMBER] [PHONE_NUMBER] content_copy access_time Call metrics Queue…" at bounding box center [188, 58] width 172 height 25
click at [255, 91] on button "Disconnect" at bounding box center [256, 86] width 22 height 22
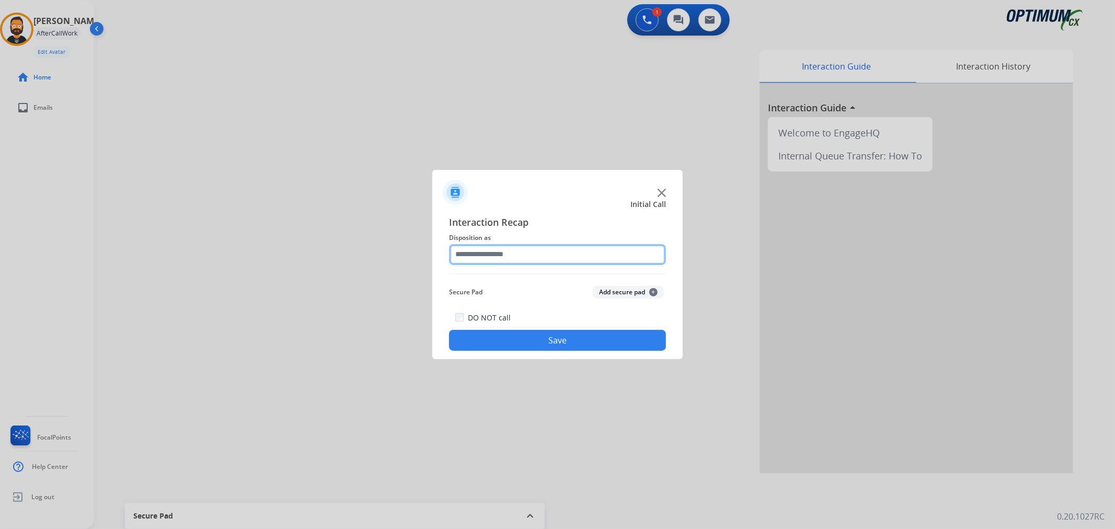
click at [489, 263] on input "text" at bounding box center [557, 254] width 217 height 21
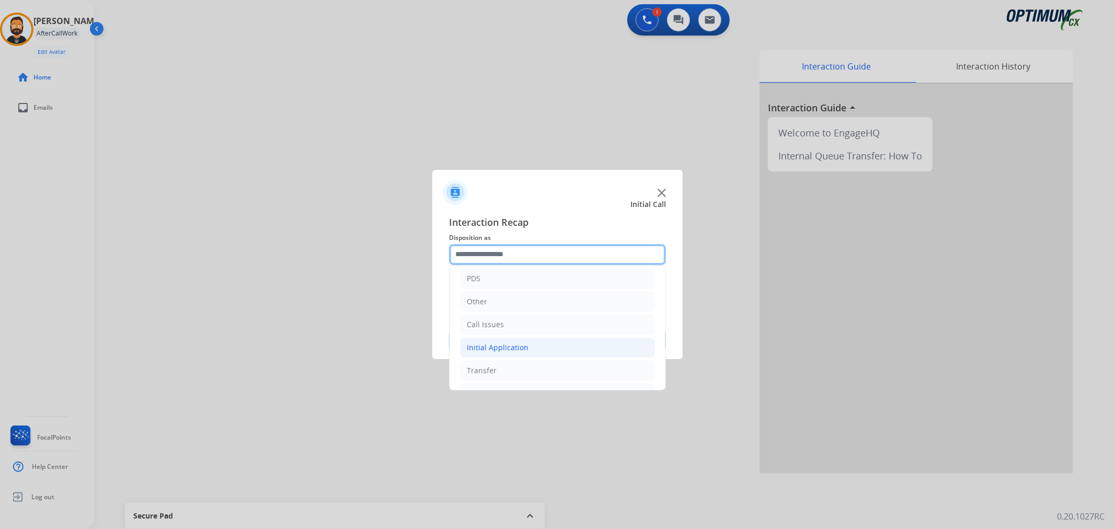
scroll to position [72, 0]
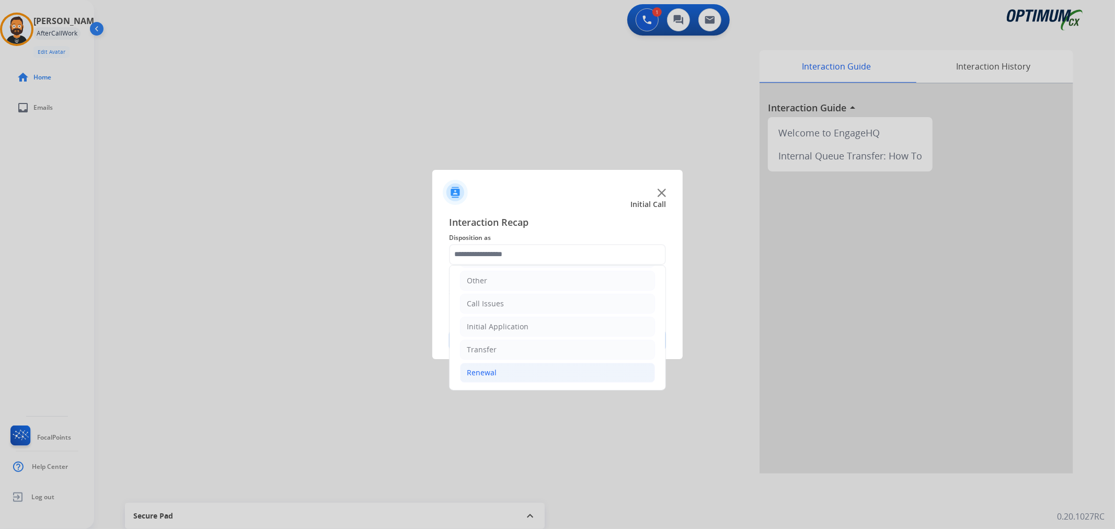
click at [491, 377] on div "Renewal" at bounding box center [482, 372] width 30 height 10
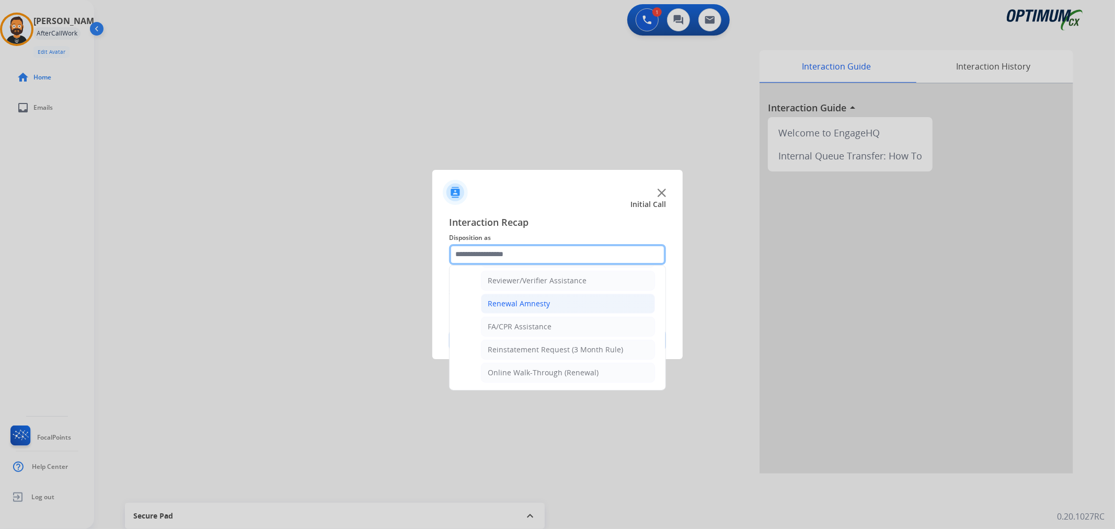
scroll to position [309, 0]
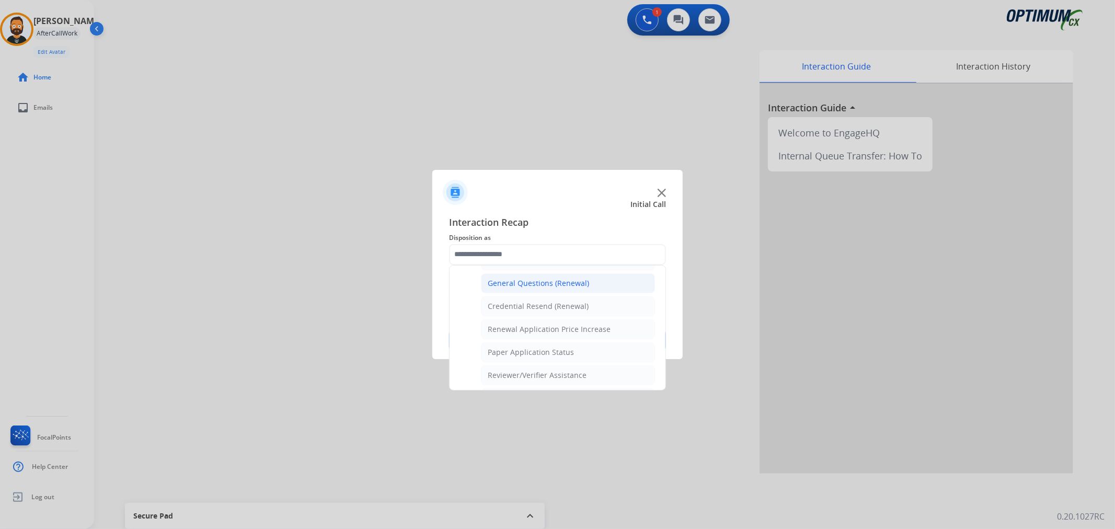
click at [517, 284] on div "General Questions (Renewal)" at bounding box center [538, 283] width 101 height 10
type input "**********"
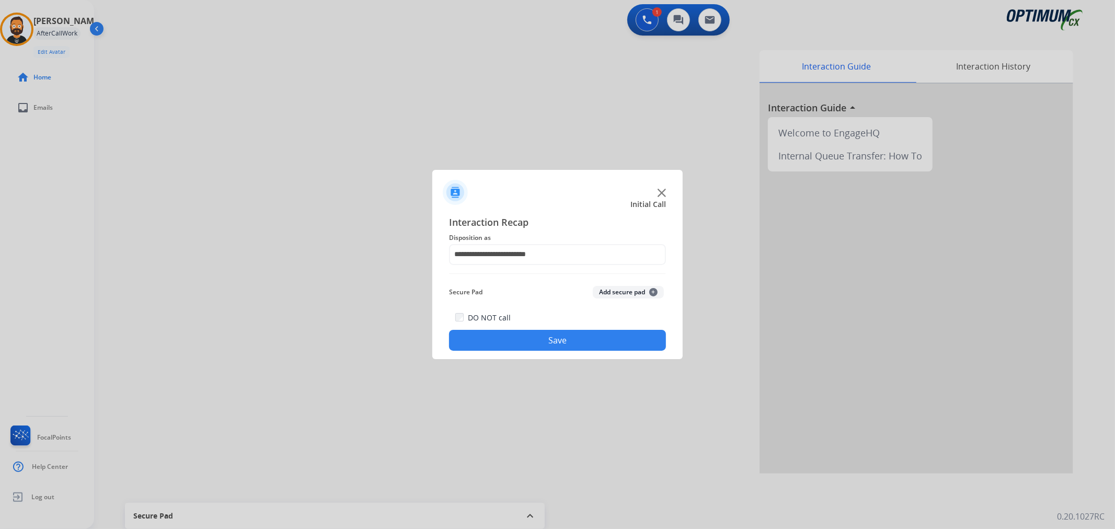
click at [503, 336] on button "Save" at bounding box center [557, 340] width 217 height 21
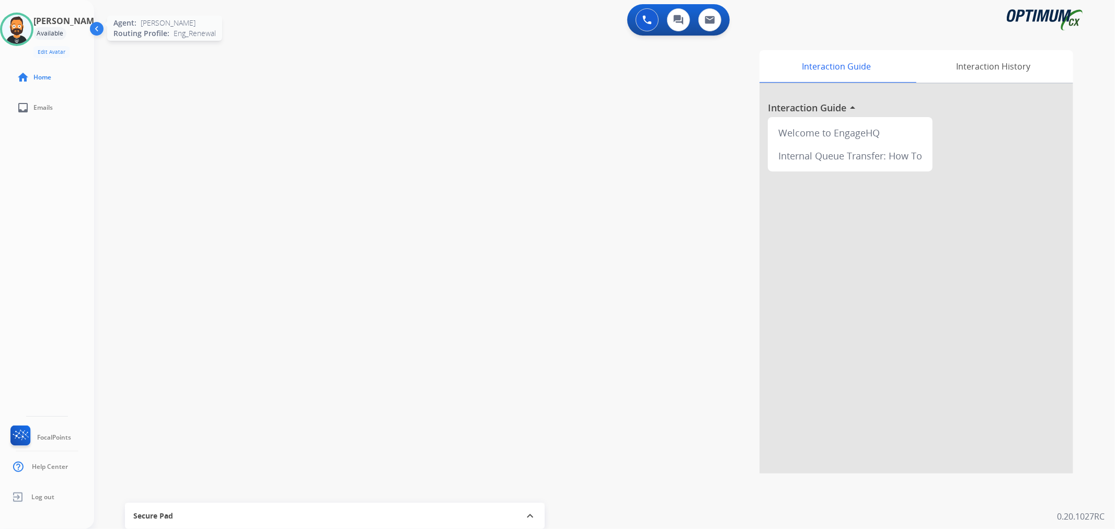
click at [21, 22] on img at bounding box center [16, 29] width 29 height 29
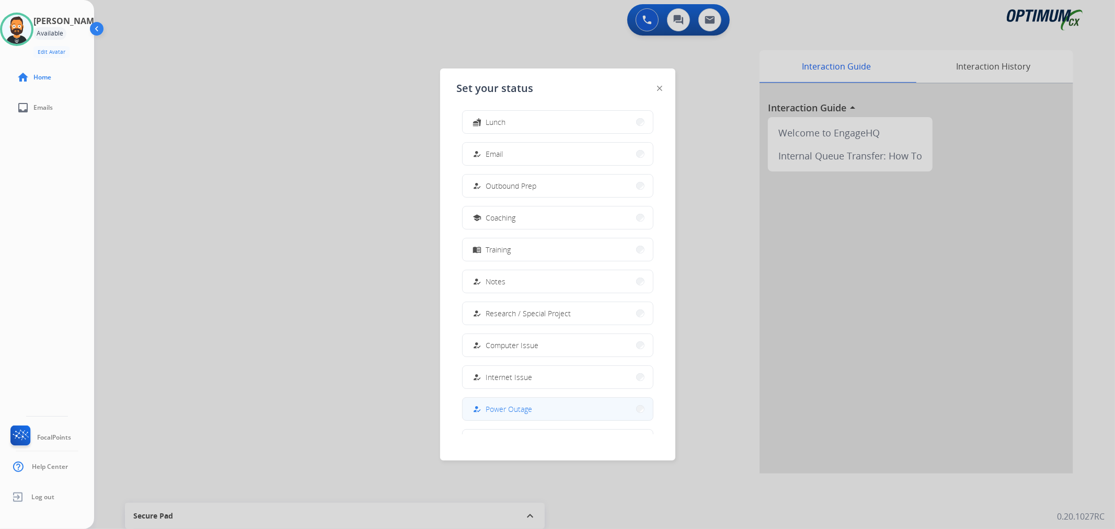
scroll to position [98, 0]
click at [509, 414] on button "work_off Offline" at bounding box center [557, 410] width 190 height 22
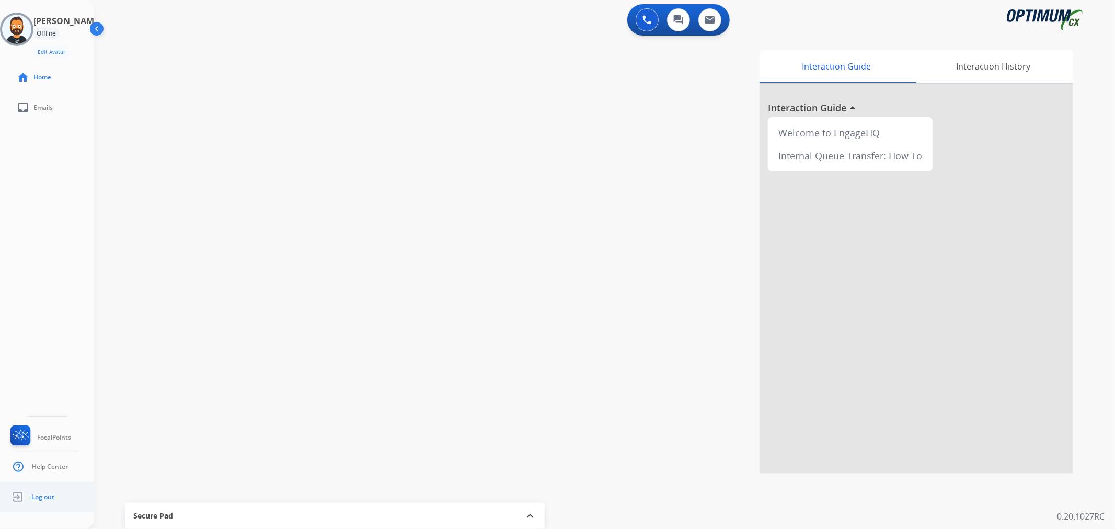
click at [49, 494] on span "Log out" at bounding box center [42, 497] width 23 height 8
